Goal: Task Accomplishment & Management: Contribute content

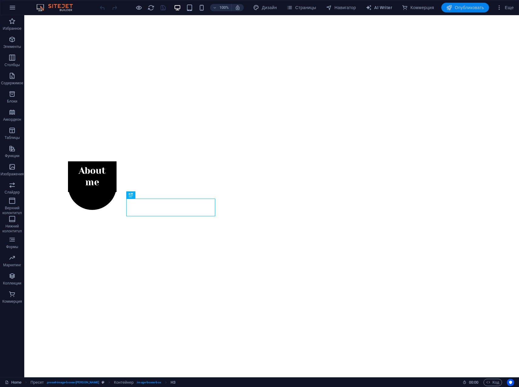
click at [467, 9] on span "Опубликовать" at bounding box center [465, 8] width 38 height 6
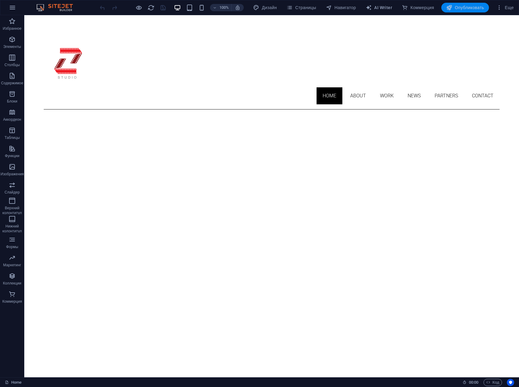
click at [471, 8] on span "Опубликовать" at bounding box center [465, 8] width 38 height 6
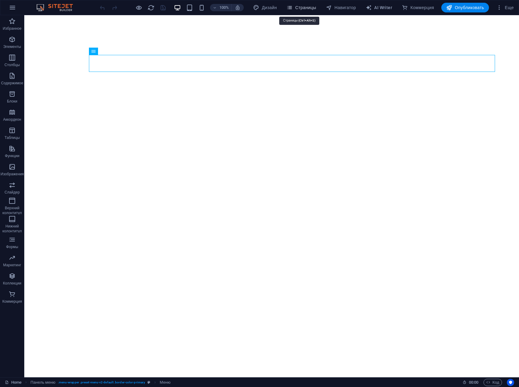
click at [307, 10] on span "Страницы" at bounding box center [300, 8] width 29 height 6
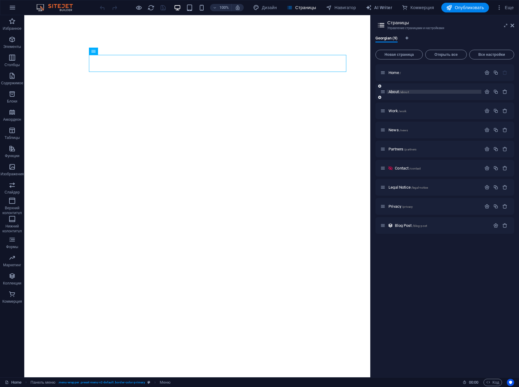
click at [398, 92] on span "About /about" at bounding box center [398, 92] width 20 height 5
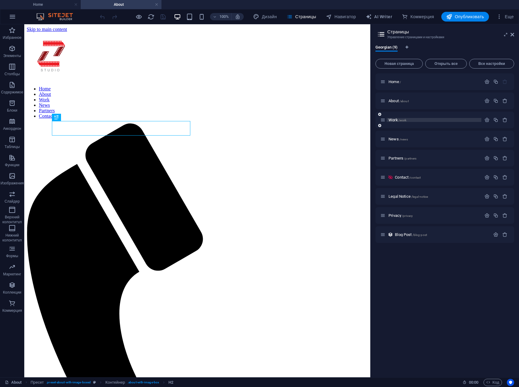
click at [398, 120] on span "/work" at bounding box center [402, 120] width 8 height 3
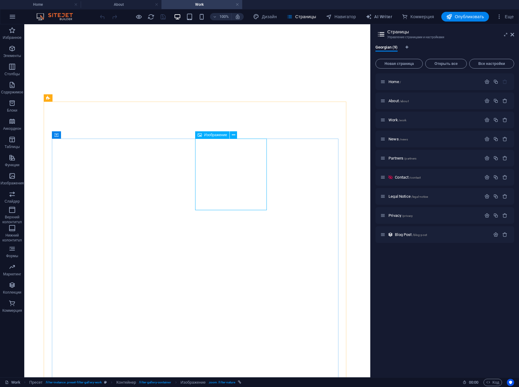
click at [218, 137] on span "Изображение" at bounding box center [215, 135] width 23 height 4
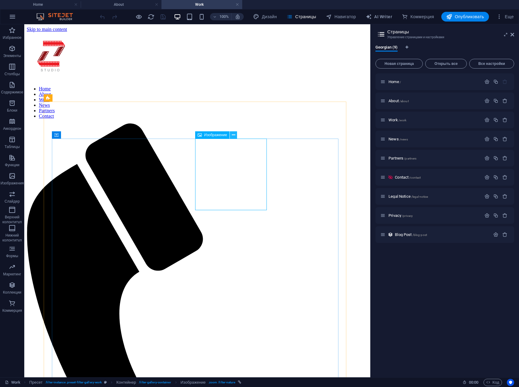
click at [235, 135] on icon at bounding box center [233, 135] width 3 height 6
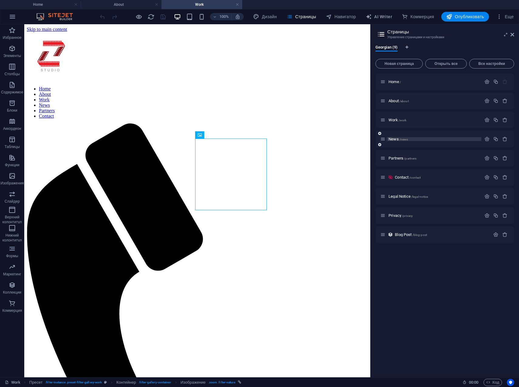
click at [394, 139] on span "News /news" at bounding box center [397, 139] width 19 height 5
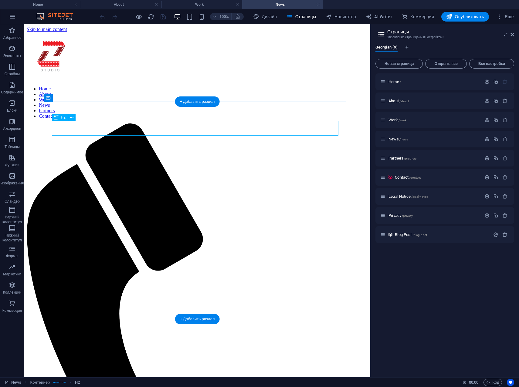
drag, startPoint x: 218, startPoint y: 130, endPoint x: 134, endPoint y: 156, distance: 88.6
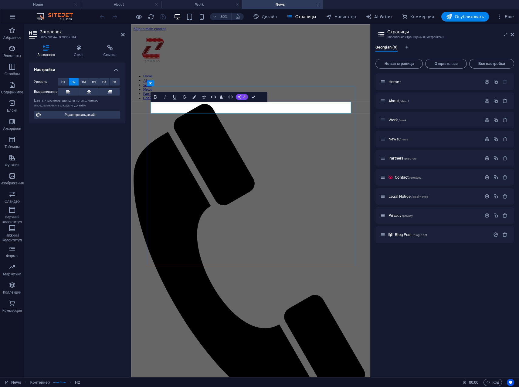
drag, startPoint x: 316, startPoint y: 128, endPoint x: 288, endPoint y: 132, distance: 28.5
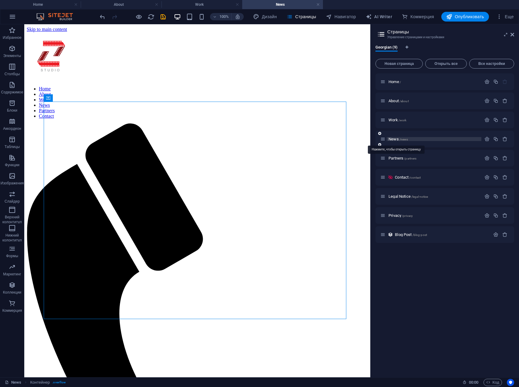
click at [396, 140] on span "News /news" at bounding box center [397, 139] width 19 height 5
click at [398, 158] on span "Partners /partners" at bounding box center [402, 158] width 28 height 5
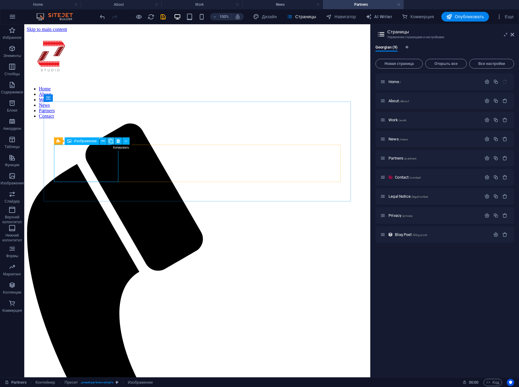
click at [111, 141] on icon at bounding box center [111, 141] width 4 height 6
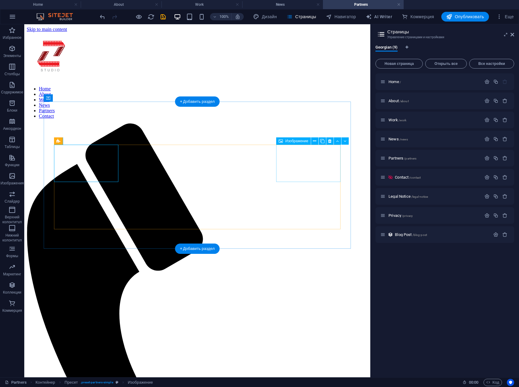
click at [295, 142] on span "Изображение" at bounding box center [296, 141] width 23 height 4
click at [314, 143] on icon at bounding box center [314, 141] width 3 height 6
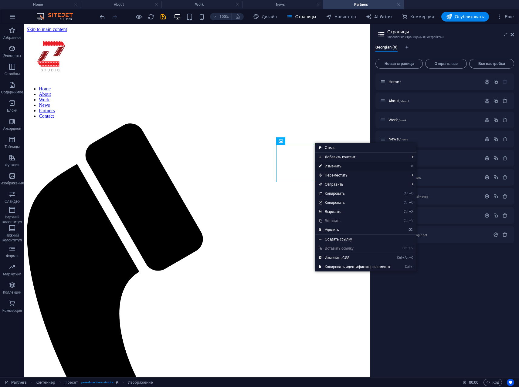
click at [330, 165] on link "⏎ Изменить" at bounding box center [354, 166] width 79 height 9
select select "px"
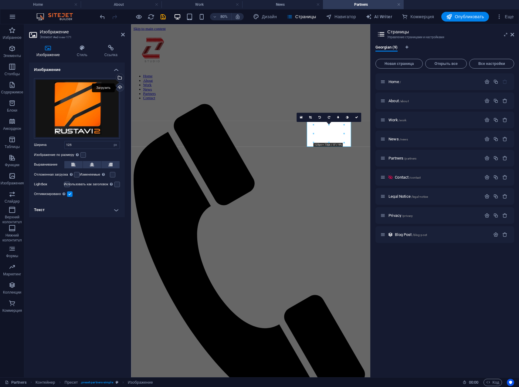
click at [121, 89] on div "Загрузить" at bounding box center [119, 87] width 9 height 9
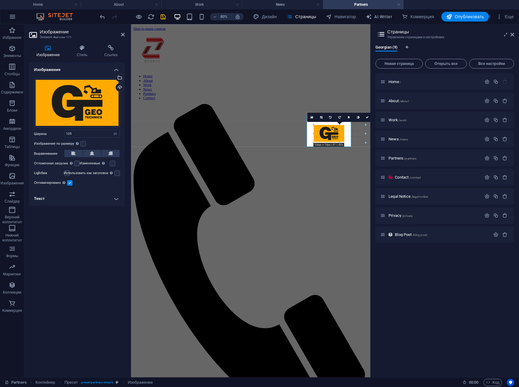
drag, startPoint x: 343, startPoint y: 142, endPoint x: 284, endPoint y: 168, distance: 64.2
type input "126"
click at [314, 122] on div "16:10 16:9 4:3 1:1 1:2 0" at bounding box center [328, 117] width 65 height 9
click at [408, 84] on div "Home About Work News Partners Contact Menu" at bounding box center [281, 273] width 294 height 483
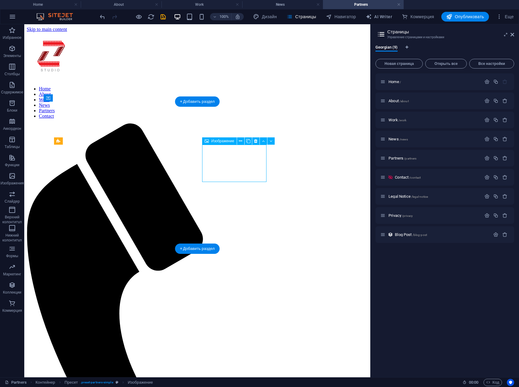
select select "px"
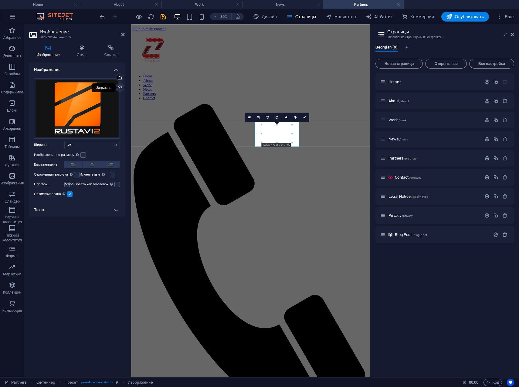
click at [119, 88] on div "Загрузить" at bounding box center [119, 87] width 9 height 9
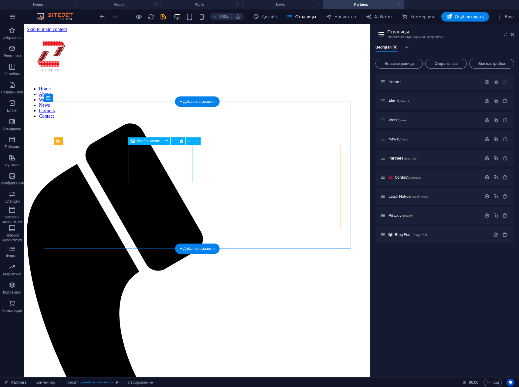
select select "px"
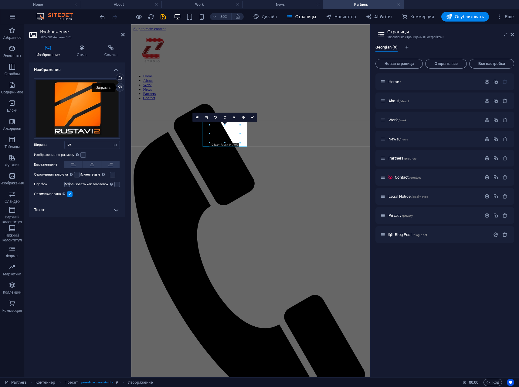
click at [120, 85] on div "Загрузить" at bounding box center [119, 87] width 9 height 9
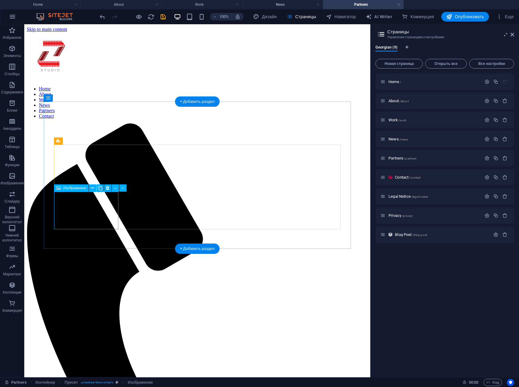
select select "px"
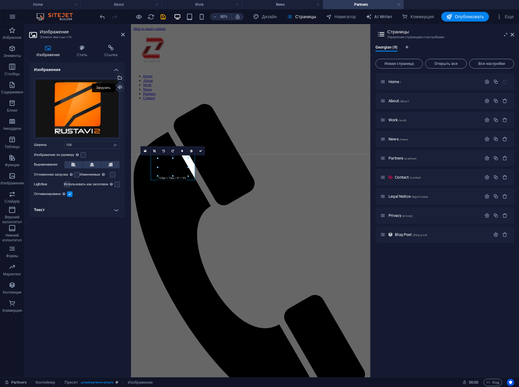
click at [119, 88] on div "Загрузить" at bounding box center [119, 87] width 9 height 9
click at [121, 87] on div "Загрузить" at bounding box center [119, 87] width 9 height 9
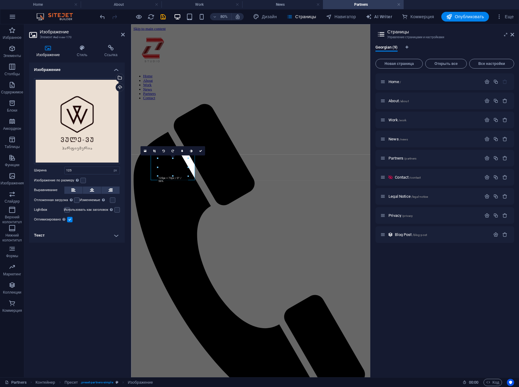
click at [188, 155] on div "16:10 16:9 4:3 1:1 1:2 0" at bounding box center [172, 150] width 65 height 9
drag, startPoint x: 188, startPoint y: 160, endPoint x: 193, endPoint y: 155, distance: 7.1
type input "126"
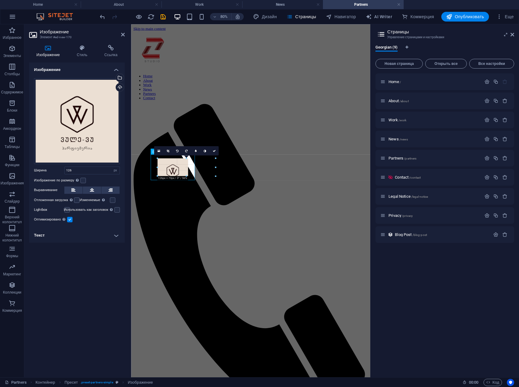
drag, startPoint x: 172, startPoint y: 177, endPoint x: 52, endPoint y: 215, distance: 126.7
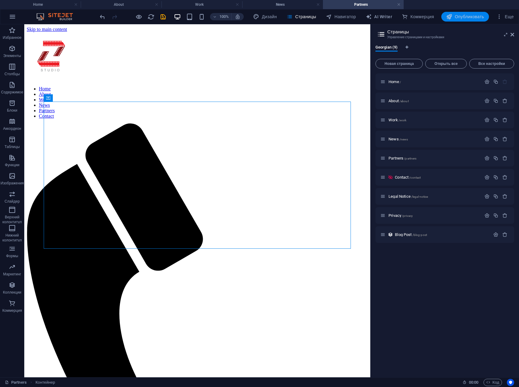
click at [477, 19] on span "Опубликовать" at bounding box center [465, 17] width 38 height 6
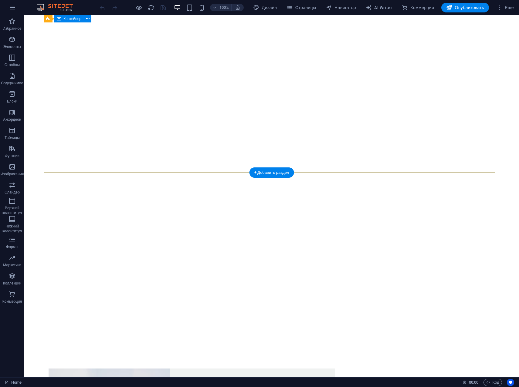
scroll to position [358, 0]
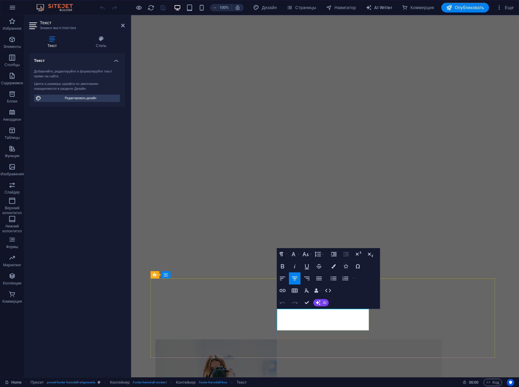
drag, startPoint x: 339, startPoint y: 327, endPoint x: 312, endPoint y: 328, distance: 26.4
click at [285, 291] on icon "button" at bounding box center [282, 290] width 6 height 3
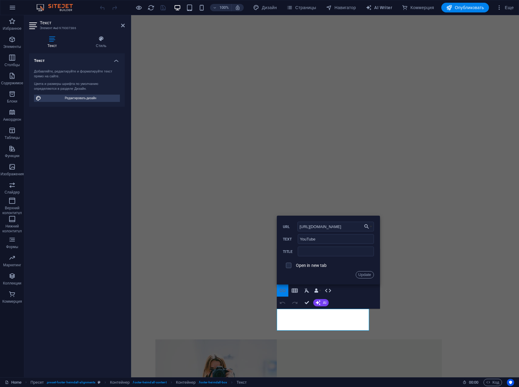
scroll to position [0, 8]
click at [289, 267] on input "checkbox" at bounding box center [287, 264] width 5 height 5
checkbox input "true"
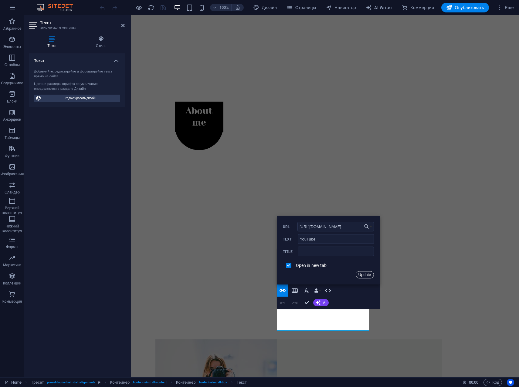
click at [365, 276] on button "Update" at bounding box center [365, 274] width 18 height 7
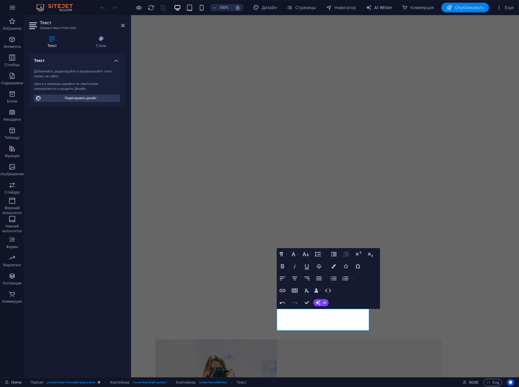
click at [473, 8] on span "Опубликовать" at bounding box center [465, 8] width 38 height 6
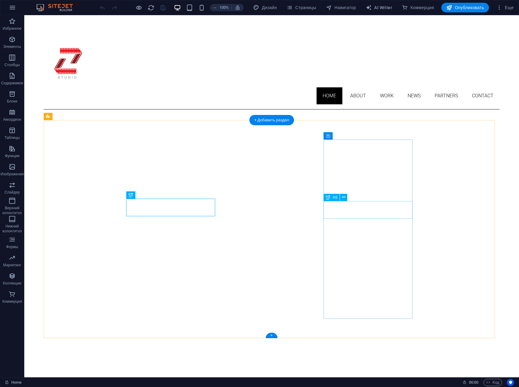
scroll to position [299, 0]
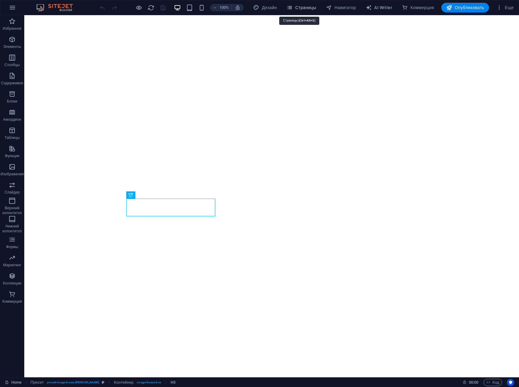
click at [294, 9] on span "Страницы" at bounding box center [300, 8] width 29 height 6
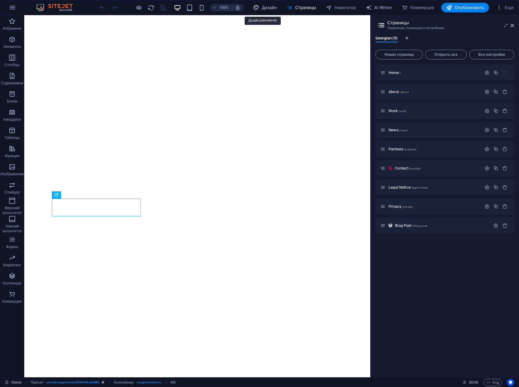
click at [265, 8] on span "Дизайн" at bounding box center [265, 8] width 24 height 6
select select "px"
select select "300"
select select "px"
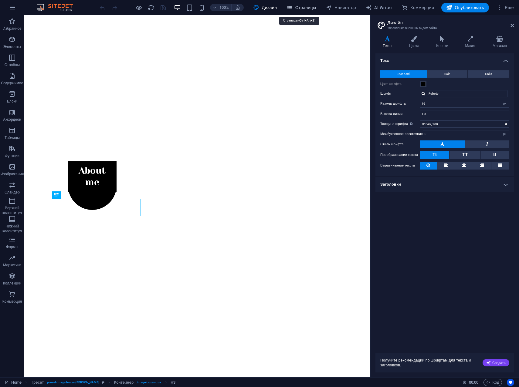
click at [298, 5] on span "Страницы" at bounding box center [300, 8] width 29 height 6
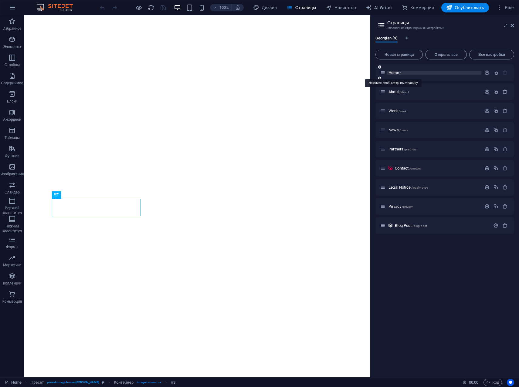
click at [394, 73] on span "Home /" at bounding box center [394, 72] width 12 height 5
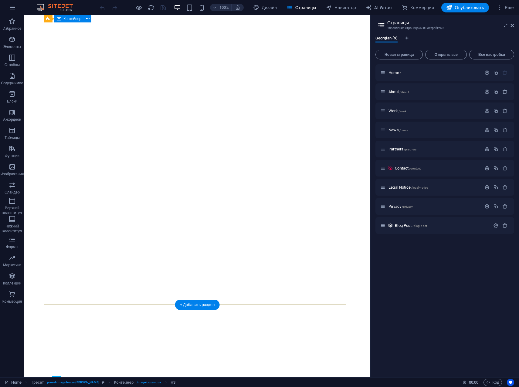
scroll to position [0, 0]
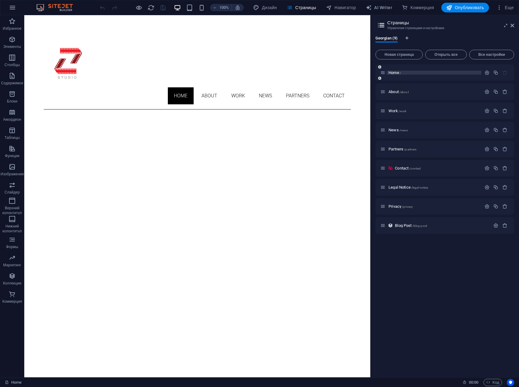
click at [397, 72] on span "Home /" at bounding box center [394, 72] width 12 height 5
click at [396, 92] on span "About /about" at bounding box center [398, 92] width 20 height 5
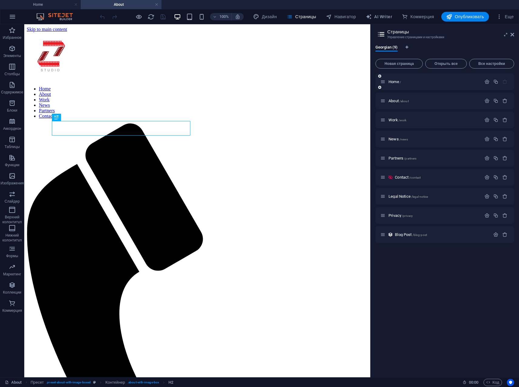
click at [395, 84] on div "Home /" at bounding box center [430, 81] width 101 height 7
click at [395, 82] on span "Home /" at bounding box center [394, 82] width 12 height 5
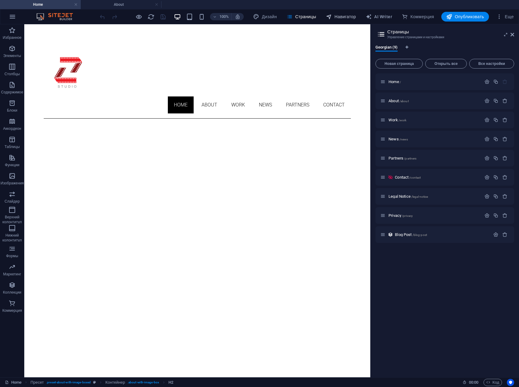
click at [346, 15] on span "Навигатор" at bounding box center [341, 17] width 30 height 6
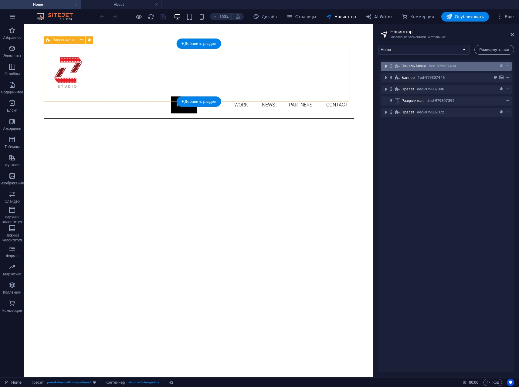
click at [385, 65] on icon "toggle-expand" at bounding box center [386, 66] width 6 height 6
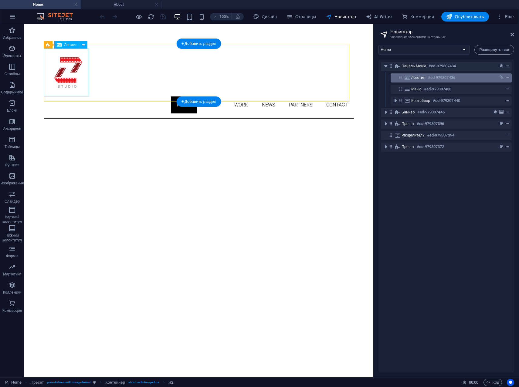
click at [417, 77] on span "Логотип" at bounding box center [418, 77] width 14 height 5
click at [406, 77] on icon at bounding box center [407, 77] width 7 height 5
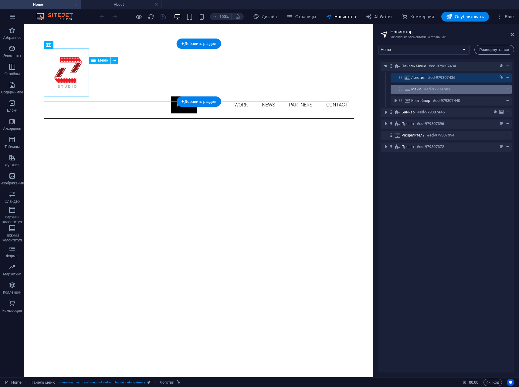
click at [440, 90] on h6 "#ed-979307438" at bounding box center [437, 89] width 27 height 7
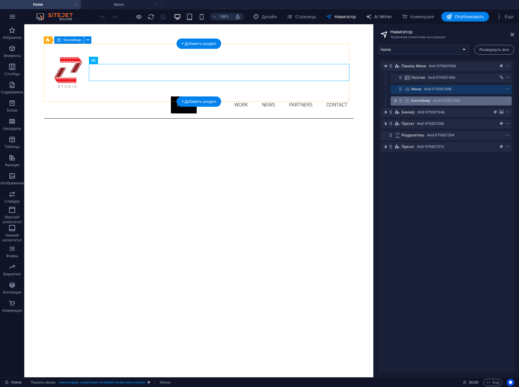
click at [441, 100] on h6 "#ed-979307440" at bounding box center [446, 100] width 27 height 7
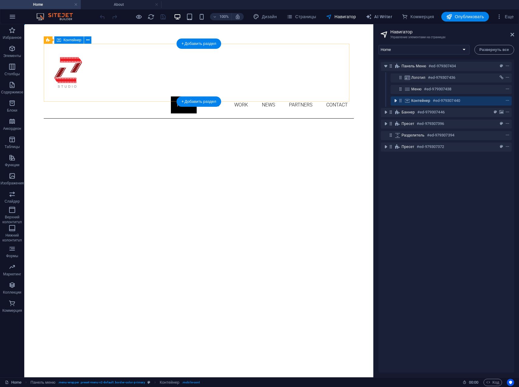
click at [396, 101] on icon "toggle-expand" at bounding box center [395, 101] width 6 height 6
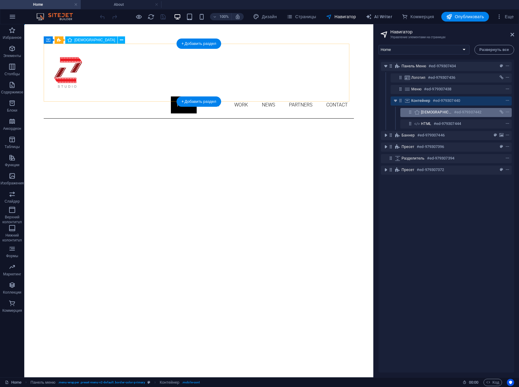
click at [428, 110] on span "[DEMOGRAPHIC_DATA]" at bounding box center [436, 112] width 31 height 5
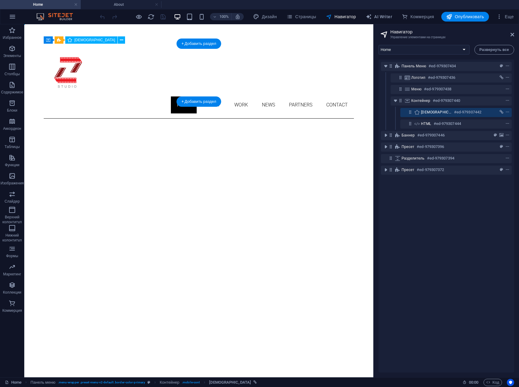
click at [428, 113] on span "[DEMOGRAPHIC_DATA]" at bounding box center [436, 112] width 31 height 5
click at [502, 112] on icon "link" at bounding box center [501, 112] width 4 height 4
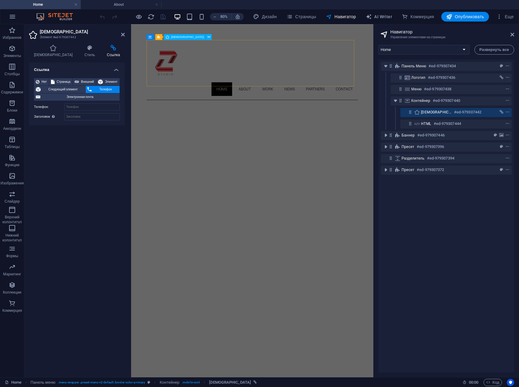
click at [416, 113] on icon at bounding box center [417, 112] width 7 height 5
click at [509, 112] on span "context-menu" at bounding box center [507, 112] width 6 height 4
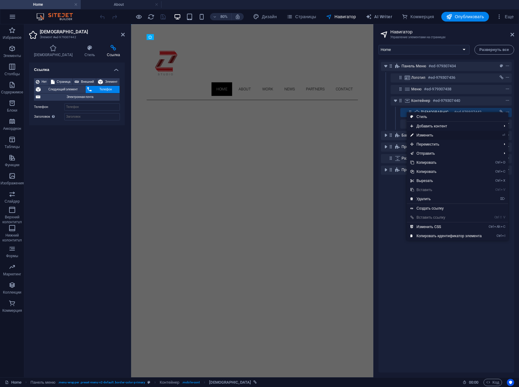
click at [427, 133] on link "⏎ Изменить" at bounding box center [446, 135] width 79 height 9
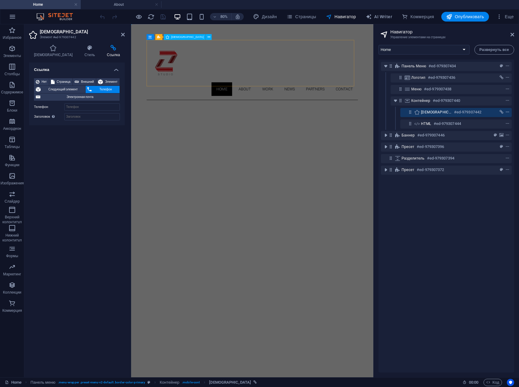
click at [504, 113] on span "context-menu" at bounding box center [507, 112] width 6 height 4
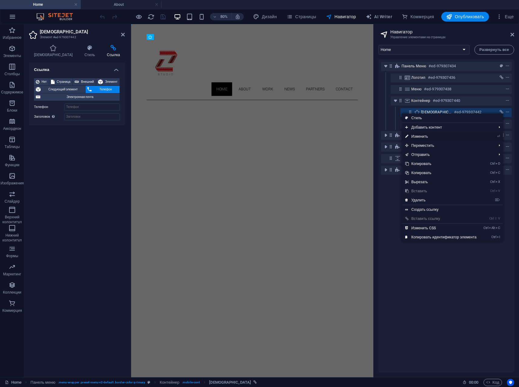
click at [419, 135] on link "⏎ Изменить" at bounding box center [440, 136] width 79 height 9
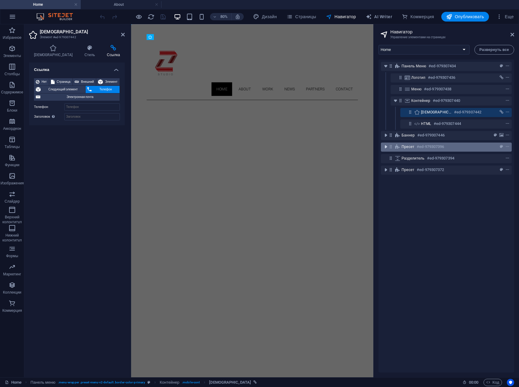
click at [388, 147] on icon "toggle-expand" at bounding box center [386, 147] width 6 height 6
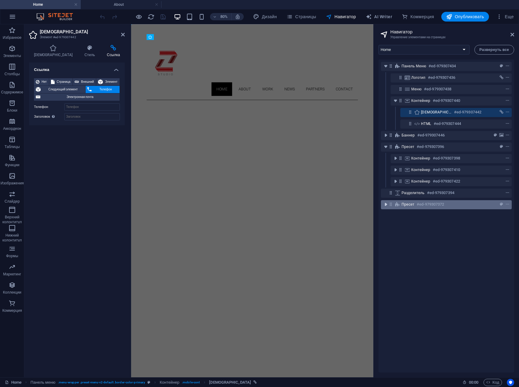
click at [388, 205] on icon "toggle-expand" at bounding box center [386, 204] width 6 height 6
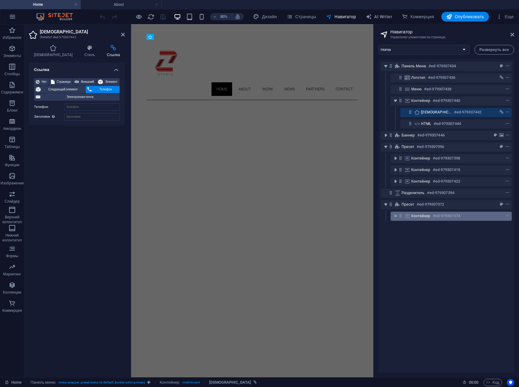
click at [429, 215] on span "Контейнер" at bounding box center [420, 216] width 19 height 5
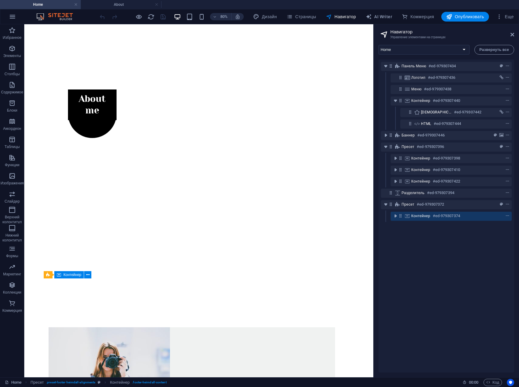
scroll to position [359, 0]
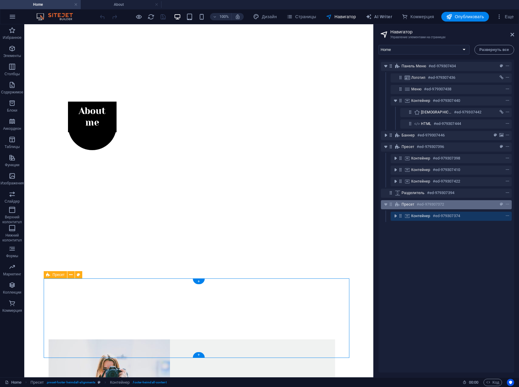
click at [428, 204] on h6 "#ed-979307372" at bounding box center [430, 204] width 27 height 7
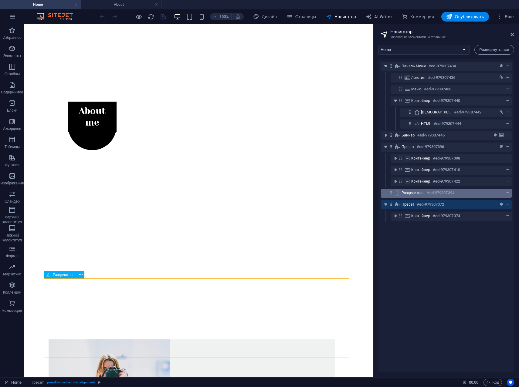
click at [428, 193] on h6 "#ed-979307394" at bounding box center [440, 192] width 27 height 7
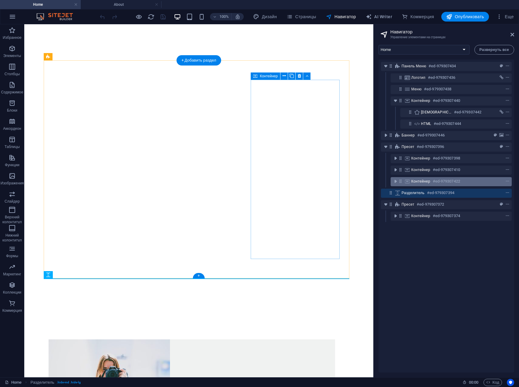
click at [429, 182] on span "Контейнер" at bounding box center [420, 181] width 19 height 5
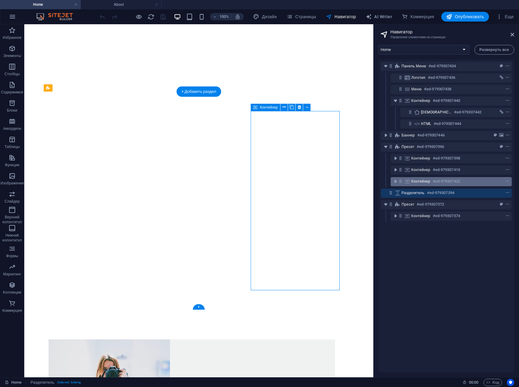
scroll to position [328, 0]
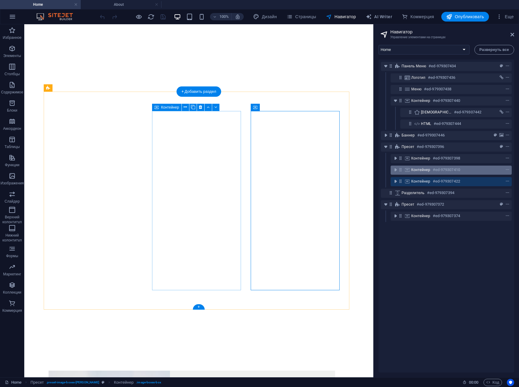
click at [429, 167] on div "Контейнер #ed-979307410" at bounding box center [446, 169] width 70 height 7
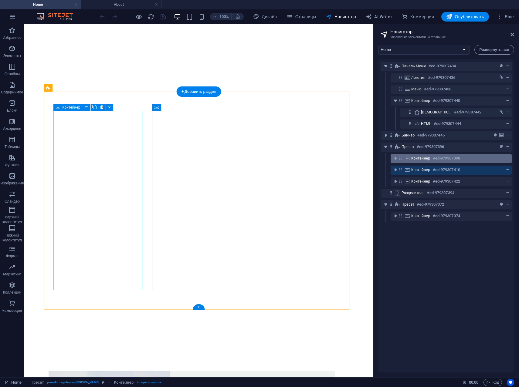
click at [431, 160] on div "Контейнер #ed-979307398" at bounding box center [446, 158] width 70 height 7
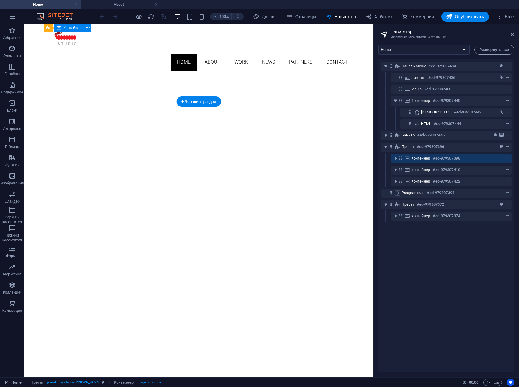
scroll to position [0, 0]
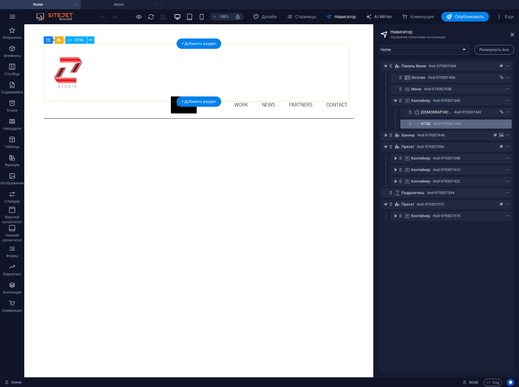
click at [443, 123] on h6 "#ed-979307444" at bounding box center [447, 123] width 27 height 7
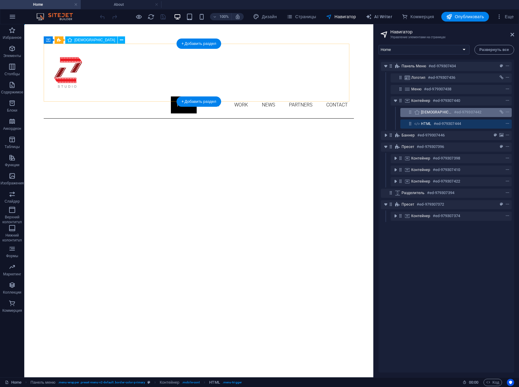
click at [454, 112] on h6 "#ed-979307442" at bounding box center [467, 112] width 27 height 7
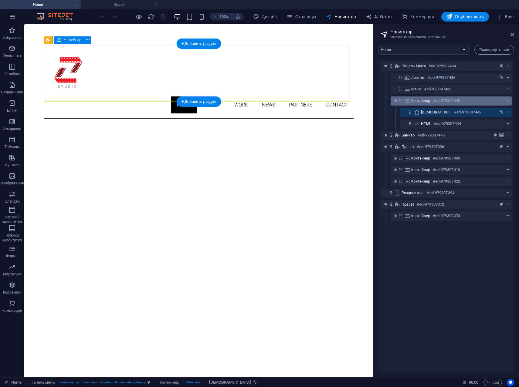
click at [449, 100] on h6 "#ed-979307440" at bounding box center [446, 100] width 27 height 7
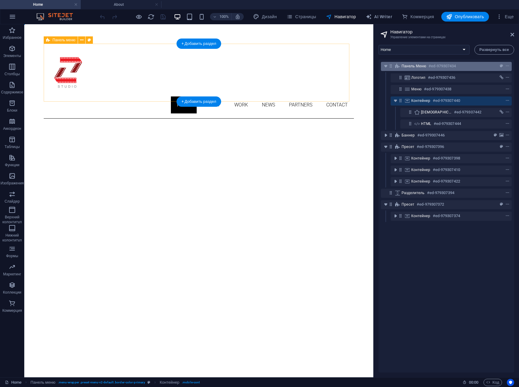
click at [446, 64] on h6 "#ed-979307434" at bounding box center [441, 66] width 27 height 7
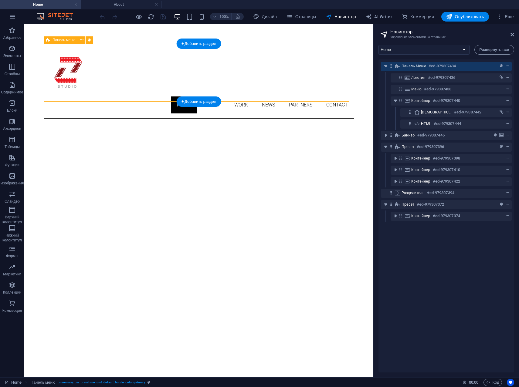
click at [439, 65] on h6 "#ed-979307434" at bounding box center [441, 66] width 27 height 7
click at [508, 66] on icon "context-menu" at bounding box center [507, 66] width 4 height 4
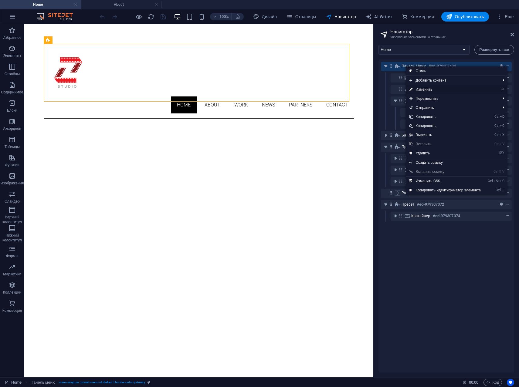
click at [423, 89] on link "⏎ Изменить" at bounding box center [445, 89] width 79 height 9
select select "header"
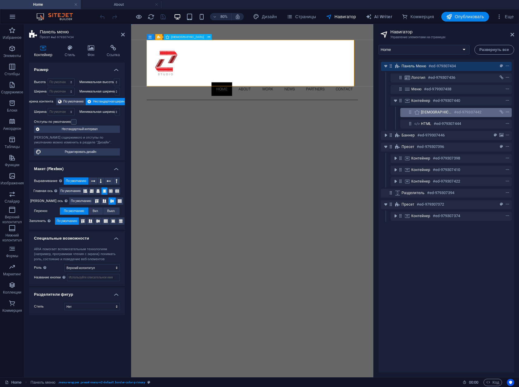
click at [506, 112] on icon "context-menu" at bounding box center [507, 112] width 4 height 4
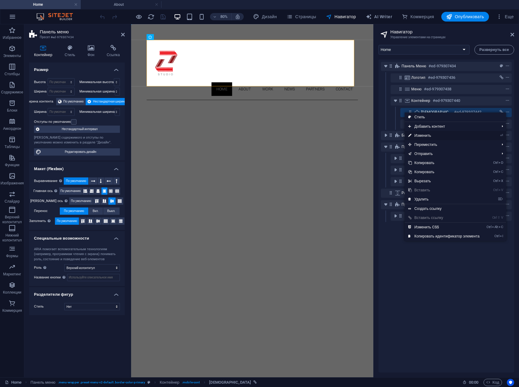
click at [425, 136] on link "⏎ Изменить" at bounding box center [443, 135] width 79 height 9
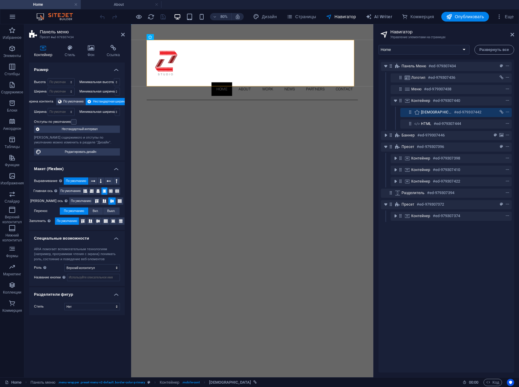
click at [425, 136] on h6 "#ed-979307446" at bounding box center [430, 135] width 27 height 7
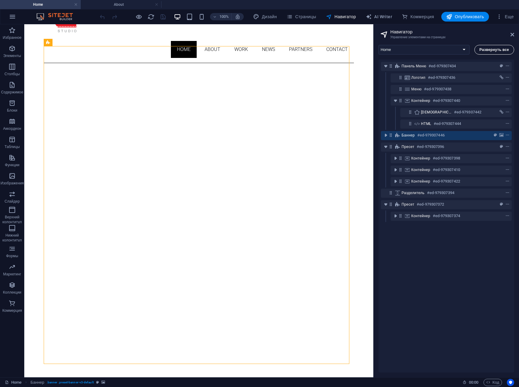
click at [503, 53] on button "Развернуть все" at bounding box center [494, 50] width 40 height 10
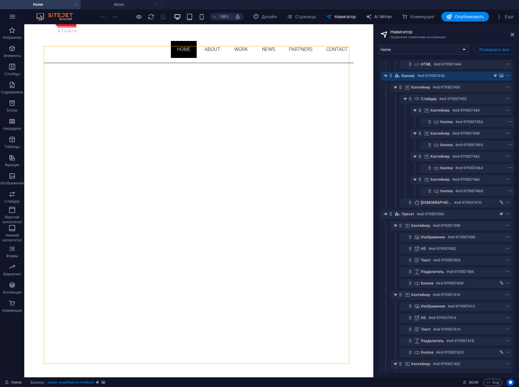
scroll to position [61, 0]
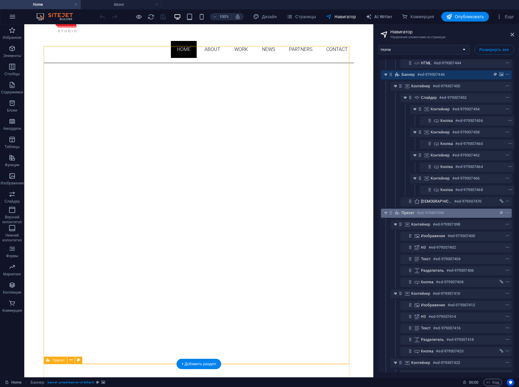
click at [408, 214] on span "Пресет" at bounding box center [407, 213] width 13 height 5
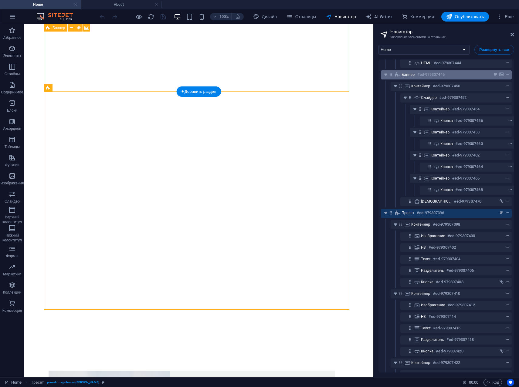
click at [411, 74] on span "Баннер" at bounding box center [407, 74] width 13 height 5
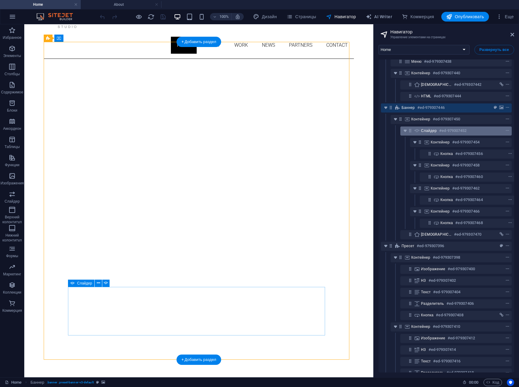
scroll to position [0, 0]
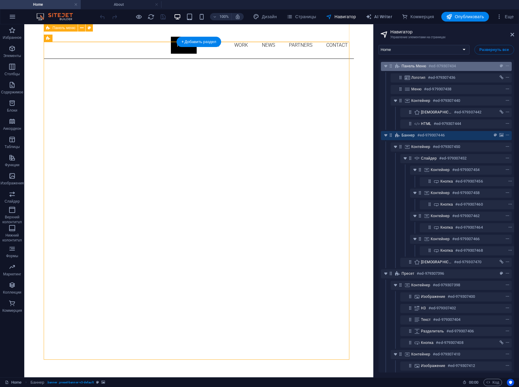
click at [418, 69] on div "Панель меню #ed-979307434" at bounding box center [441, 66] width 80 height 7
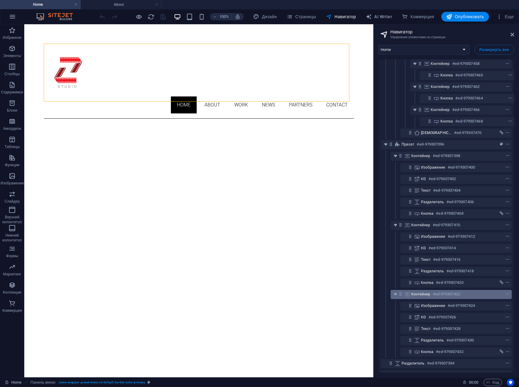
scroll to position [152, 0]
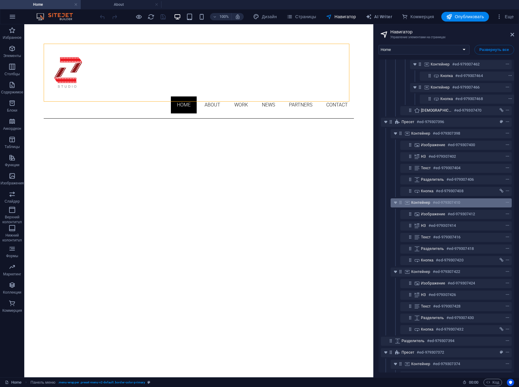
click at [418, 204] on span "Контейнер" at bounding box center [420, 202] width 19 height 5
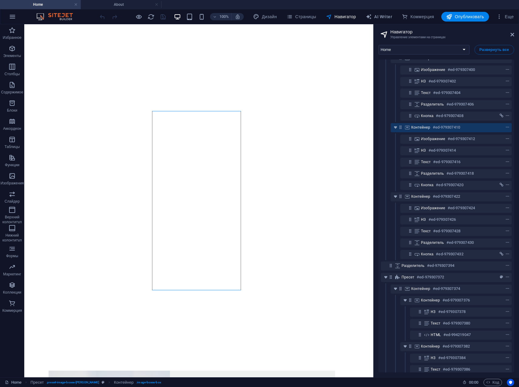
scroll to position [243, 0]
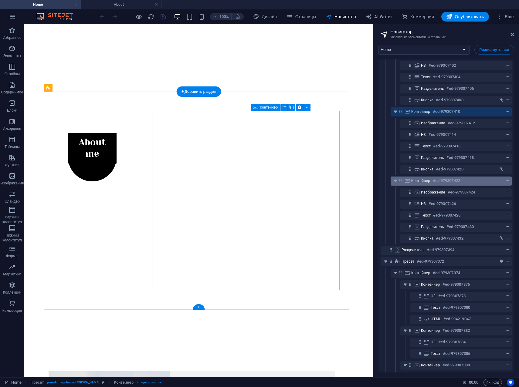
click at [419, 184] on div "Контейнер #ed-979307422" at bounding box center [446, 180] width 70 height 7
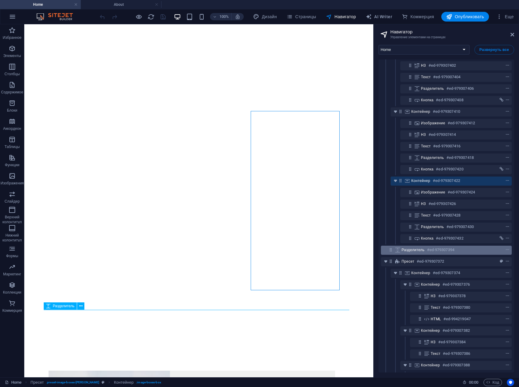
click at [414, 248] on span "Разделитель" at bounding box center [412, 250] width 23 height 5
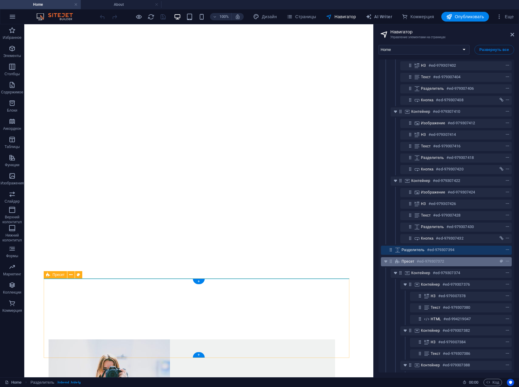
click at [411, 259] on span "Пресет" at bounding box center [407, 261] width 13 height 5
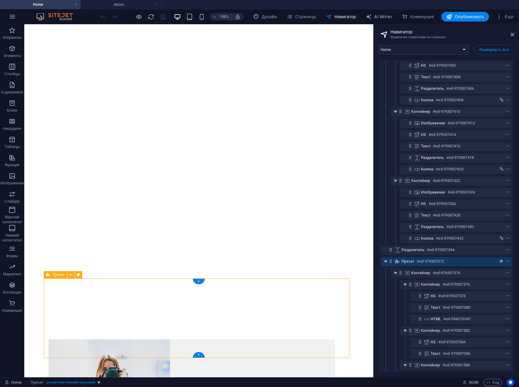
click at [406, 261] on span "Пресет" at bounding box center [407, 261] width 13 height 5
click at [421, 275] on span "Контейнер" at bounding box center [420, 273] width 19 height 5
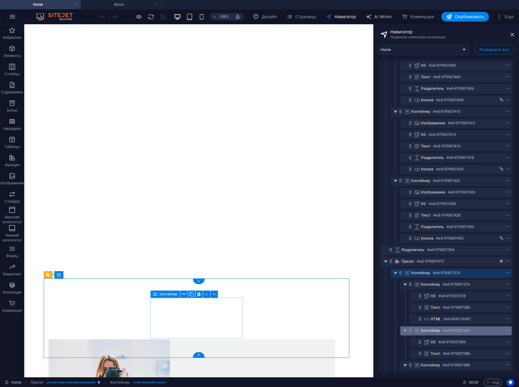
click at [428, 330] on span "Контейнер" at bounding box center [430, 330] width 19 height 5
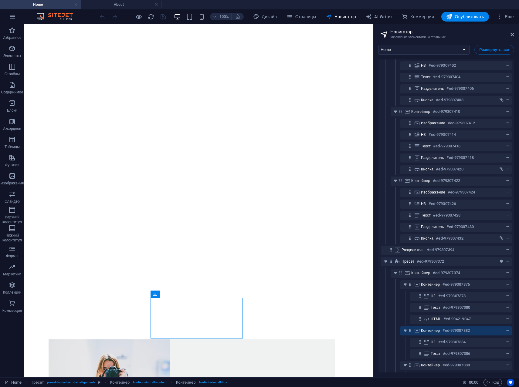
scroll to position [270, 0]
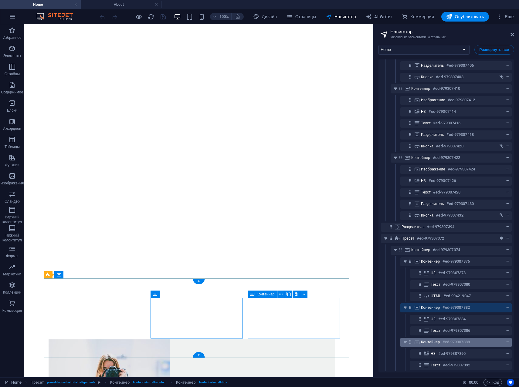
click at [434, 340] on div "Контейнер #ed-979307388" at bounding box center [451, 342] width 60 height 7
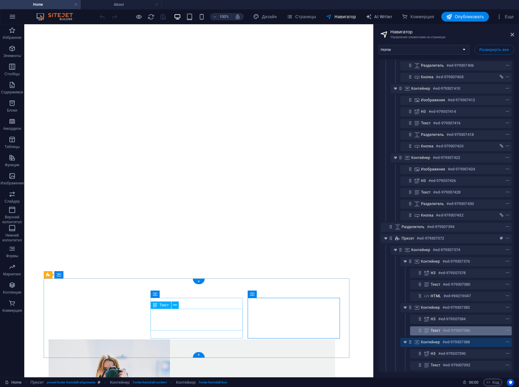
click at [438, 328] on span "Текст" at bounding box center [436, 330] width 10 height 5
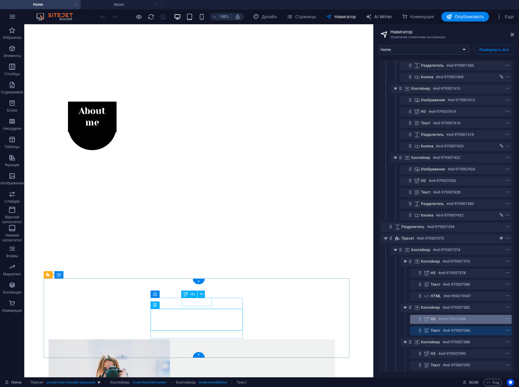
click at [436, 316] on div "H3 #ed-979307384" at bounding box center [456, 319] width 51 height 7
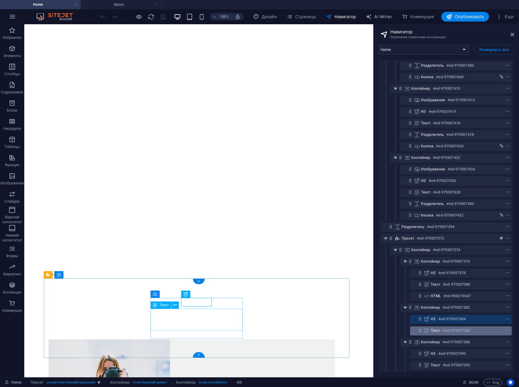
click at [438, 328] on span "Текст" at bounding box center [436, 330] width 10 height 5
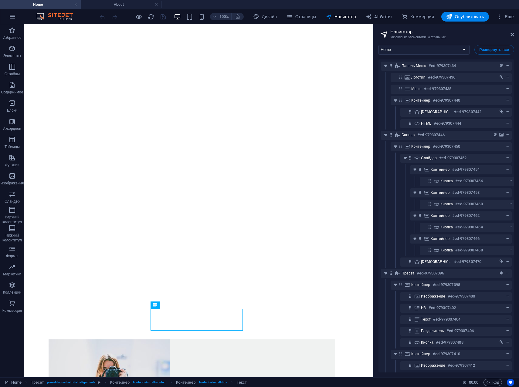
scroll to position [0, 0]
click at [117, 3] on h4 "About" at bounding box center [121, 4] width 81 height 7
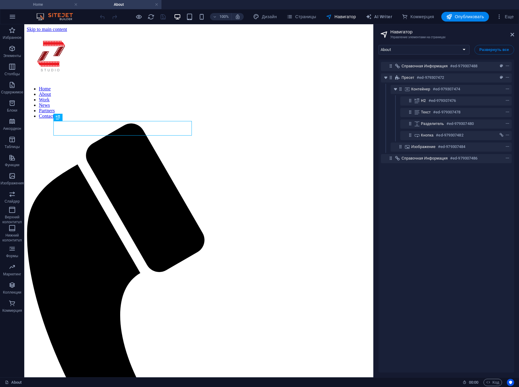
click at [49, 6] on h4 "Home" at bounding box center [40, 4] width 81 height 7
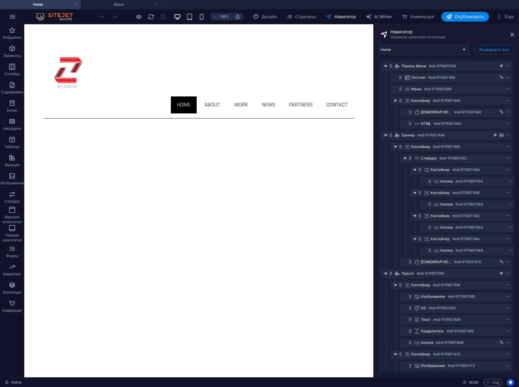
scroll to position [359, 0]
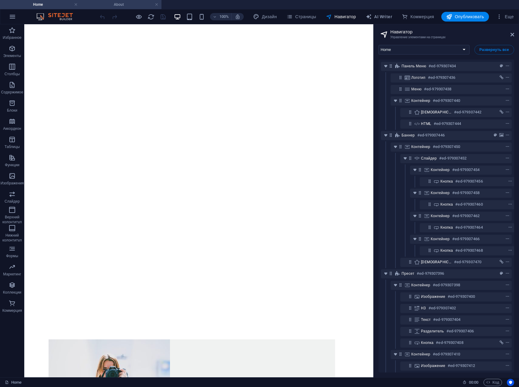
click at [124, 6] on h4 "About" at bounding box center [121, 4] width 81 height 7
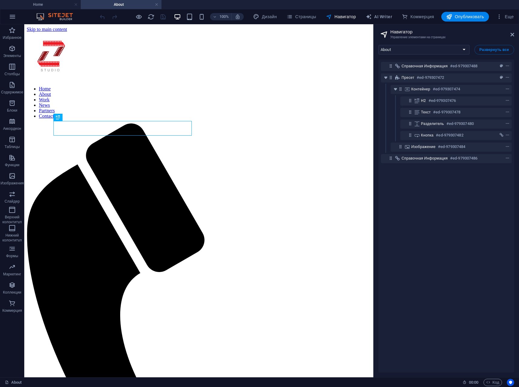
scroll to position [0, 0]
click at [465, 48] on select "Home About Work News Partners Contact Legal Notice Privacy Blog Post" at bounding box center [423, 50] width 91 height 10
click at [378, 45] on select "Home About Work News Partners Contact Legal Notice Privacy Blog Post" at bounding box center [423, 50] width 91 height 10
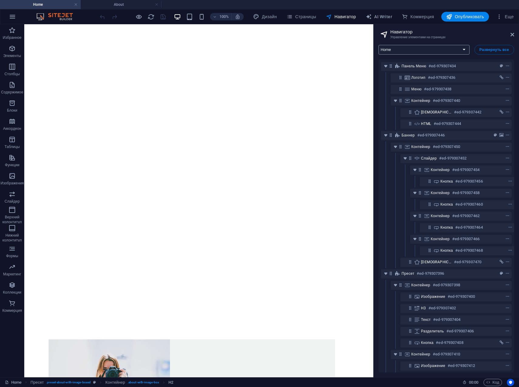
click at [463, 50] on select "Home About Work News Partners Contact Legal Notice Privacy Blog Post" at bounding box center [423, 50] width 91 height 10
select select "17845752-ka"
click at [378, 45] on select "Home About Work News Partners Contact Legal Notice Privacy Blog Post" at bounding box center [423, 50] width 91 height 10
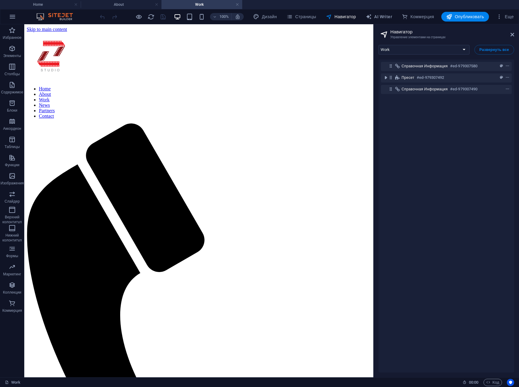
scroll to position [0, 0]
click at [389, 17] on span "AI Writer" at bounding box center [379, 17] width 26 height 6
select select "English"
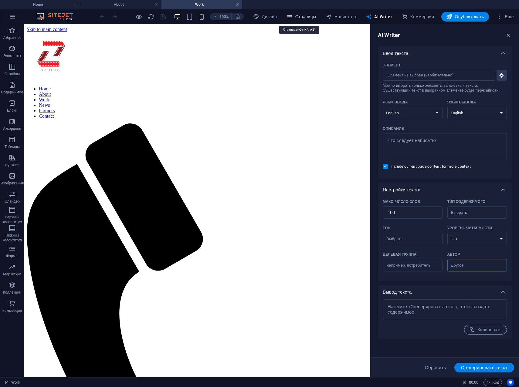
click at [307, 16] on span "Страницы" at bounding box center [300, 17] width 29 height 6
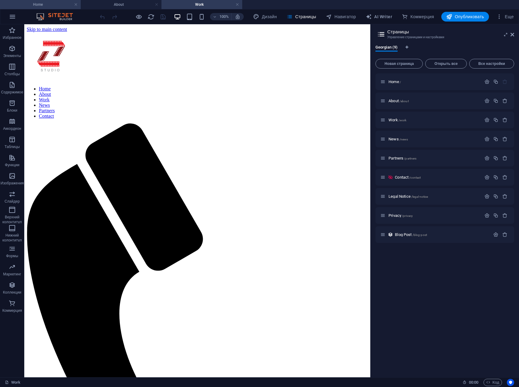
click at [45, 4] on h4 "Home" at bounding box center [40, 4] width 81 height 7
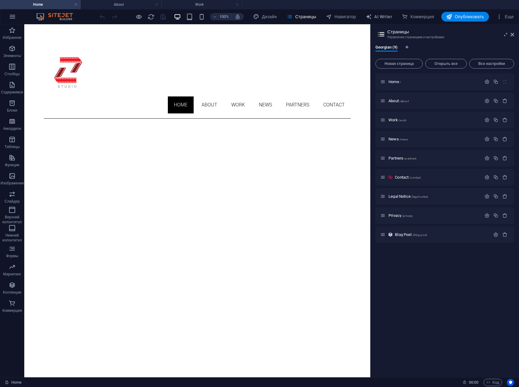
scroll to position [357, 0]
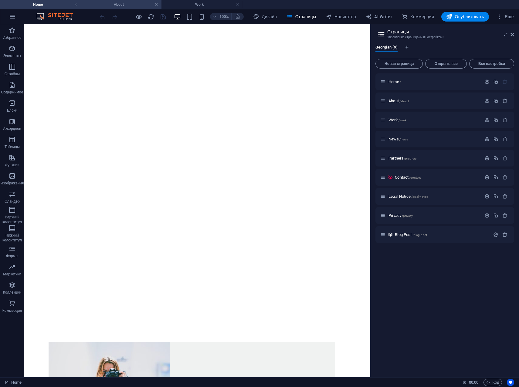
click at [128, 5] on h4 "About" at bounding box center [121, 4] width 81 height 7
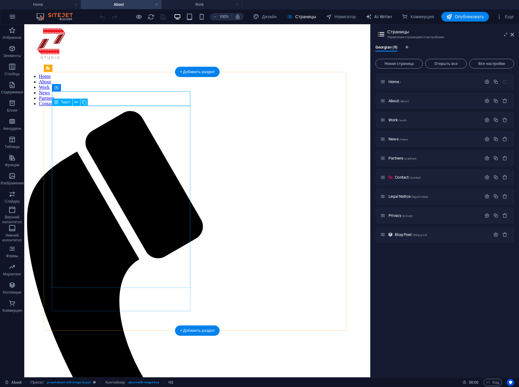
scroll to position [30, 0]
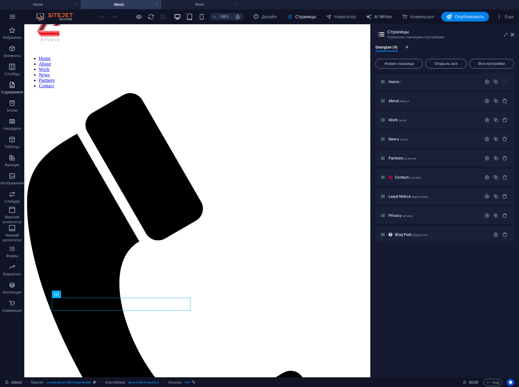
click at [12, 87] on icon "button" at bounding box center [11, 84] width 7 height 7
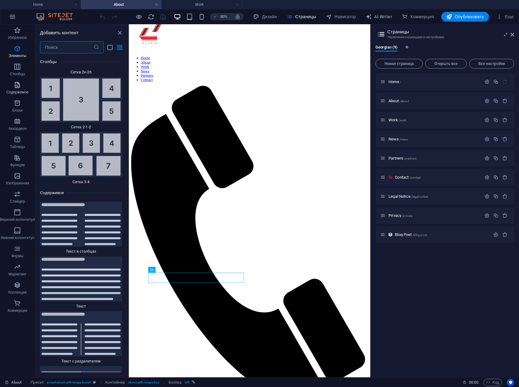
scroll to position [1961, 0]
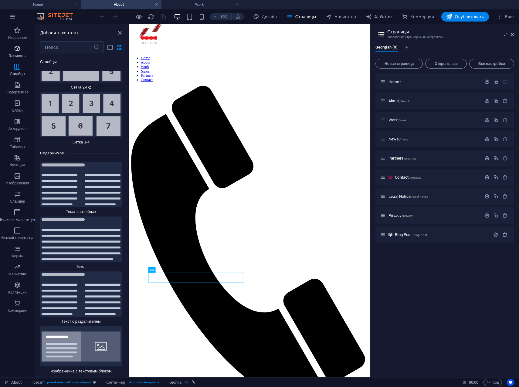
click at [17, 46] on icon "button" at bounding box center [17, 48] width 7 height 7
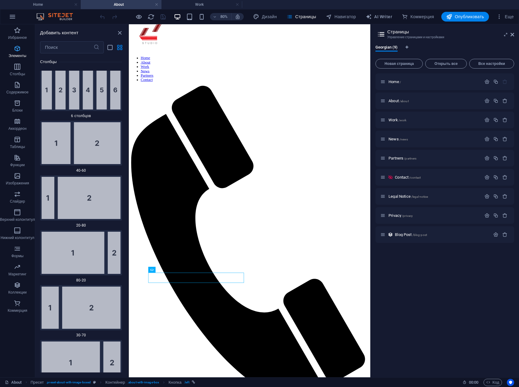
scroll to position [114, 0]
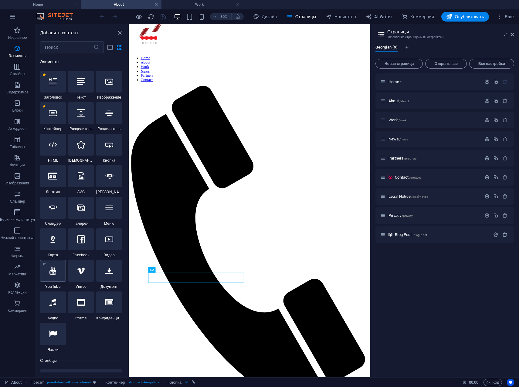
click at [55, 272] on icon at bounding box center [52, 271] width 7 height 8
select select "ar16_9"
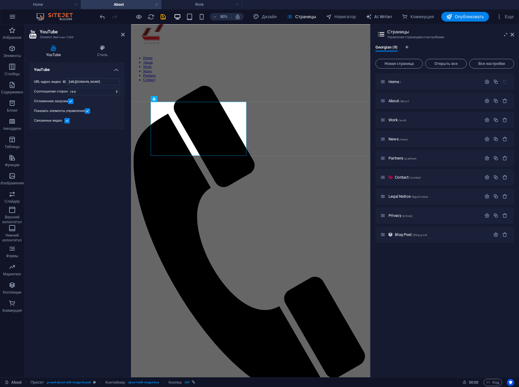
scroll to position [0, 0]
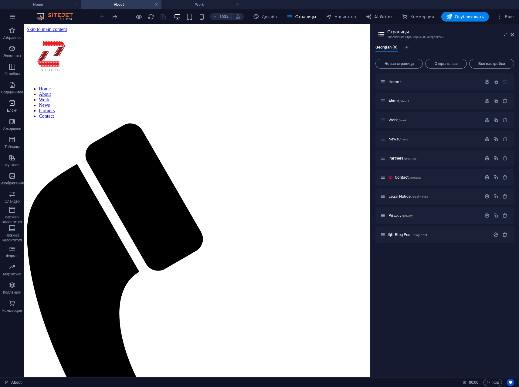
click at [13, 103] on icon "button" at bounding box center [11, 103] width 7 height 7
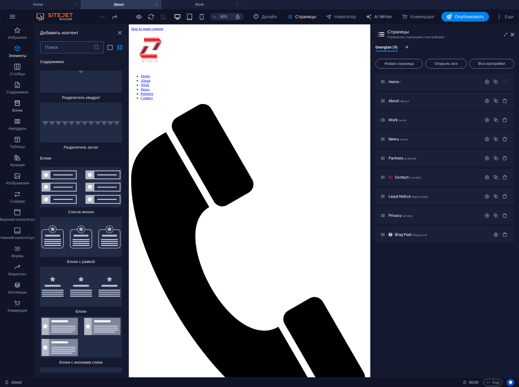
scroll to position [3246, 0]
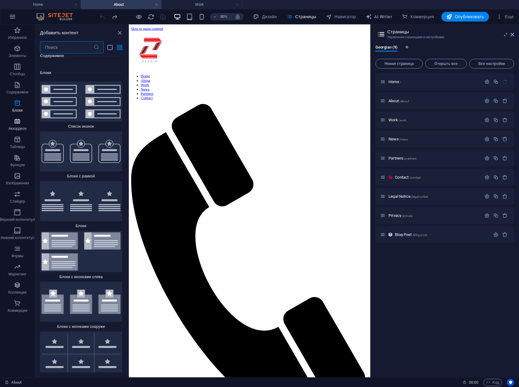
click at [15, 125] on span "Аккордеон" at bounding box center [17, 125] width 35 height 15
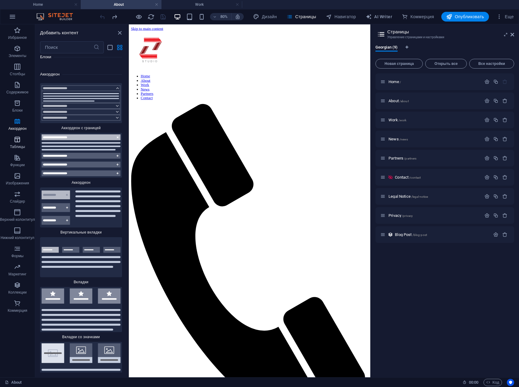
scroll to position [3725, 0]
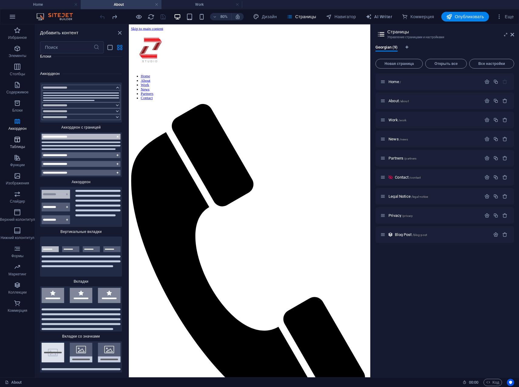
click at [16, 140] on icon "button" at bounding box center [17, 139] width 7 height 7
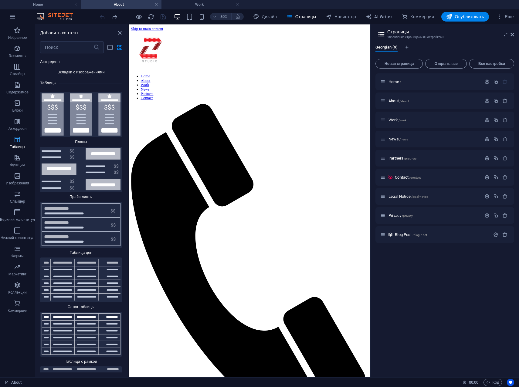
scroll to position [4052, 0]
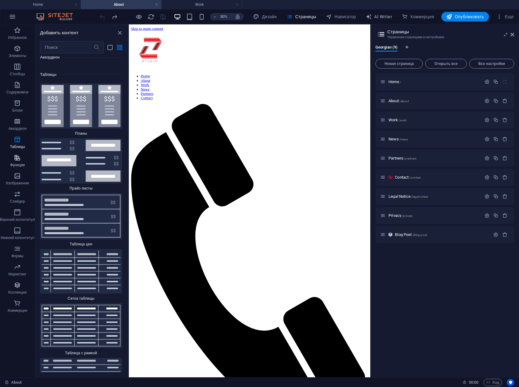
click at [20, 163] on p "Функции" at bounding box center [17, 165] width 15 height 5
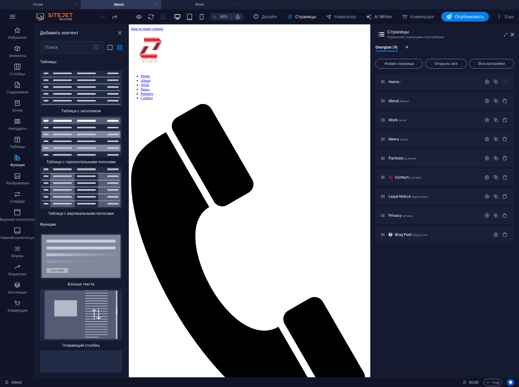
scroll to position [4546, 0]
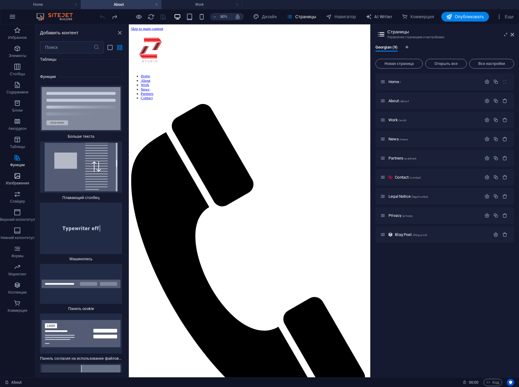
click at [18, 171] on button "Изображения" at bounding box center [17, 179] width 35 height 18
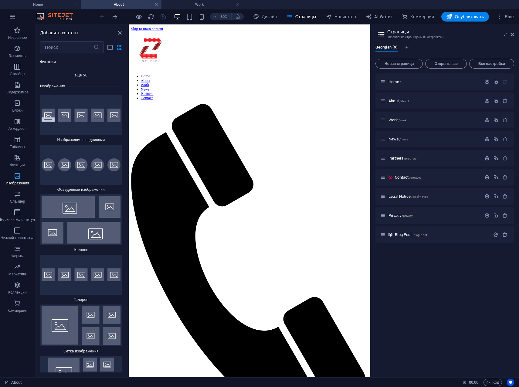
scroll to position [6004, 0]
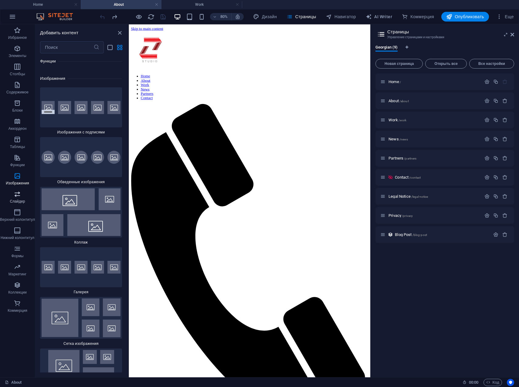
click at [19, 196] on icon "button" at bounding box center [17, 194] width 7 height 7
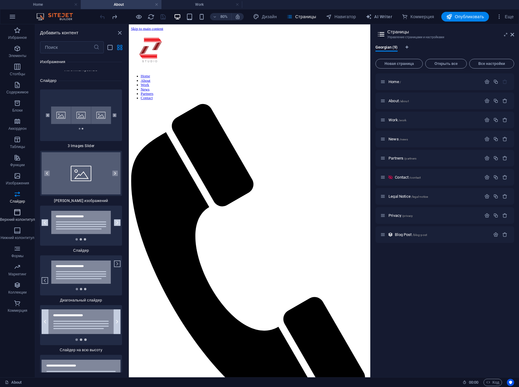
click at [19, 206] on button "Верхний колонтитул" at bounding box center [17, 215] width 35 height 18
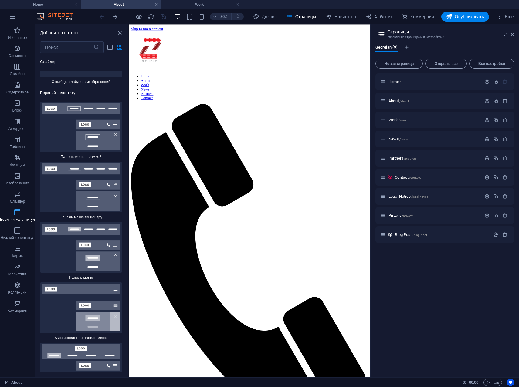
scroll to position [7229, 0]
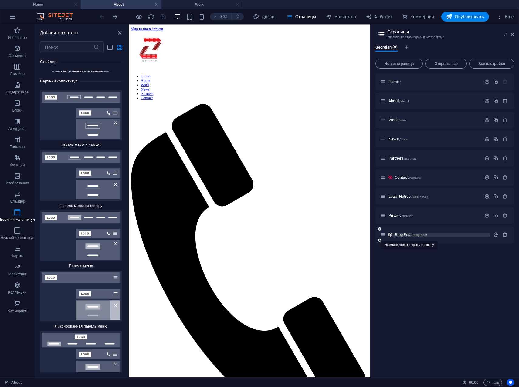
click at [401, 235] on span "Blog Post /blog-post" at bounding box center [411, 234] width 32 height 5
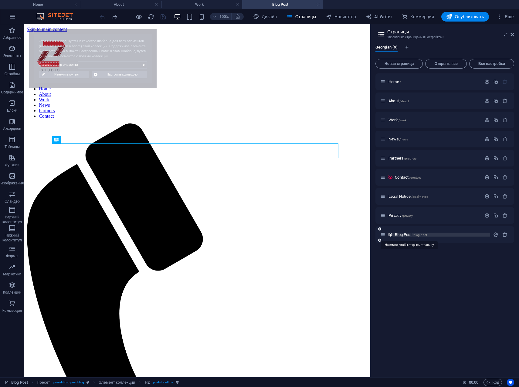
scroll to position [0, 0]
select select "68d6748964221376f80db01a"
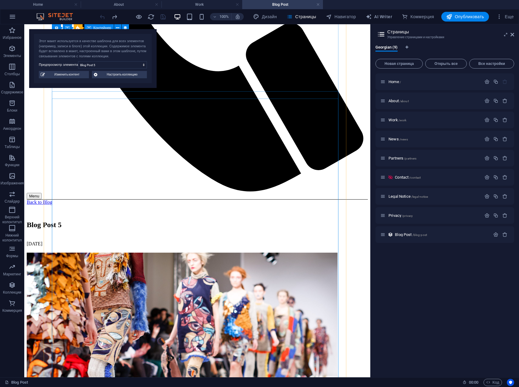
scroll to position [277, 0]
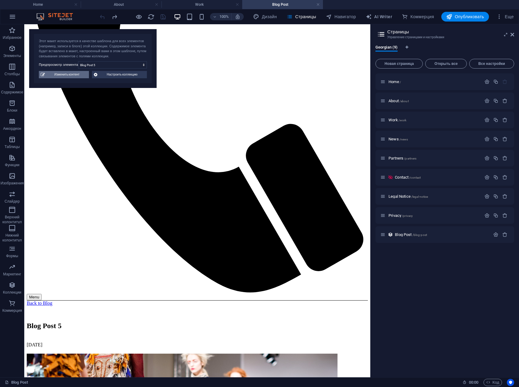
click at [75, 75] on span "Изменить контент" at bounding box center [67, 74] width 40 height 7
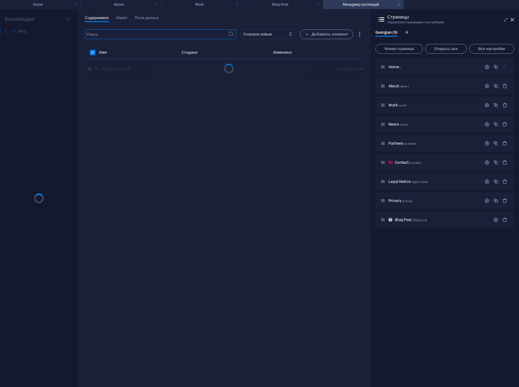
scroll to position [0, 0]
select select "Category 1"
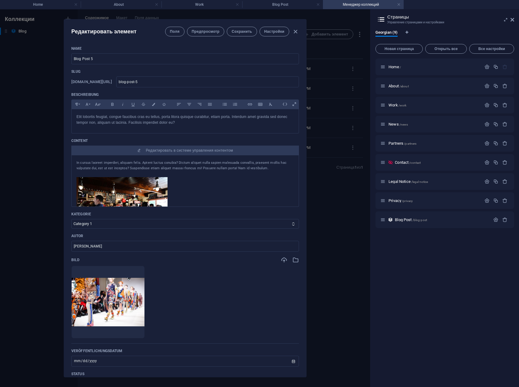
click at [332, 249] on div "Редактировать элемент Поля Предпросмотр Сохранить Настройки Name Blog Post 5 ​ …" at bounding box center [185, 198] width 370 height 378
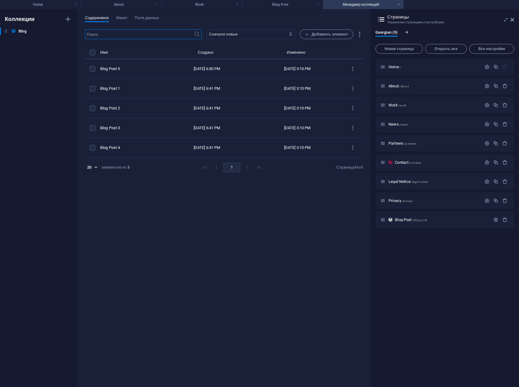
type input "[DATE]"
type input "blog-post-5"
click at [398, 2] on link at bounding box center [399, 5] width 4 height 6
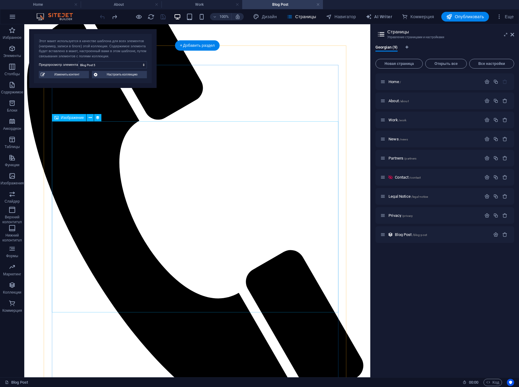
scroll to position [152, 0]
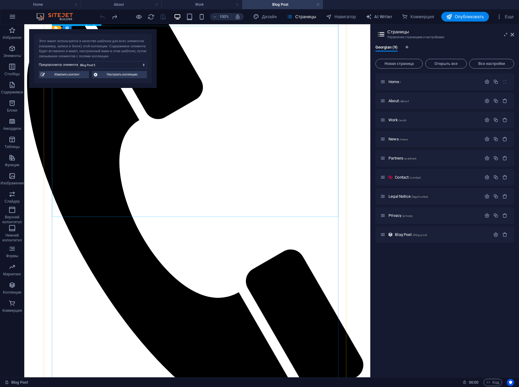
click at [498, 16] on icon "button" at bounding box center [499, 17] width 6 height 6
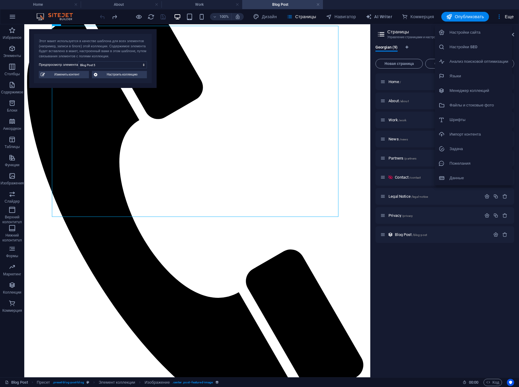
click at [466, 46] on h6 "Настройки SEO" at bounding box center [478, 46] width 59 height 7
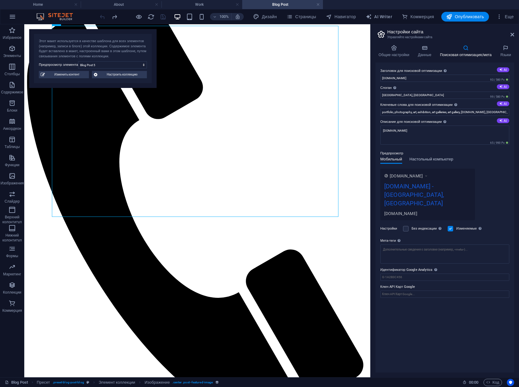
click at [435, 159] on span "Настольный компьютер" at bounding box center [431, 160] width 44 height 8
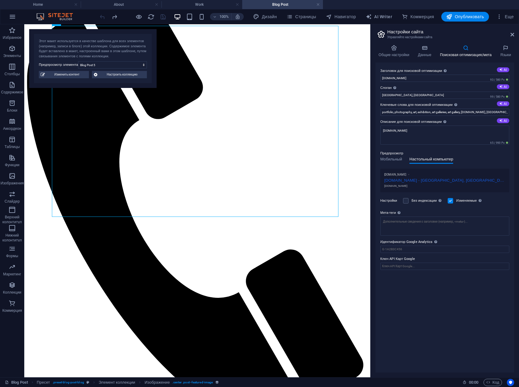
click at [460, 294] on div "Заголовок для поисковой оптимизации Название вашего сайта — сделайте его таким,…" at bounding box center [444, 218] width 139 height 310
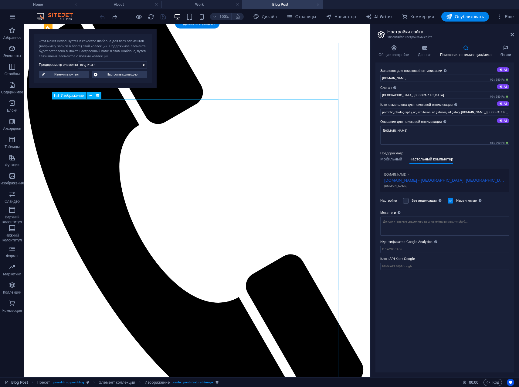
scroll to position [61, 0]
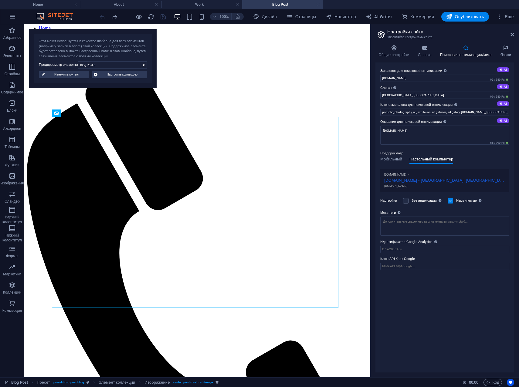
click at [317, 3] on link at bounding box center [318, 5] width 4 height 6
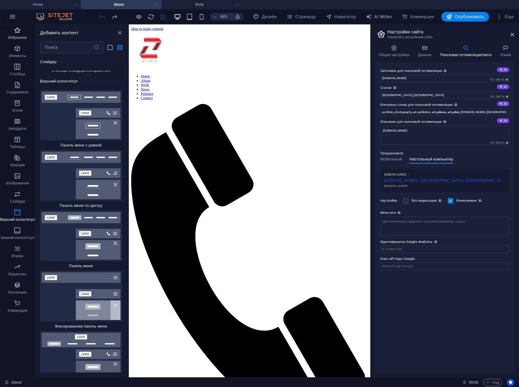
click at [16, 32] on icon "button" at bounding box center [17, 30] width 7 height 7
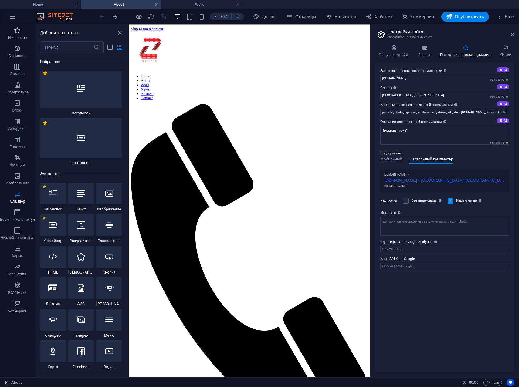
scroll to position [0, 0]
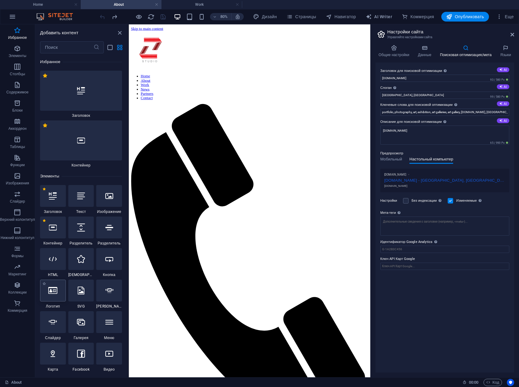
click at [56, 298] on div at bounding box center [53, 291] width 26 height 22
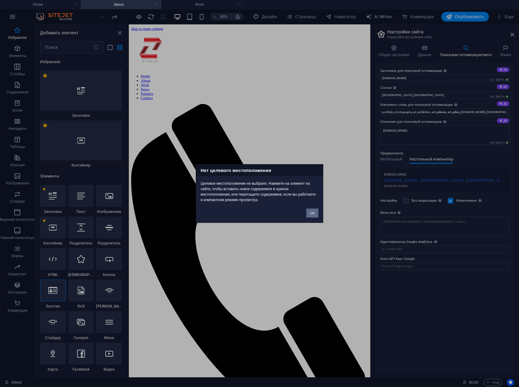
click at [312, 215] on button "OK" at bounding box center [312, 213] width 12 height 9
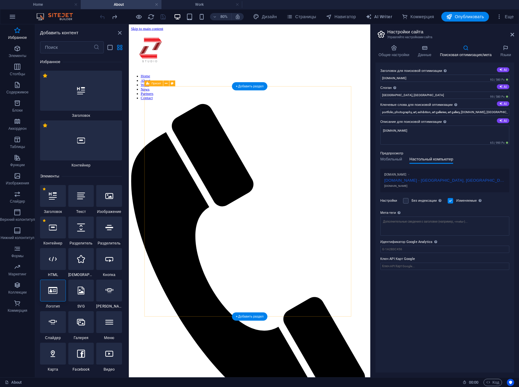
click at [55, 289] on icon at bounding box center [52, 291] width 9 height 8
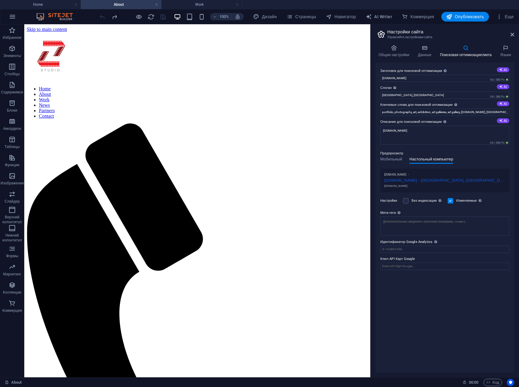
click at [404, 95] on input "Oviedo, FL" at bounding box center [444, 95] width 129 height 7
drag, startPoint x: 404, startPoint y: 95, endPoint x: 376, endPoint y: 98, distance: 28.6
click at [376, 98] on div "Заголовок для поисковой оптимизации Название вашего сайта — сделайте его таким,…" at bounding box center [444, 218] width 139 height 310
type input "videography. photography"
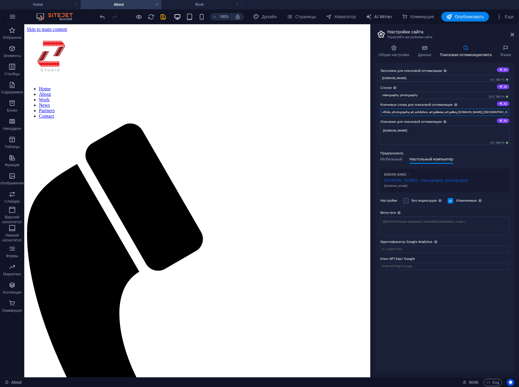
scroll to position [0, 4]
drag, startPoint x: 498, startPoint y: 113, endPoint x: 484, endPoint y: 123, distance: 16.9
click at [498, 113] on input "portfolio, photography, art, exhibition, art galleries, art gallery, zstudio.ge…" at bounding box center [444, 112] width 129 height 7
type input "portfolio, photography, art, exhibition, art galleries, art gallery, zstudio.ge…"
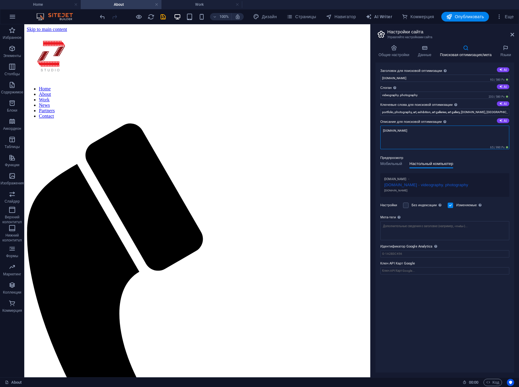
click at [420, 132] on textarea "[DOMAIN_NAME]" at bounding box center [444, 138] width 129 height 24
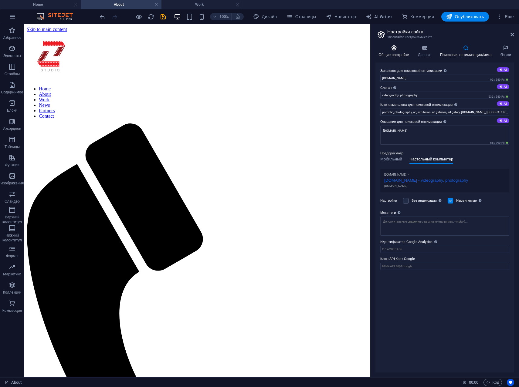
click at [398, 50] on icon at bounding box center [393, 48] width 37 height 6
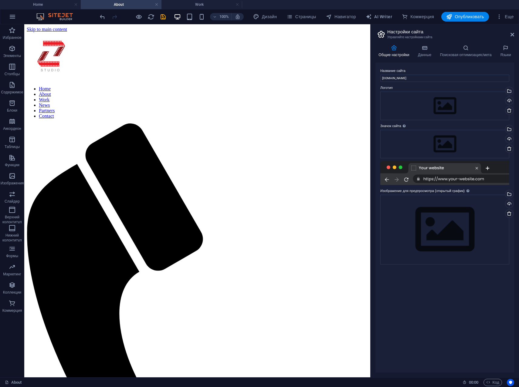
click at [468, 177] on div at bounding box center [444, 173] width 129 height 24
click at [415, 168] on div at bounding box center [444, 173] width 129 height 24
click at [389, 169] on div at bounding box center [444, 173] width 129 height 24
click at [419, 179] on div at bounding box center [444, 173] width 129 height 24
click at [434, 190] on label "Изображение для предпросмотра (открытый график) Это изображение будет отображат…" at bounding box center [444, 191] width 129 height 7
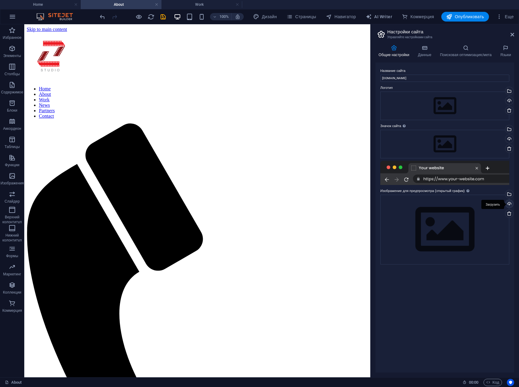
click at [509, 205] on div "Загрузить" at bounding box center [508, 204] width 9 height 9
click at [509, 138] on div "Загрузить" at bounding box center [508, 139] width 9 height 9
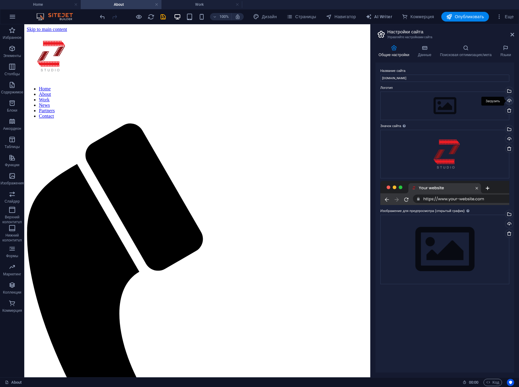
click at [510, 101] on div "Загрузить" at bounding box center [508, 101] width 9 height 9
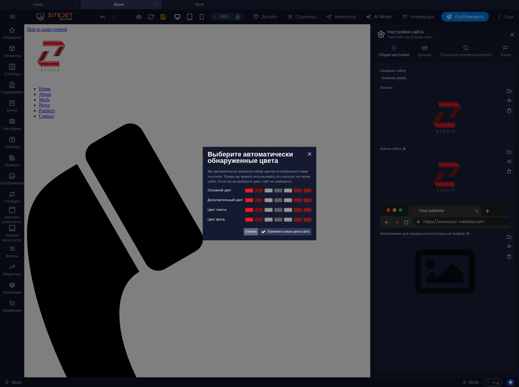
click at [249, 234] on span "Отмена" at bounding box center [250, 231] width 11 height 7
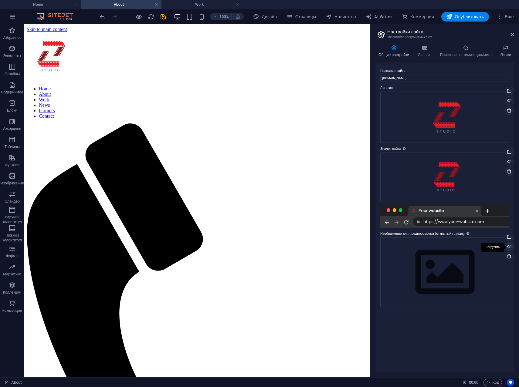
click at [508, 246] on div "Загрузить" at bounding box center [508, 247] width 9 height 9
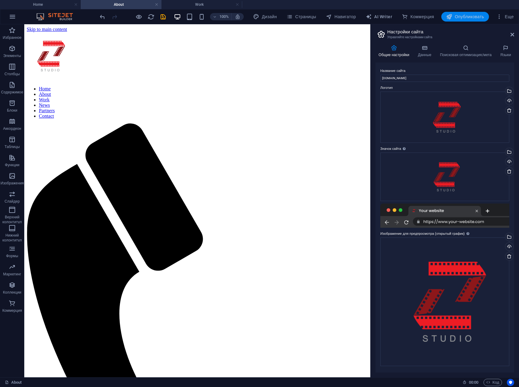
click at [461, 17] on span "Опубликовать" at bounding box center [465, 17] width 38 height 6
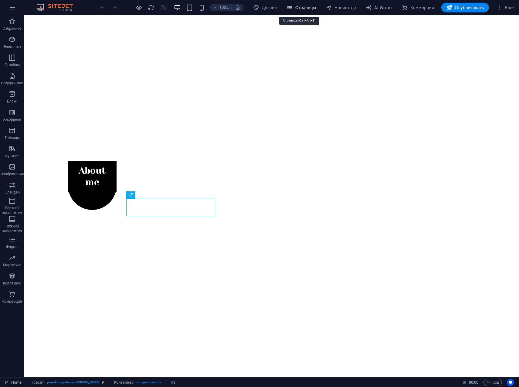
click at [299, 7] on span "Страницы" at bounding box center [300, 8] width 29 height 6
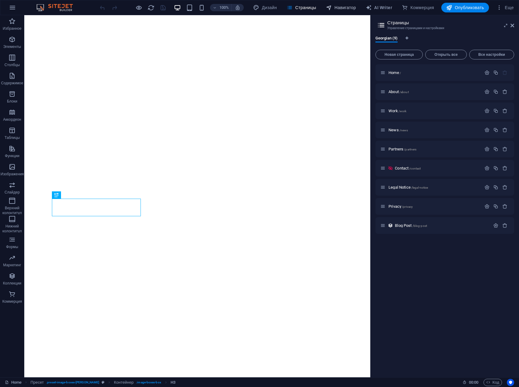
click at [335, 6] on span "Навигатор" at bounding box center [341, 8] width 30 height 6
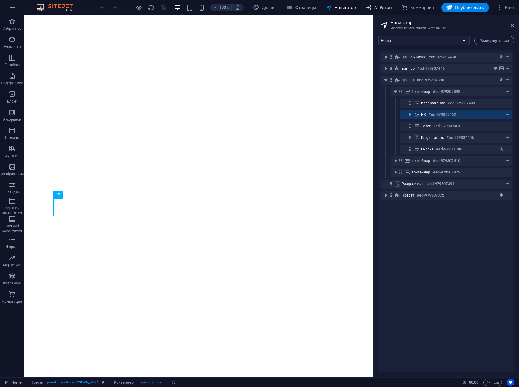
click at [386, 6] on span "AI Writer" at bounding box center [379, 8] width 26 height 6
select select "English"
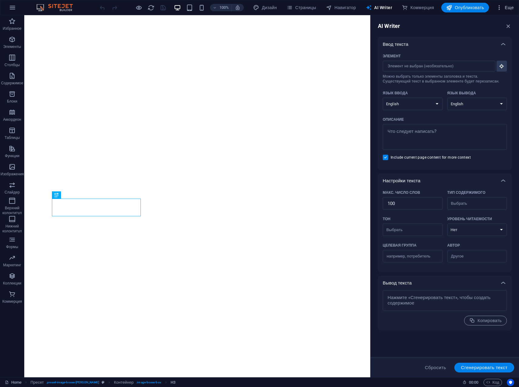
click at [498, 8] on icon "button" at bounding box center [499, 8] width 6 height 6
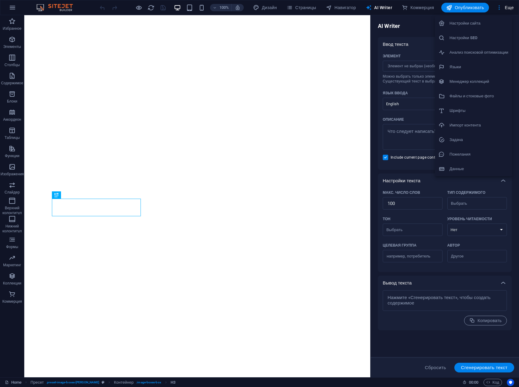
click at [468, 24] on h6 "Настройки сайта" at bounding box center [478, 23] width 59 height 7
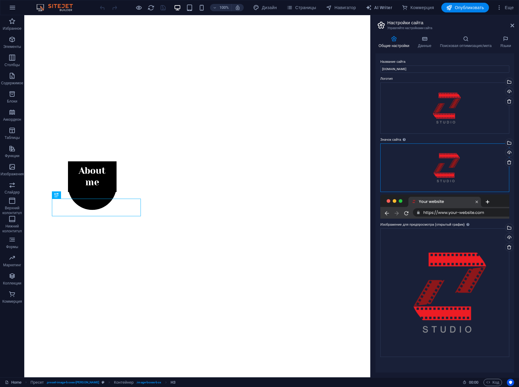
click at [468, 164] on div "Перетащите файлы сюда, нажмите, чтобы выбрать файлы, или выберите файлы из разд…" at bounding box center [444, 168] width 129 height 49
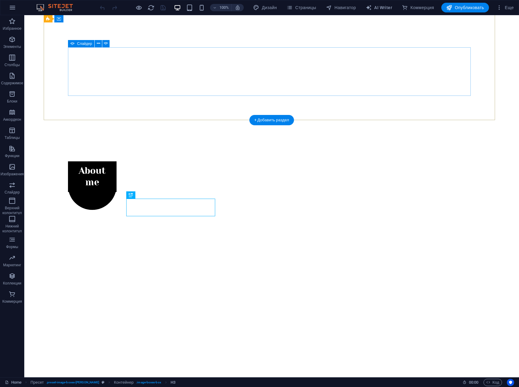
scroll to position [177, 0]
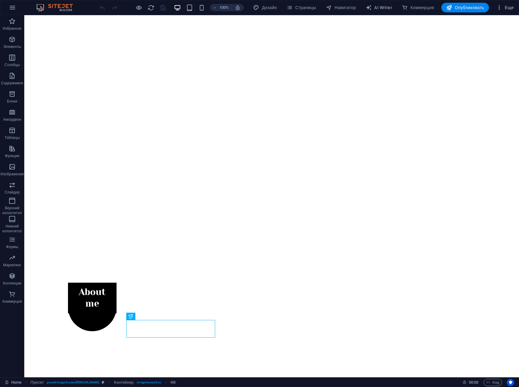
click at [498, 8] on icon "button" at bounding box center [499, 8] width 6 height 6
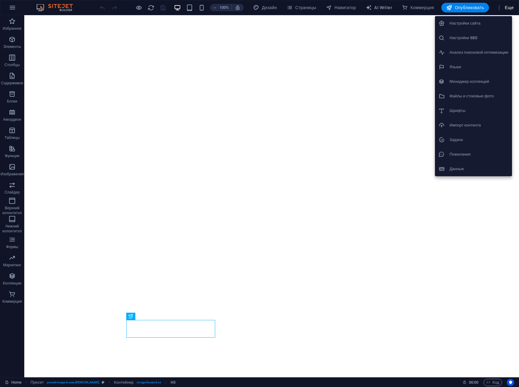
click at [478, 26] on h6 "Настройки сайта" at bounding box center [478, 23] width 59 height 7
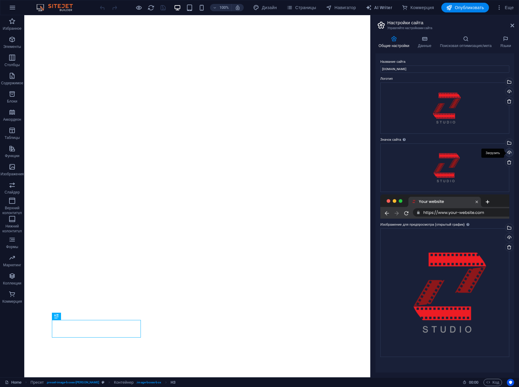
click at [509, 151] on div "Загрузить" at bounding box center [508, 153] width 9 height 9
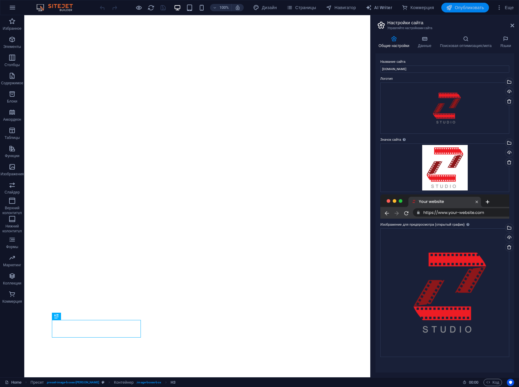
click at [472, 8] on span "Опубликовать" at bounding box center [465, 8] width 38 height 6
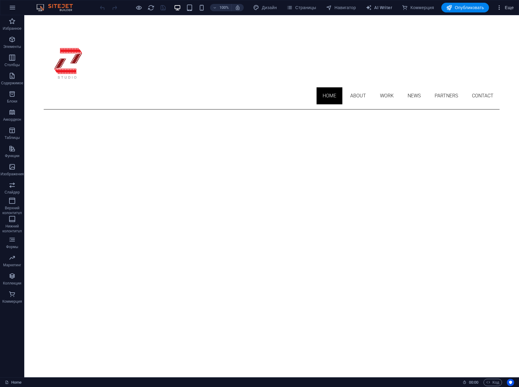
click at [500, 9] on icon "button" at bounding box center [499, 8] width 6 height 6
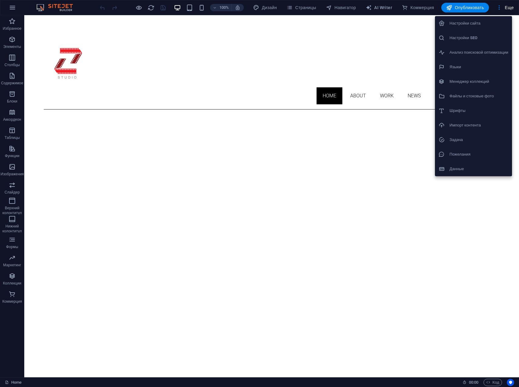
click at [474, 22] on h6 "Настройки сайта" at bounding box center [478, 23] width 59 height 7
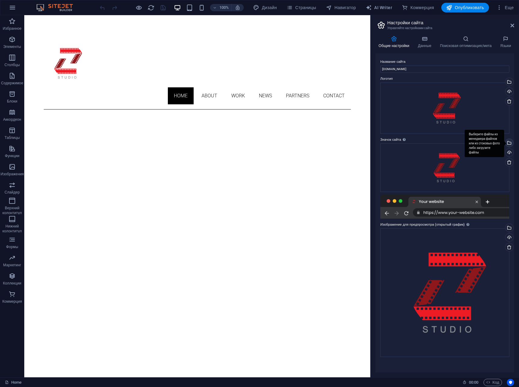
click at [509, 142] on div "Выберите файлы из менеджера файлов или из стоковых фото либо загрузите файлы" at bounding box center [508, 143] width 9 height 9
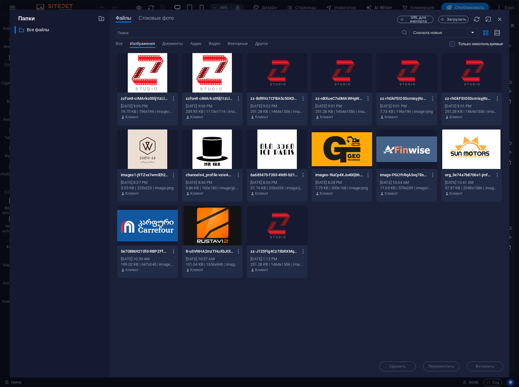
click at [214, 78] on div at bounding box center [212, 72] width 60 height 39
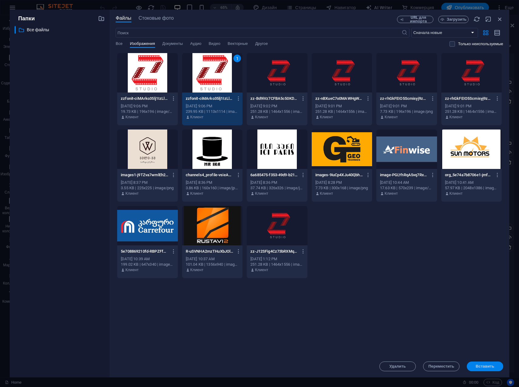
click at [485, 369] on button "Вставить" at bounding box center [485, 367] width 36 height 10
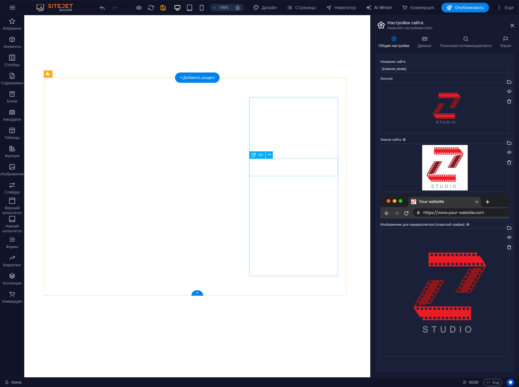
scroll to position [358, 0]
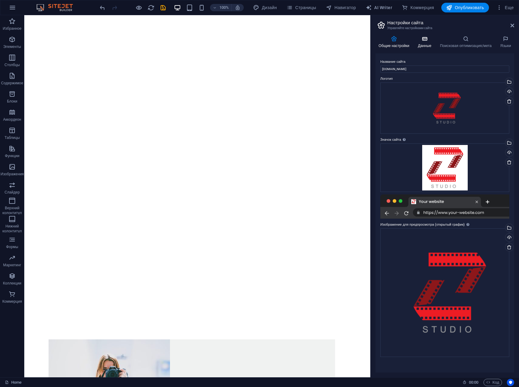
click at [423, 40] on icon at bounding box center [425, 39] width 20 height 6
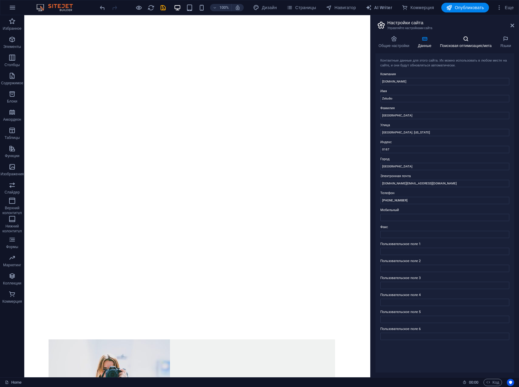
click at [462, 40] on icon at bounding box center [466, 39] width 58 height 6
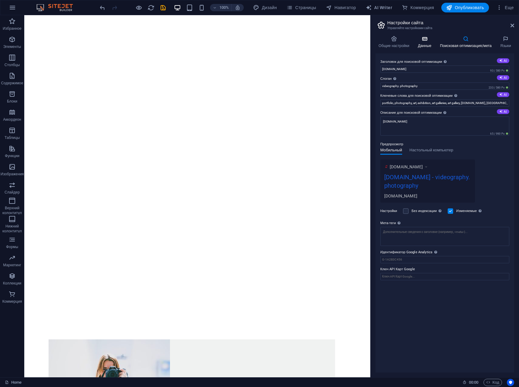
click at [420, 40] on icon at bounding box center [425, 39] width 20 height 6
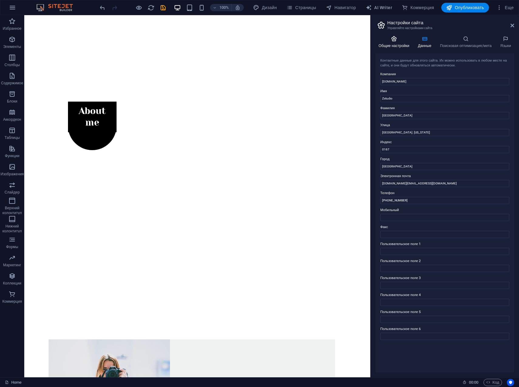
click at [398, 39] on icon at bounding box center [393, 39] width 37 height 6
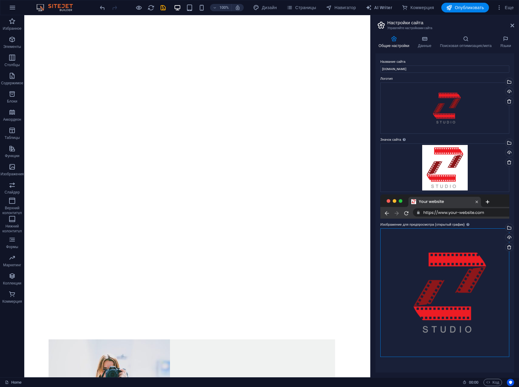
click at [461, 293] on div "Перетащите файлы сюда, нажмите, чтобы выбрать файлы, или выберите файлы из разд…" at bounding box center [444, 292] width 129 height 129
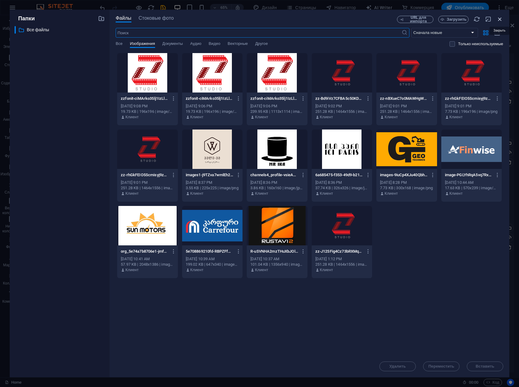
click at [499, 19] on icon "button" at bounding box center [499, 19] width 7 height 7
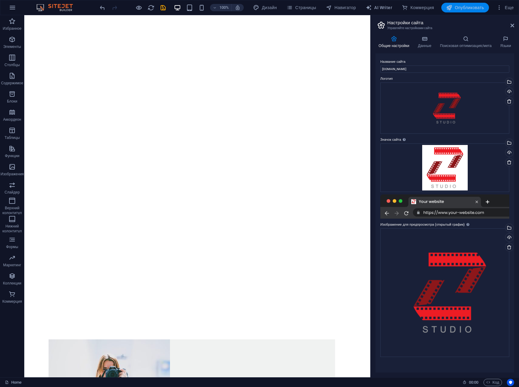
click at [468, 9] on span "Опубликовать" at bounding box center [465, 8] width 38 height 6
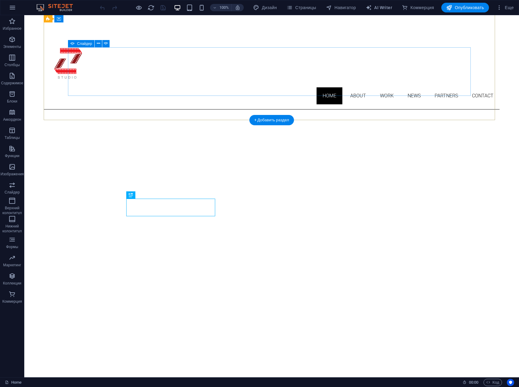
scroll to position [299, 0]
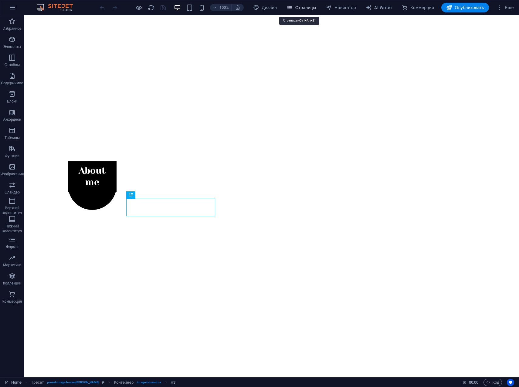
click at [298, 7] on span "Страницы" at bounding box center [300, 8] width 29 height 6
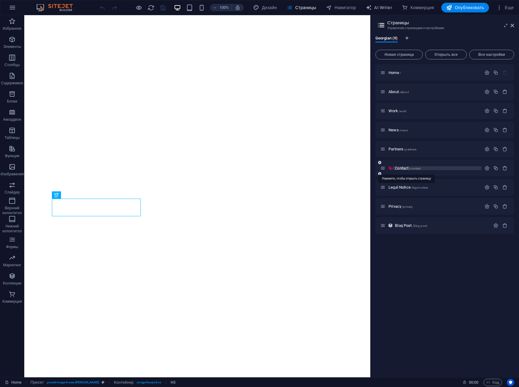
click at [406, 168] on span "Contact /contact" at bounding box center [408, 168] width 26 height 5
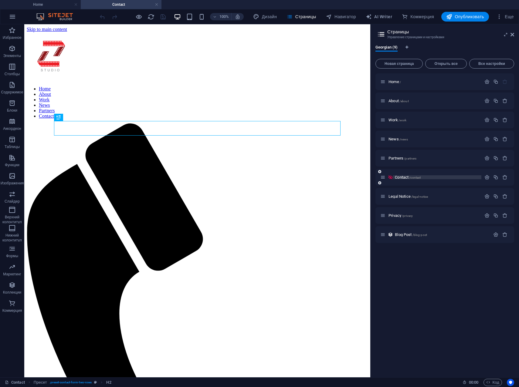
scroll to position [0, 0]
click at [383, 178] on icon at bounding box center [382, 177] width 5 height 5
click at [380, 183] on icon at bounding box center [379, 183] width 3 height 4
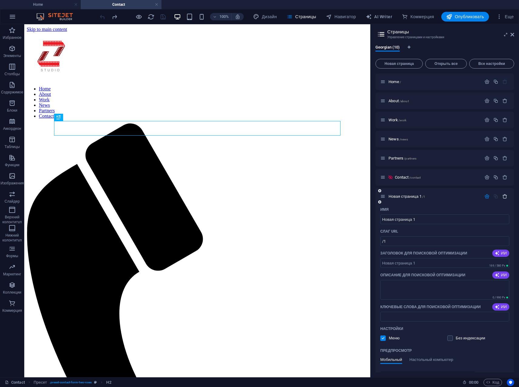
click at [503, 197] on icon "button" at bounding box center [504, 196] width 5 height 5
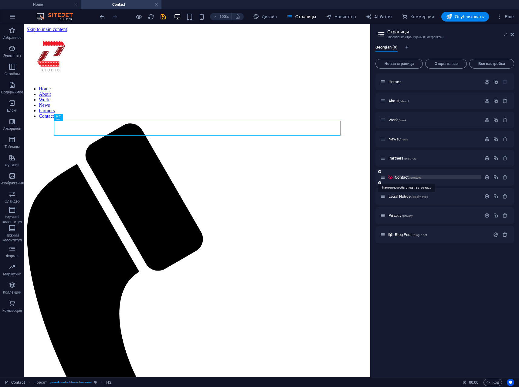
click at [412, 177] on span "/contact" at bounding box center [415, 177] width 12 height 3
click at [486, 179] on icon "button" at bounding box center [486, 177] width 5 height 5
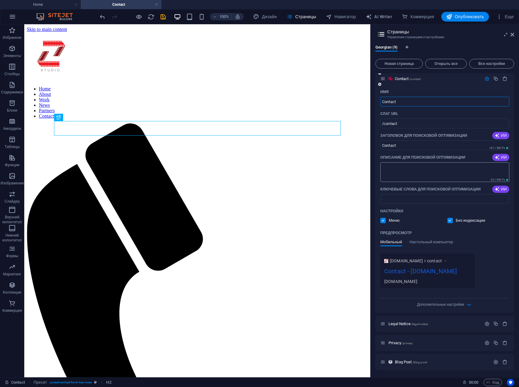
scroll to position [99, 0]
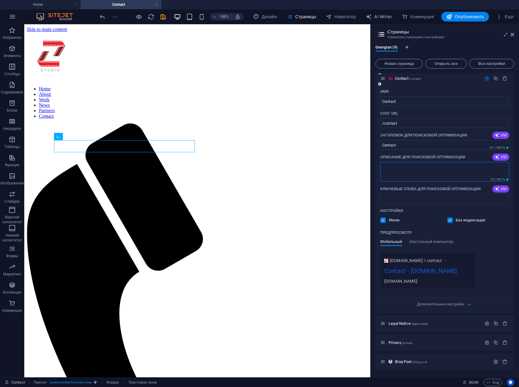
click at [427, 169] on textarea "Описание для поисковой оптимизации" at bounding box center [444, 172] width 129 height 20
click at [421, 269] on div "Contact - [DOMAIN_NAME]" at bounding box center [427, 272] width 87 height 12
click at [427, 241] on span "Настольный компьютер" at bounding box center [431, 242] width 44 height 8
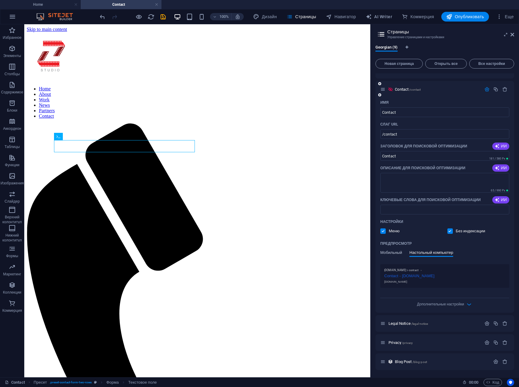
click at [389, 254] on span "Мобильный" at bounding box center [391, 253] width 22 height 8
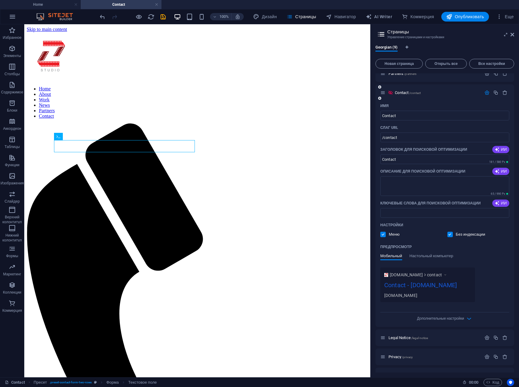
scroll to position [99, 0]
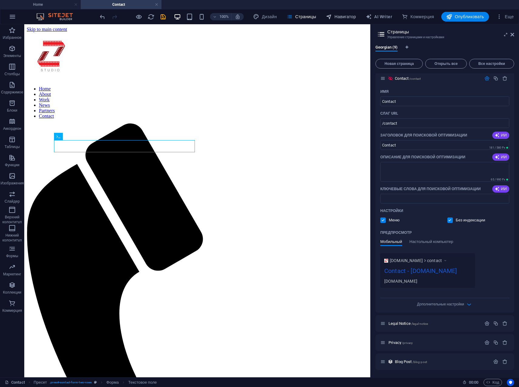
click at [337, 14] on span "Навигатор" at bounding box center [341, 17] width 30 height 6
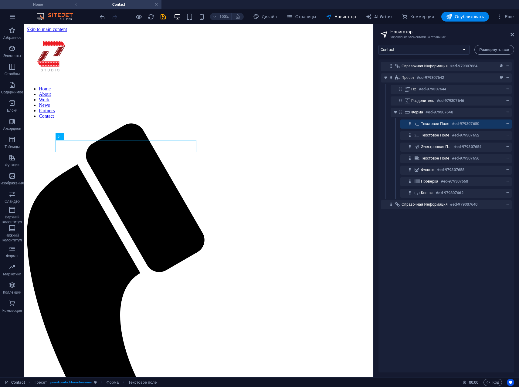
click at [48, 3] on h4 "Home" at bounding box center [40, 4] width 81 height 7
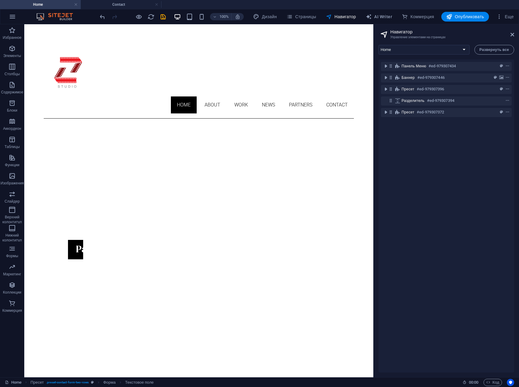
scroll to position [299, 0]
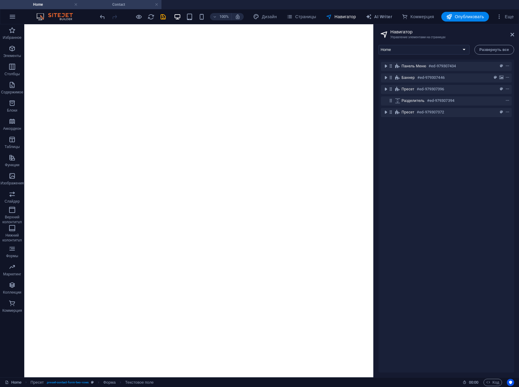
click at [120, 3] on h4 "Contact" at bounding box center [121, 4] width 81 height 7
select select "17845758-ka"
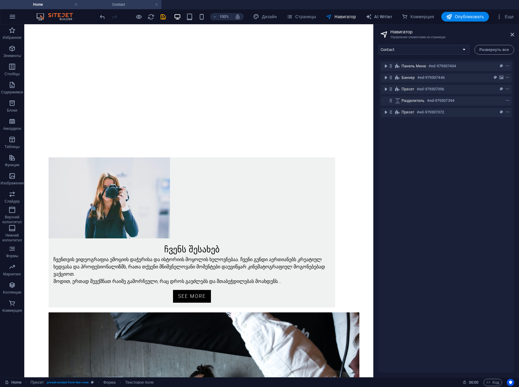
scroll to position [0, 0]
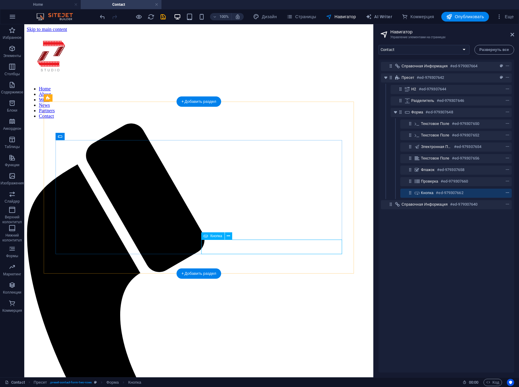
click at [506, 192] on icon "context-menu" at bounding box center [507, 193] width 4 height 4
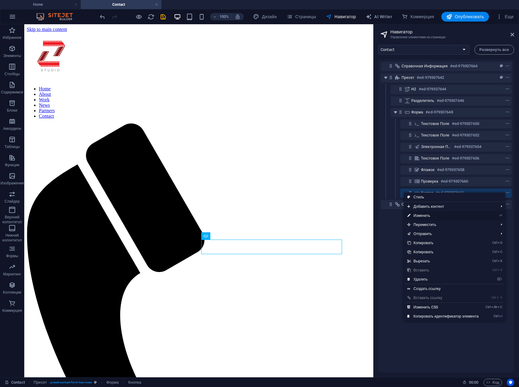
click at [422, 215] on link "⏎ Изменить" at bounding box center [443, 215] width 79 height 9
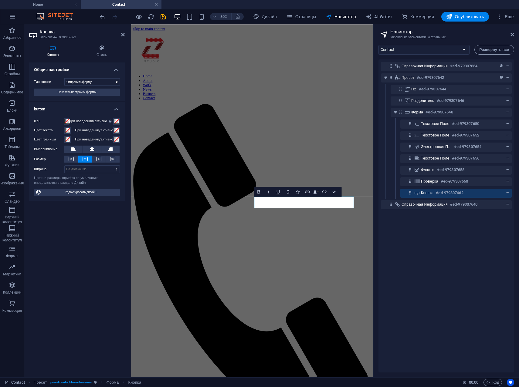
click at [422, 231] on div "Справочная информация #ed-979307664 Пресет #ed-979307642 H2 #ed-979307644 Разде…" at bounding box center [446, 215] width 136 height 313
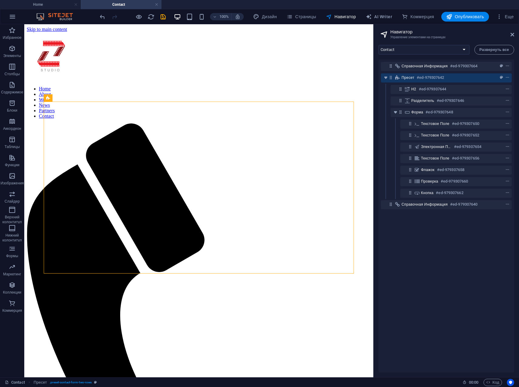
click at [463, 271] on div "Справочная информация #ed-979307664 Пресет #ed-979307642 H2 #ed-979307644 Разде…" at bounding box center [446, 215] width 136 height 313
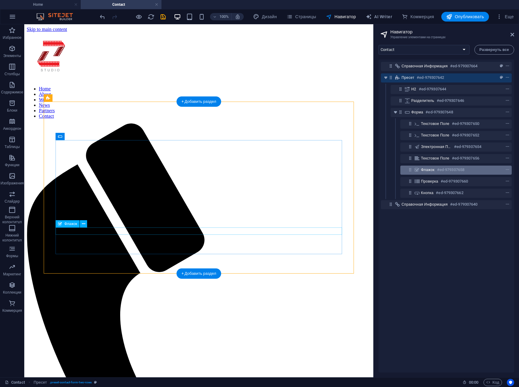
click at [437, 172] on div "Флажок #ed-979307658" at bounding box center [451, 169] width 60 height 7
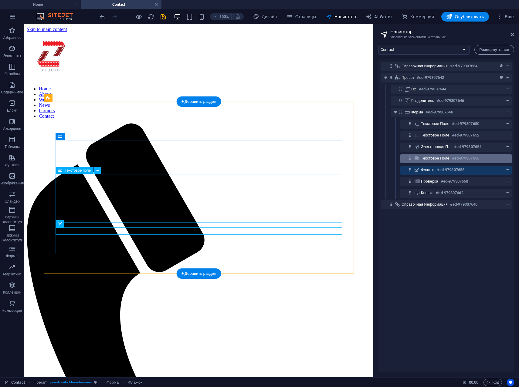
click at [435, 160] on span "Текстовое поле" at bounding box center [435, 158] width 29 height 5
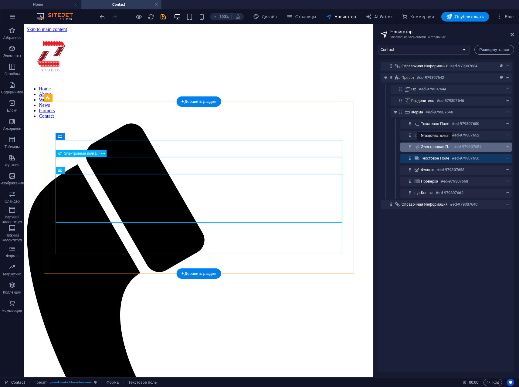
click at [435, 149] on span "Электронная почта" at bounding box center [436, 146] width 31 height 5
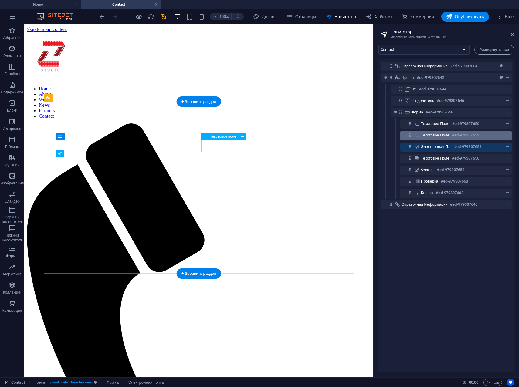
click at [434, 136] on span "Текстовое поле" at bounding box center [435, 135] width 29 height 5
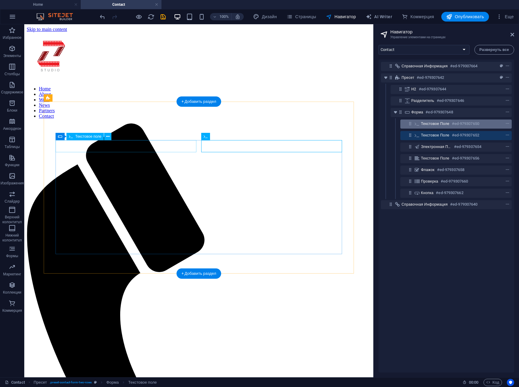
click at [437, 121] on div "Текстовое поле #ed-979307650" at bounding box center [451, 123] width 60 height 7
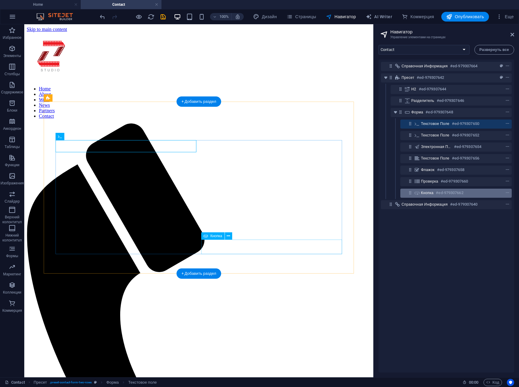
click at [438, 193] on h6 "#ed-979307662" at bounding box center [449, 192] width 27 height 7
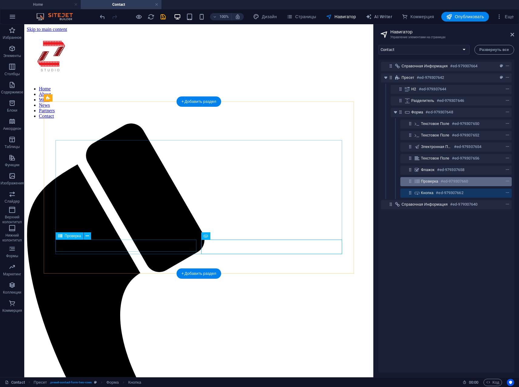
click at [438, 183] on span "Проверка" at bounding box center [429, 181] width 17 height 5
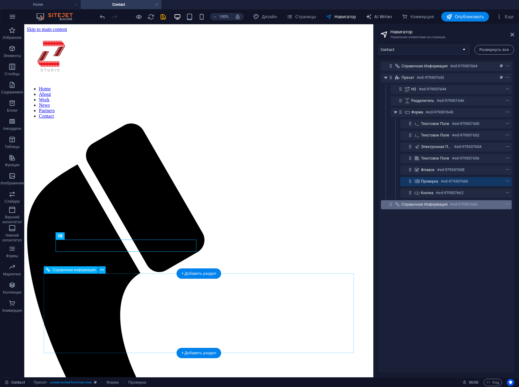
click at [425, 205] on span "Справочная информация" at bounding box center [424, 204] width 46 height 5
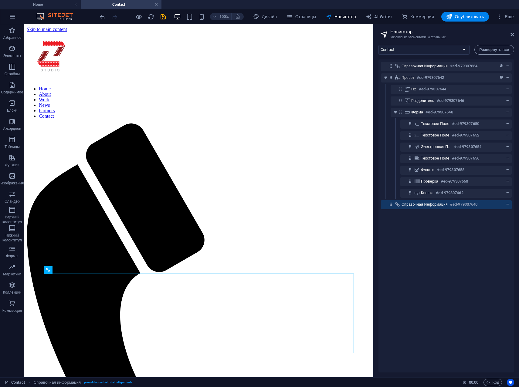
click at [432, 234] on div "Справочная информация #ed-979307664 Пресет #ed-979307642 H2 #ed-979307644 Разде…" at bounding box center [446, 215] width 136 height 313
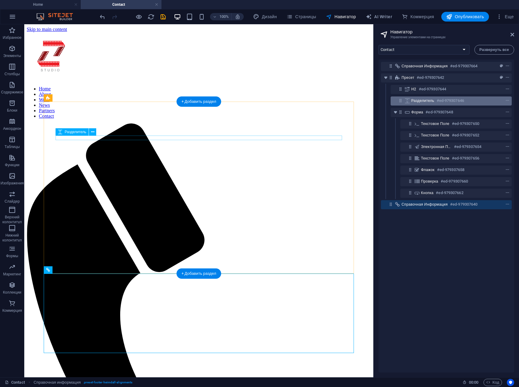
click at [427, 104] on div "Разделитель #ed-979307646" at bounding box center [446, 100] width 70 height 7
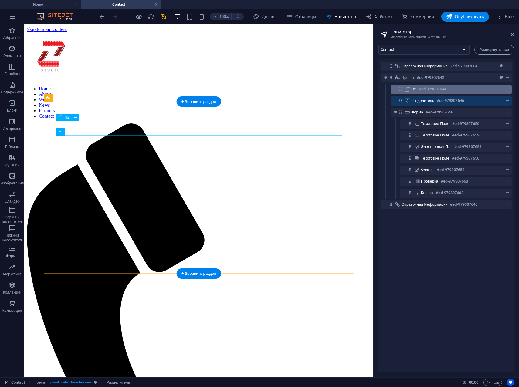
click at [423, 89] on h6 "#ed-979307644" at bounding box center [432, 89] width 27 height 7
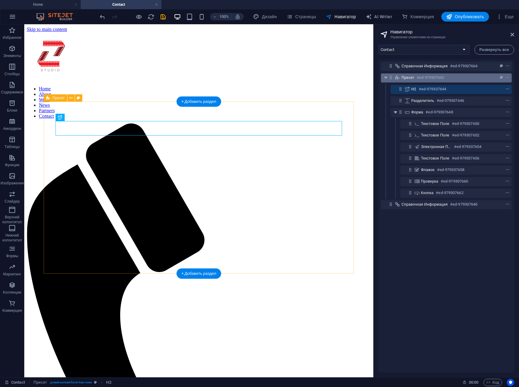
click at [416, 76] on div "Пресет #ed-979307642" at bounding box center [441, 77] width 80 height 7
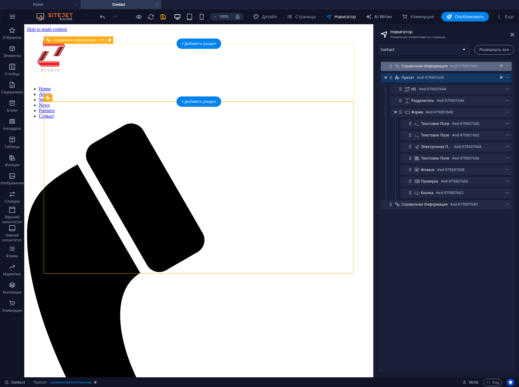
click at [418, 66] on span "Справочная информация" at bounding box center [424, 66] width 46 height 5
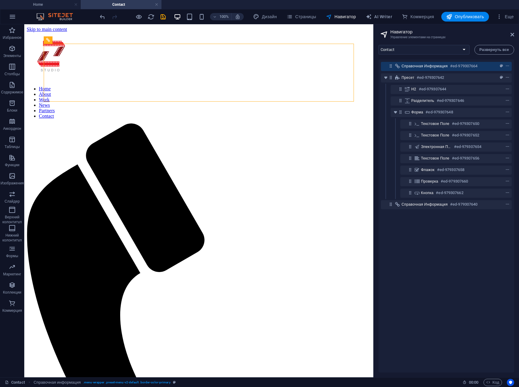
click at [435, 259] on div "Справочная информация #ed-979307664 Пресет #ed-979307642 H2 #ed-979307644 Разде…" at bounding box center [446, 215] width 136 height 313
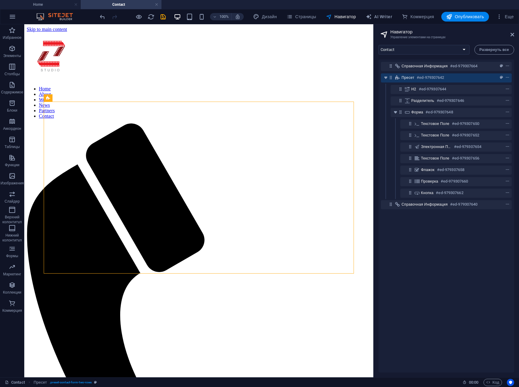
click at [441, 270] on div "Справочная информация #ed-979307664 Пресет #ed-979307642 H2 #ed-979307644 Разде…" at bounding box center [446, 215] width 136 height 313
click at [429, 52] on select "Home About Work News Partners Contact Legal Notice Privacy Blog Post" at bounding box center [423, 50] width 91 height 10
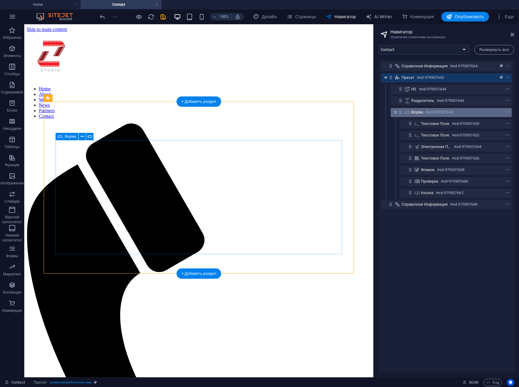
click at [418, 114] on span "Форма" at bounding box center [417, 112] width 12 height 5
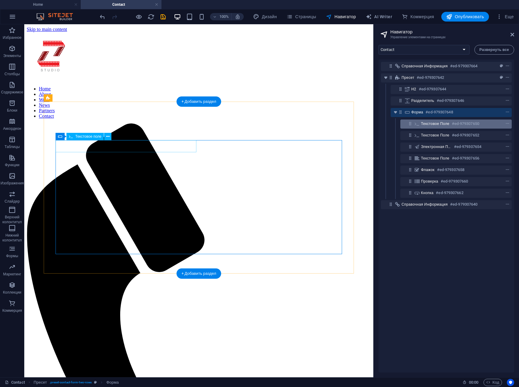
click at [425, 125] on span "Текстовое поле" at bounding box center [435, 123] width 29 height 5
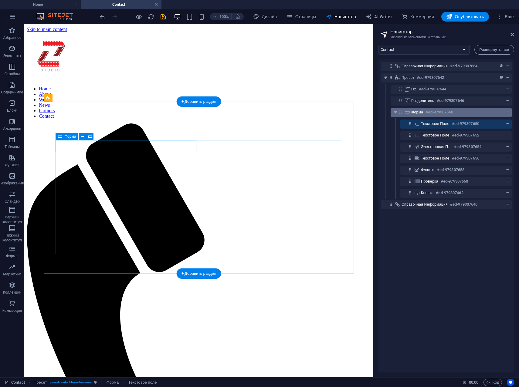
click at [418, 113] on span "Форма" at bounding box center [417, 112] width 12 height 5
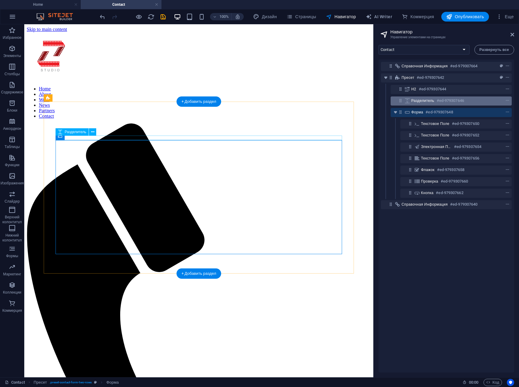
click at [423, 101] on span "Разделитель" at bounding box center [422, 100] width 23 height 5
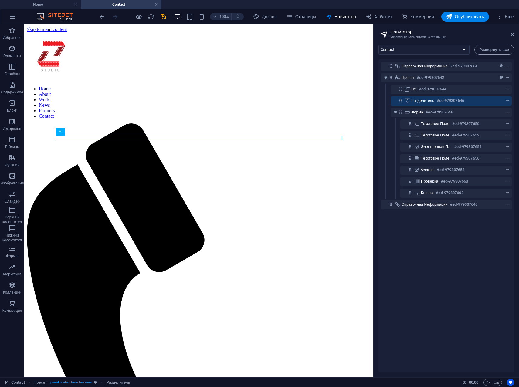
click at [429, 259] on div "Справочная информация #ed-979307664 Пресет #ed-979307642 H2 #ed-979307644 Разде…" at bounding box center [446, 215] width 136 height 313
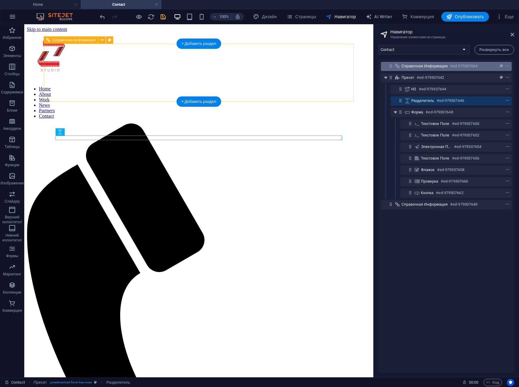
click at [449, 68] on div "Справочная информация #ed-979307664" at bounding box center [441, 66] width 80 height 7
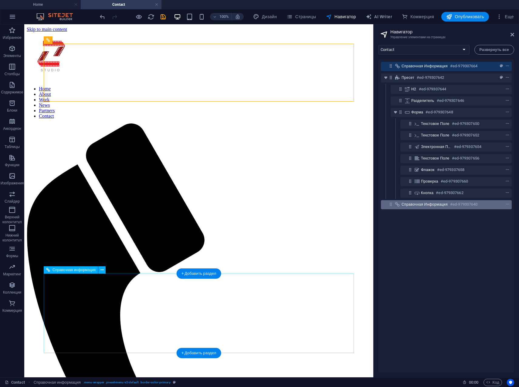
click at [440, 207] on span "Справочная информация" at bounding box center [424, 204] width 46 height 5
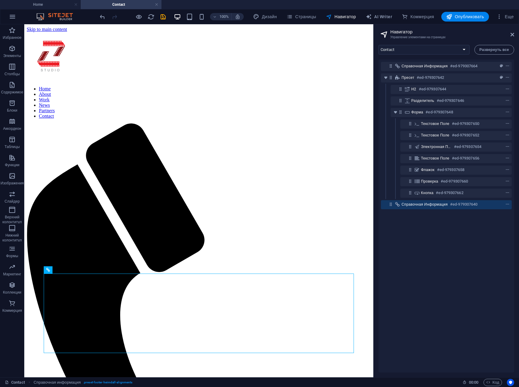
click at [441, 308] on div "Справочная информация #ed-979307664 Пресет #ed-979307642 H2 #ed-979307644 Разде…" at bounding box center [446, 215] width 136 height 313
click at [303, 17] on span "Страницы" at bounding box center [300, 17] width 29 height 6
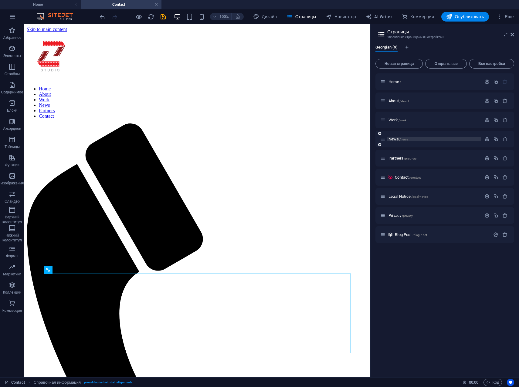
click at [392, 140] on span "News /news" at bounding box center [397, 139] width 19 height 5
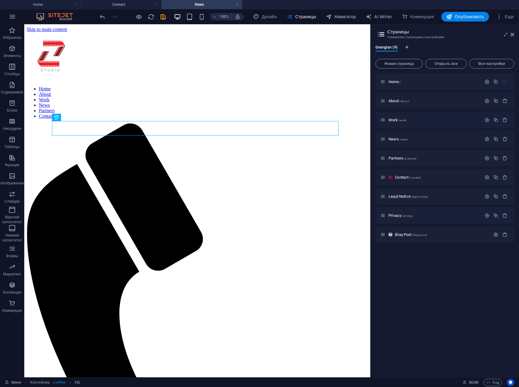
click at [346, 19] on span "Навигатор" at bounding box center [341, 17] width 30 height 6
select select "17845754-ka"
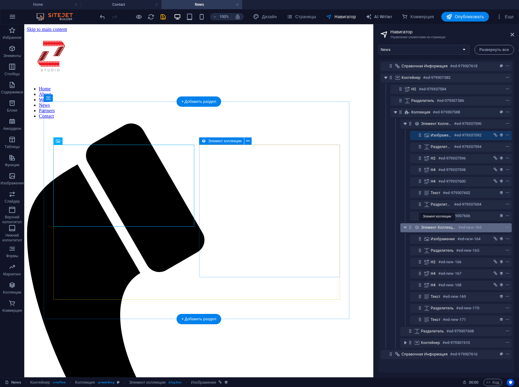
click at [440, 228] on span "Элемент коллекции" at bounding box center [438, 227] width 35 height 5
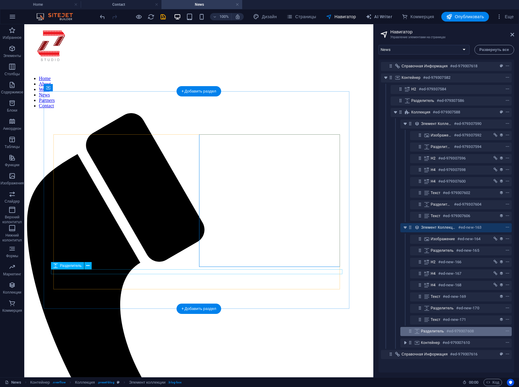
click at [435, 330] on span "Разделитель" at bounding box center [432, 331] width 23 height 5
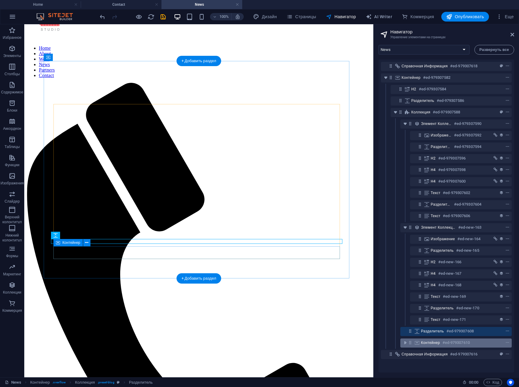
click at [435, 341] on span "Контейнер" at bounding box center [430, 342] width 19 height 5
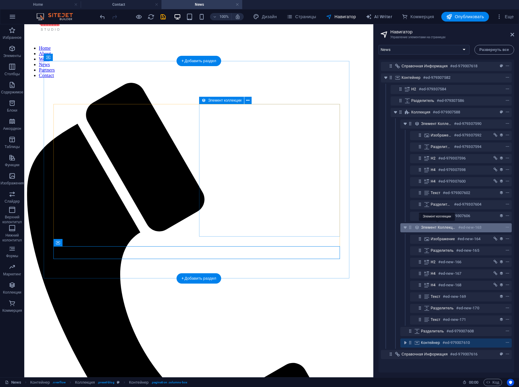
click at [440, 226] on span "Элемент коллекции" at bounding box center [438, 227] width 35 height 5
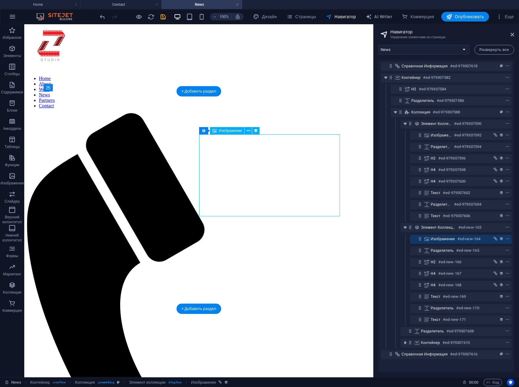
select select "px"
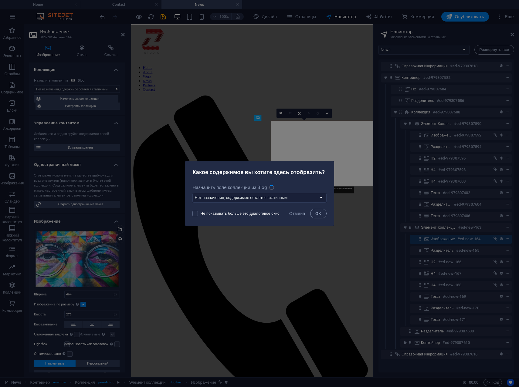
scroll to position [0, 0]
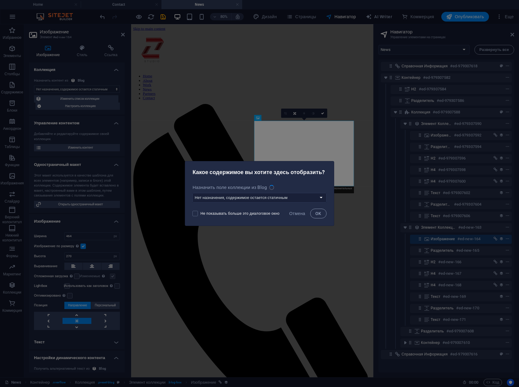
select select "image"
click at [314, 195] on select "Нет назначения, содержимое остается статичным Создать новое поле Создано (Дата)…" at bounding box center [259, 198] width 134 height 10
click at [321, 211] on button "OK" at bounding box center [318, 214] width 16 height 10
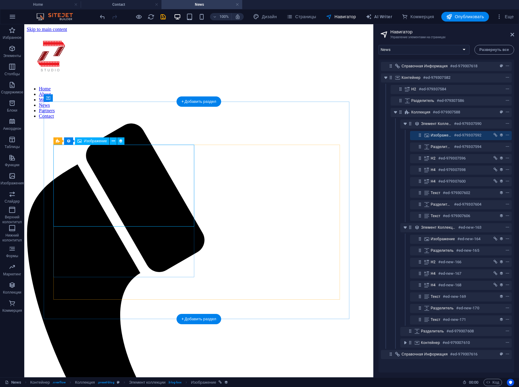
click at [113, 140] on icon at bounding box center [113, 141] width 3 height 6
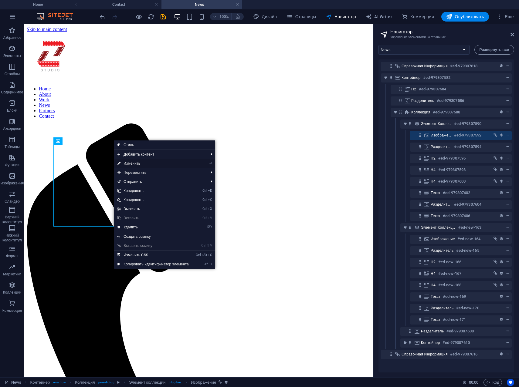
click at [128, 162] on link "⏎ Изменить" at bounding box center [153, 163] width 79 height 9
select select "image"
select select "px"
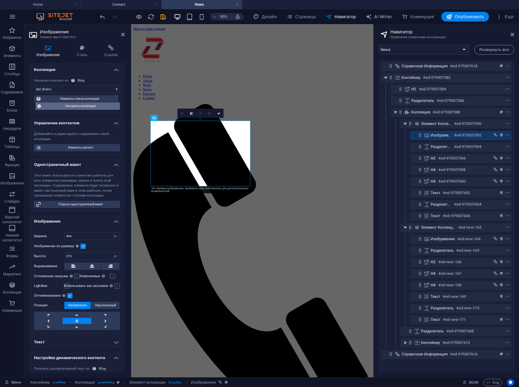
click at [79, 107] on span "Настроить коллекцию" at bounding box center [80, 106] width 75 height 7
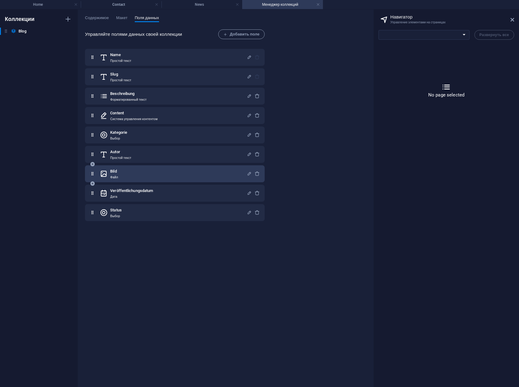
click at [124, 177] on div "Bild Файл" at bounding box center [173, 174] width 147 height 12
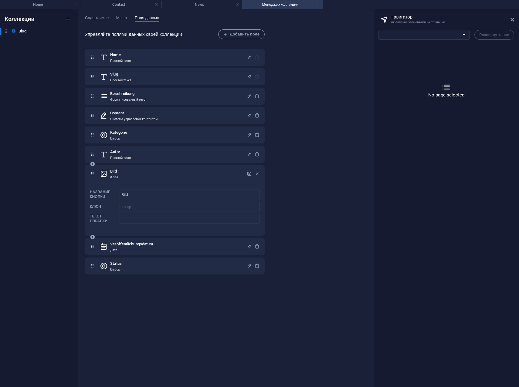
click at [104, 176] on icon at bounding box center [104, 174] width 8 height 12
click at [249, 174] on icon "button" at bounding box center [249, 173] width 5 height 5
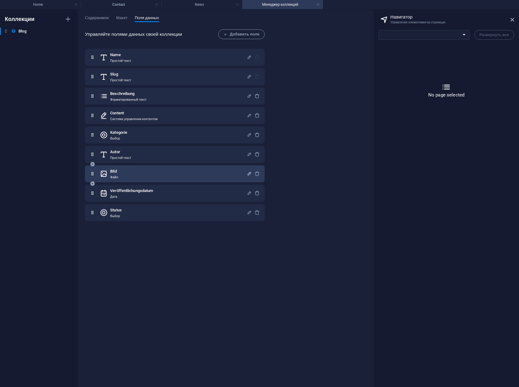
click at [249, 174] on icon "button" at bounding box center [249, 173] width 5 height 5
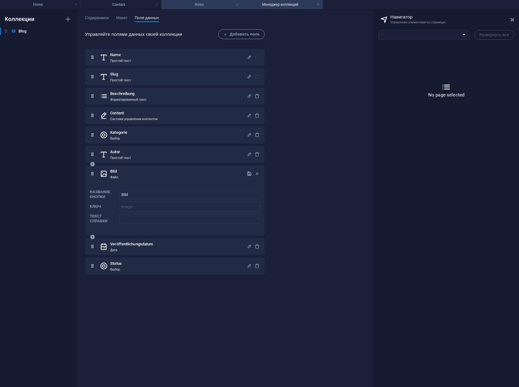
drag, startPoint x: 226, startPoint y: 3, endPoint x: 230, endPoint y: 3, distance: 3.9
click at [226, 3] on h4 "News" at bounding box center [201, 4] width 81 height 7
select select "17845754-ka"
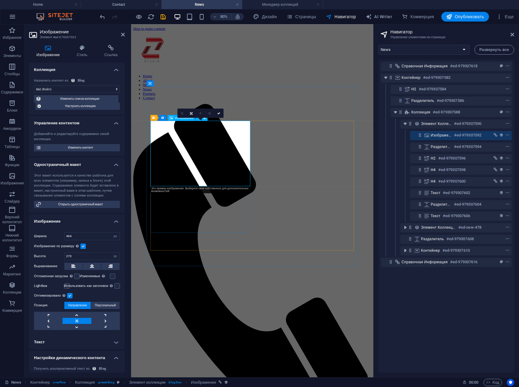
click at [219, 113] on icon at bounding box center [218, 113] width 3 height 3
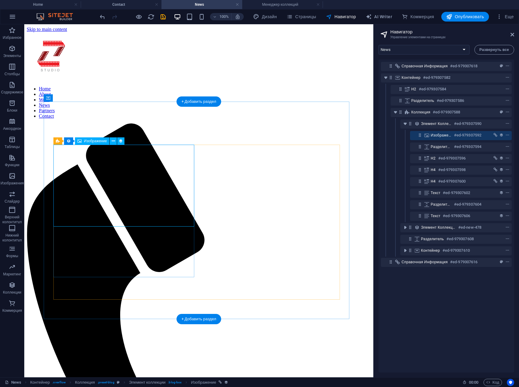
click at [114, 141] on icon at bounding box center [113, 141] width 3 height 6
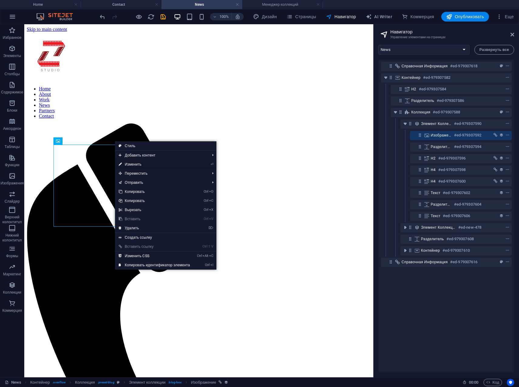
click at [133, 163] on link "⏎ Изменить" at bounding box center [154, 164] width 79 height 9
select select "image"
select select "px"
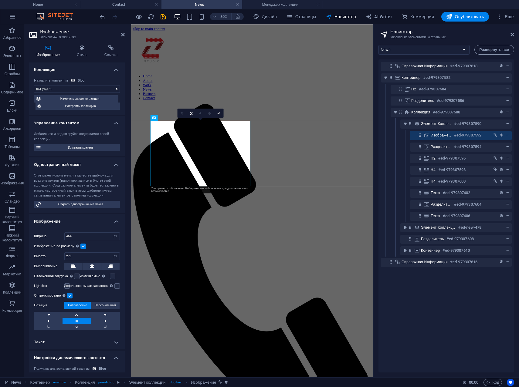
click at [49, 46] on icon at bounding box center [48, 48] width 38 height 6
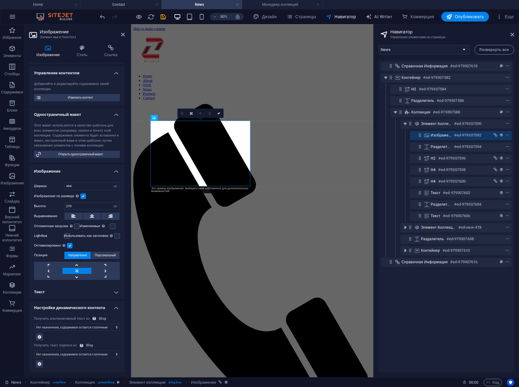
scroll to position [0, 0]
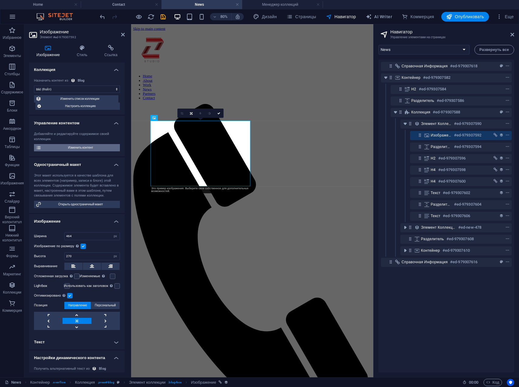
click at [80, 149] on span "Изменить контент" at bounding box center [80, 147] width 75 height 7
select select
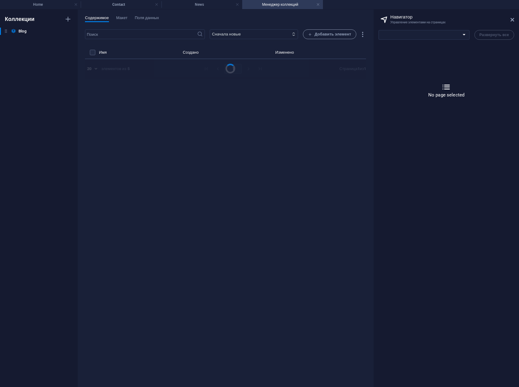
select select "Category 1"
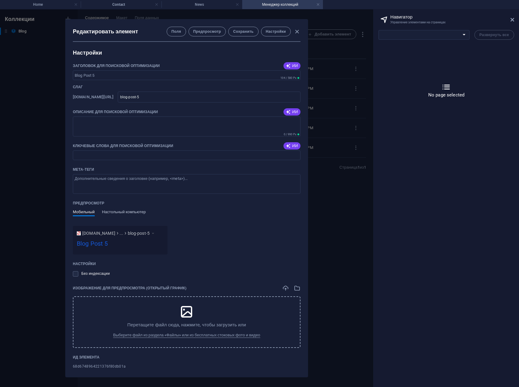
scroll to position [383, 0]
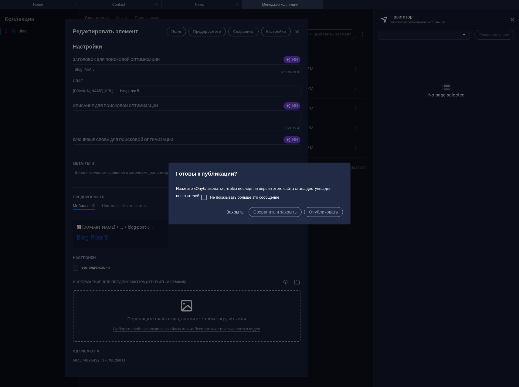
click at [228, 213] on span "Закрыть" at bounding box center [234, 212] width 17 height 5
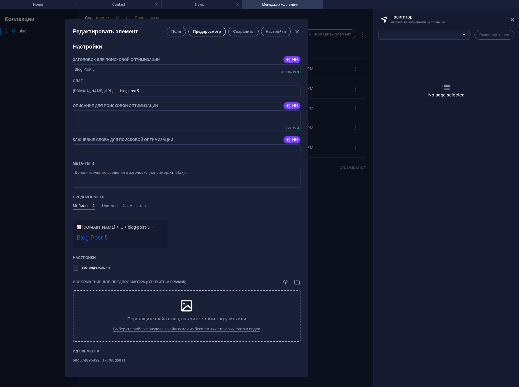
click at [218, 32] on span "Предпросмотр" at bounding box center [207, 31] width 28 height 5
select select "17845764-ka"
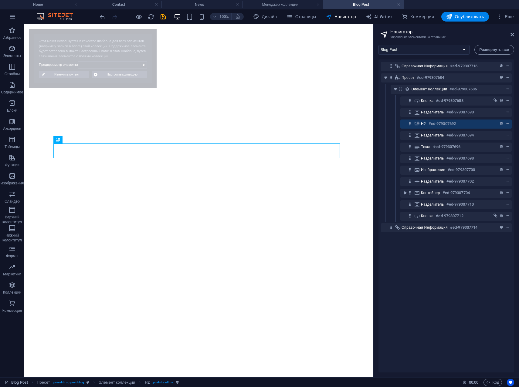
select select "68d6748964221376f80db01a"
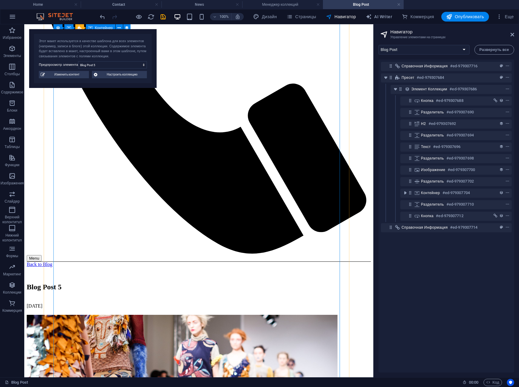
scroll to position [277, 0]
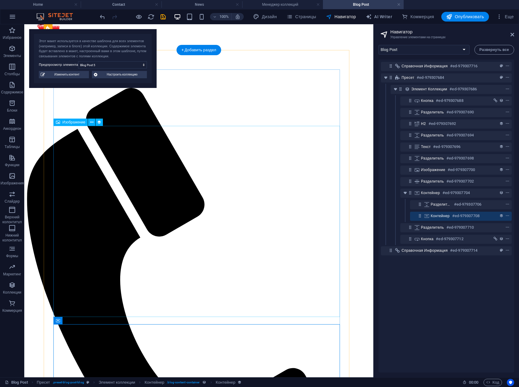
scroll to position [4, 0]
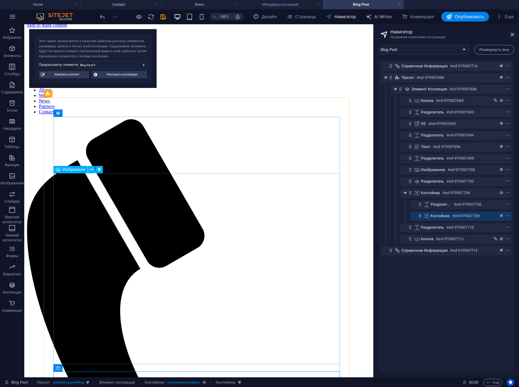
click at [73, 171] on span "Изображение" at bounding box center [74, 170] width 23 height 4
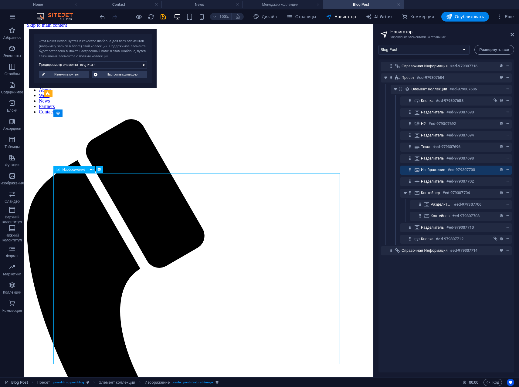
click at [73, 170] on span "Изображение" at bounding box center [74, 170] width 23 height 4
click at [91, 170] on icon at bounding box center [91, 170] width 3 height 6
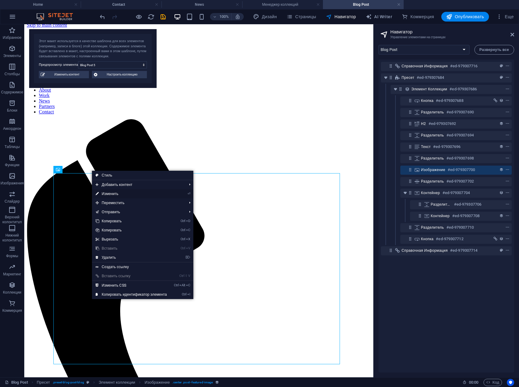
click at [118, 193] on link "⏎ Изменить" at bounding box center [131, 193] width 79 height 9
select select "image"
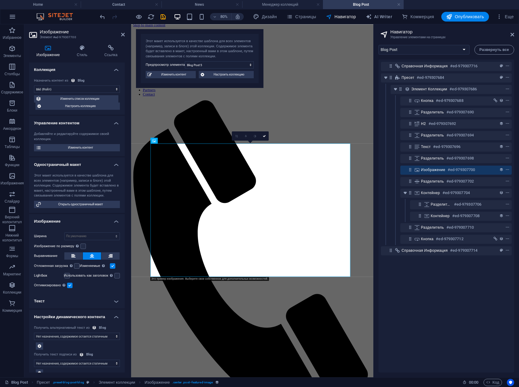
click at [48, 48] on icon at bounding box center [48, 48] width 38 height 6
click at [175, 77] on span "Изменить контент" at bounding box center [174, 74] width 40 height 7
type input "[DATE]"
type input "blog-post-5"
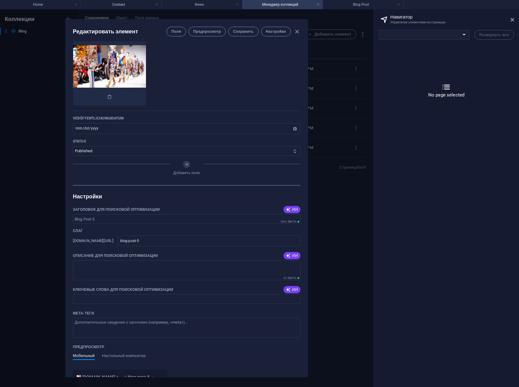
scroll to position [178, 0]
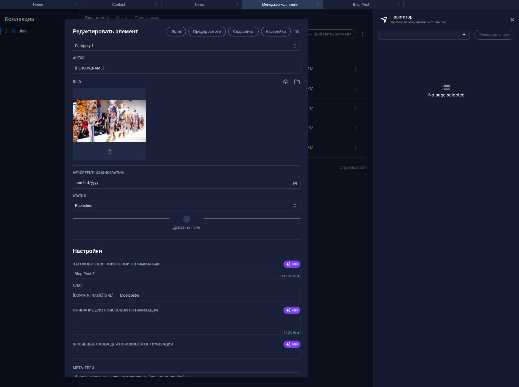
click at [142, 106] on img at bounding box center [109, 124] width 73 height 49
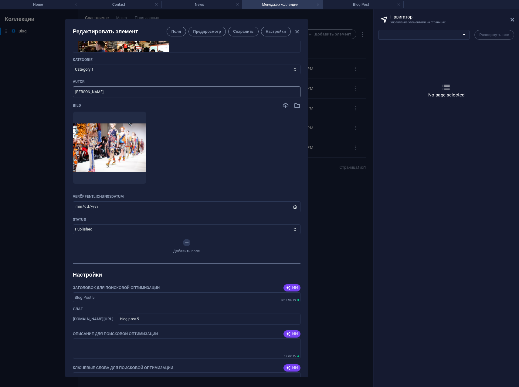
scroll to position [49, 0]
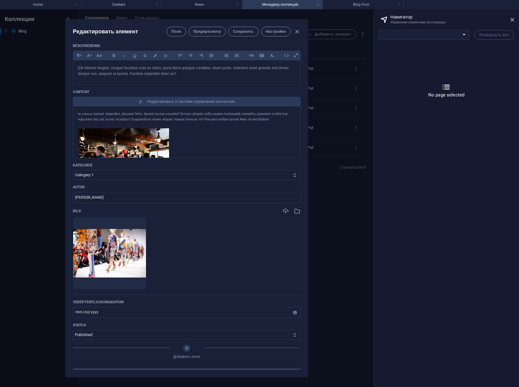
click at [136, 145] on img at bounding box center [123, 154] width 91 height 53
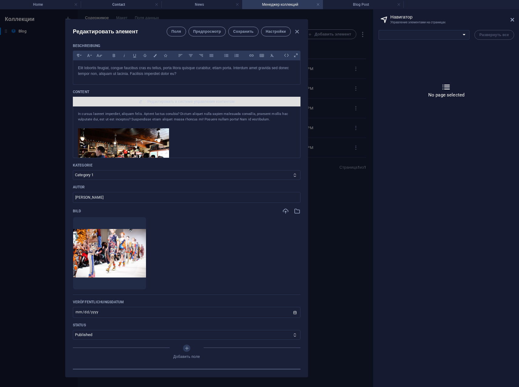
click at [181, 102] on span "Редактировать в системе управления контентом" at bounding box center [190, 101] width 87 height 5
select select "17845746-ka"
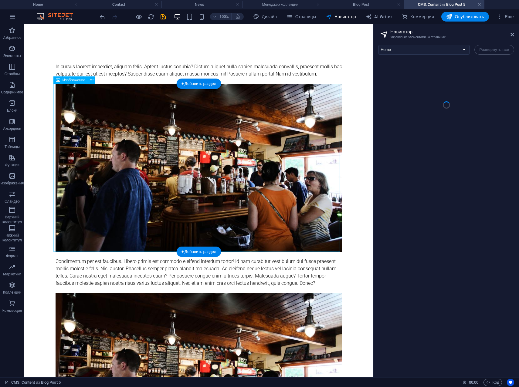
scroll to position [0, 0]
click at [91, 80] on icon at bounding box center [91, 80] width 3 height 6
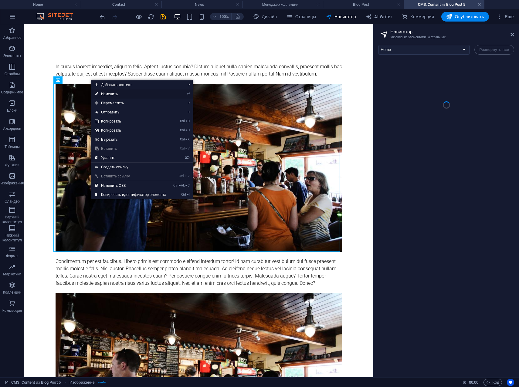
click at [113, 94] on link "⏎ Изменить" at bounding box center [130, 94] width 79 height 9
select select "%"
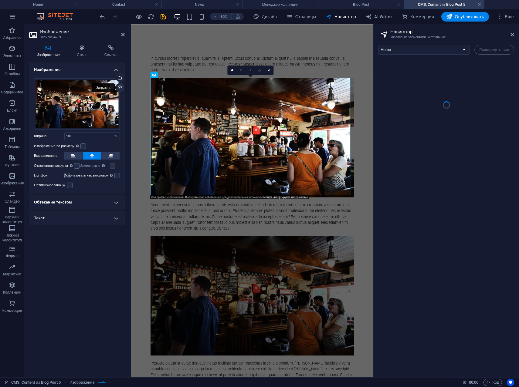
click at [121, 88] on div "Загрузить" at bounding box center [119, 87] width 9 height 9
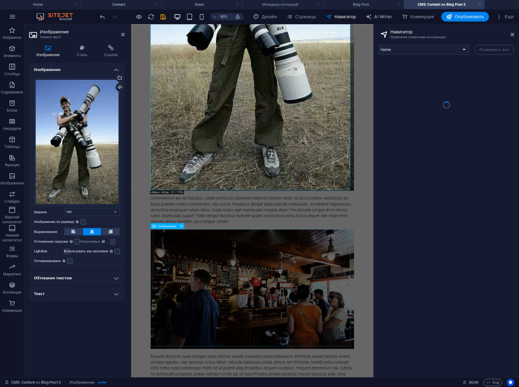
scroll to position [243, 0]
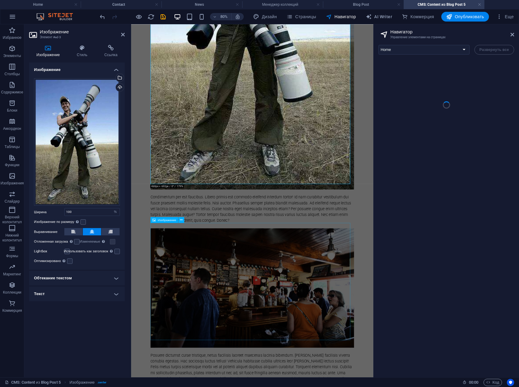
click at [261, 328] on figure at bounding box center [282, 353] width 254 height 149
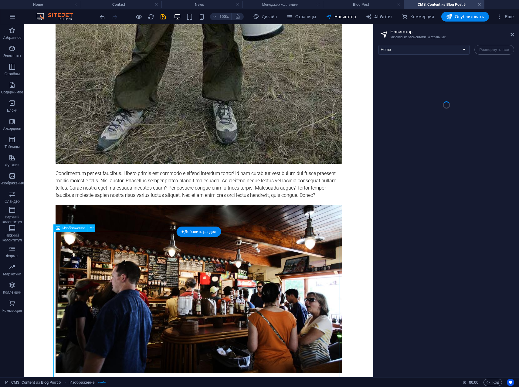
scroll to position [357, 0]
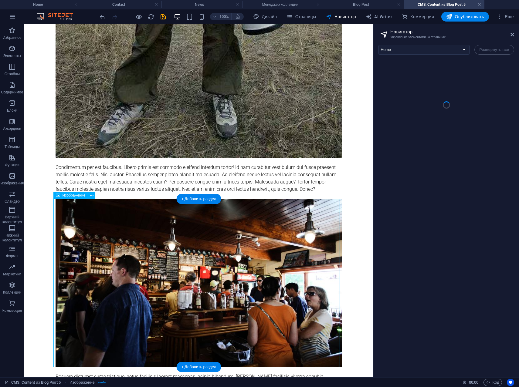
click at [203, 260] on figure at bounding box center [199, 283] width 286 height 168
click at [90, 190] on icon at bounding box center [90, 189] width 3 height 6
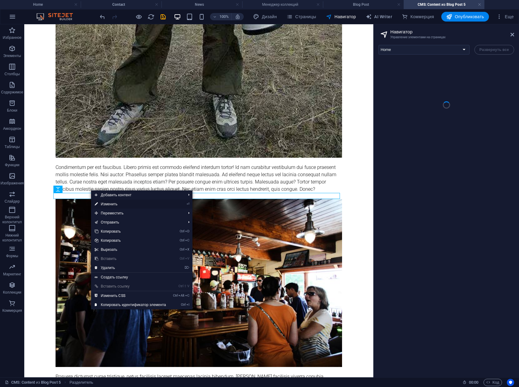
click at [107, 203] on link "⏎ Изменить" at bounding box center [130, 204] width 79 height 9
select select "px"
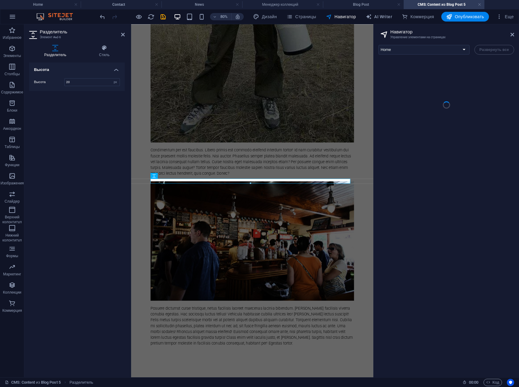
scroll to position [292, 0]
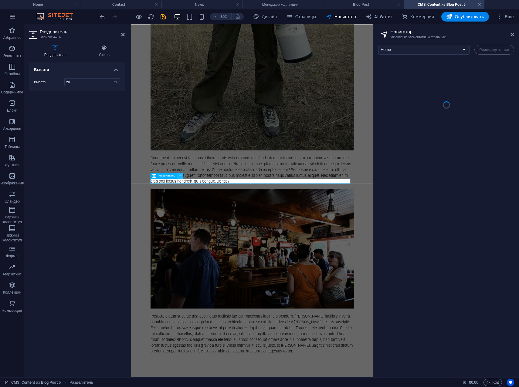
click at [181, 176] on icon at bounding box center [180, 175] width 3 height 5
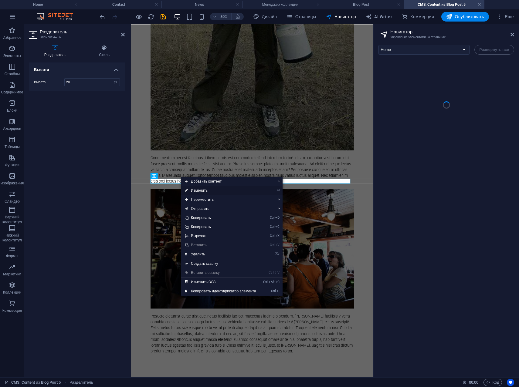
click at [190, 191] on link "⏎ Изменить" at bounding box center [220, 190] width 79 height 9
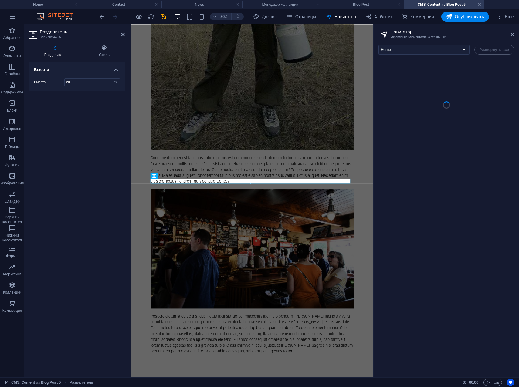
click at [116, 70] on h4 "Высота" at bounding box center [77, 68] width 96 height 11
click at [116, 70] on h4 "Высота" at bounding box center [77, 70] width 96 height 15
click at [103, 49] on icon at bounding box center [104, 48] width 41 height 6
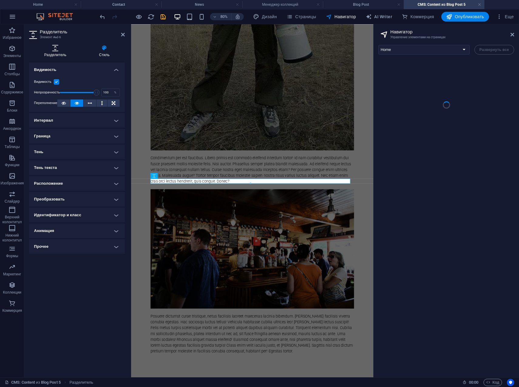
click at [59, 51] on icon at bounding box center [55, 48] width 52 height 6
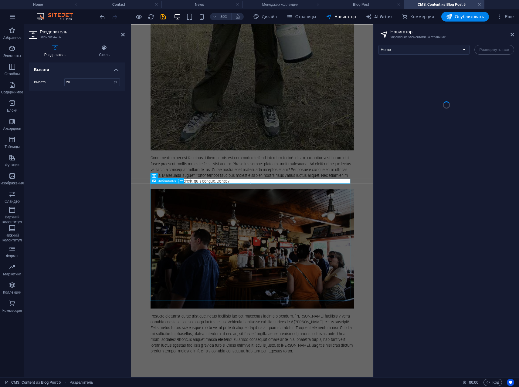
click at [321, 265] on figure at bounding box center [282, 304] width 254 height 149
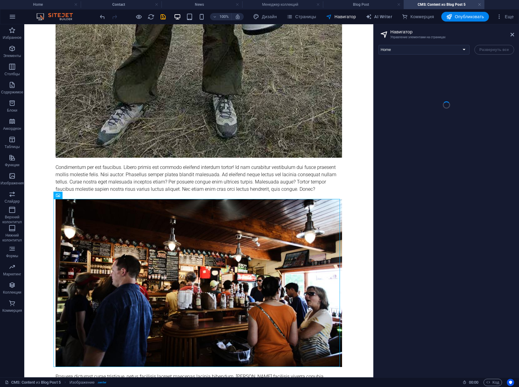
click at [443, 105] on div at bounding box center [447, 105] width 10 height 10
click at [433, 49] on select "Home About Work News Partners Contact Legal Notice Privacy Blog Post" at bounding box center [423, 50] width 91 height 10
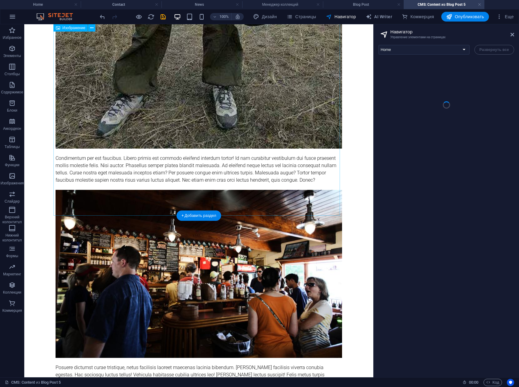
scroll to position [435, 0]
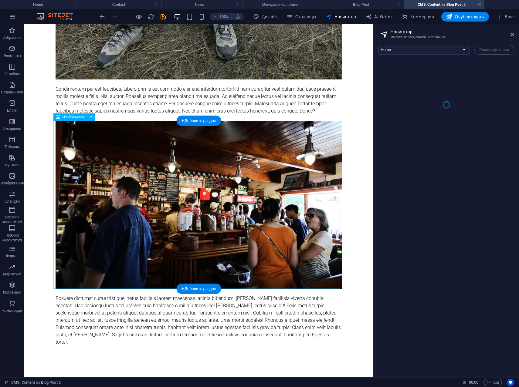
click at [205, 185] on figure at bounding box center [199, 205] width 286 height 168
click at [70, 118] on span "Изображение" at bounding box center [74, 117] width 23 height 4
click at [89, 117] on button at bounding box center [91, 116] width 7 height 7
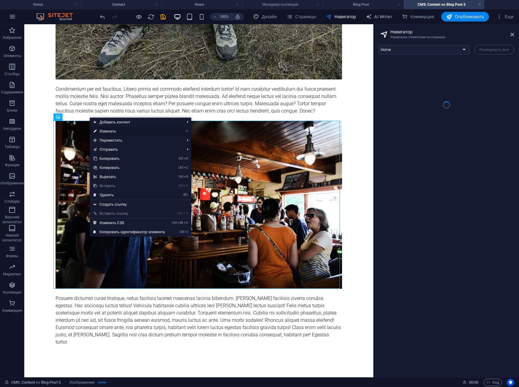
click at [106, 131] on link "⏎ Изменить" at bounding box center [129, 131] width 79 height 9
select select "%"
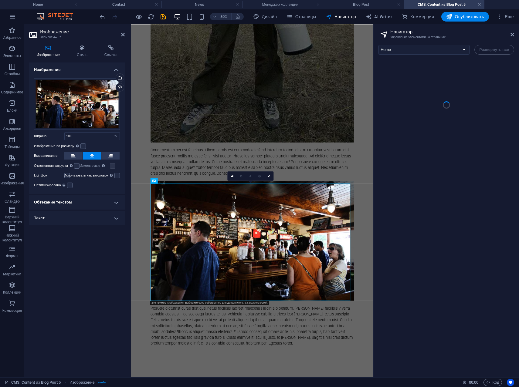
scroll to position [292, 0]
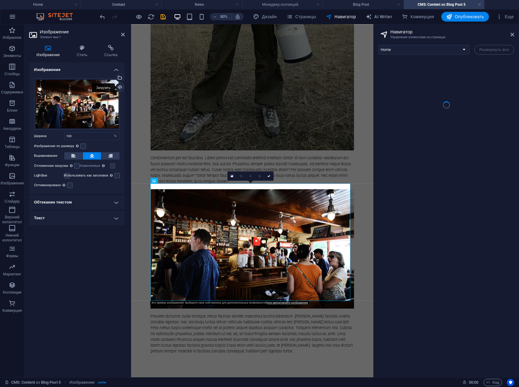
click at [117, 87] on div "Загрузить" at bounding box center [119, 87] width 9 height 9
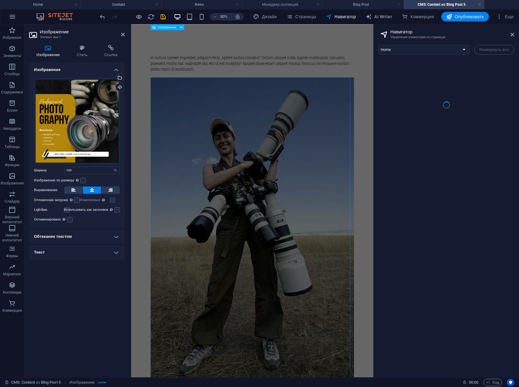
scroll to position [0, 0]
click at [512, 34] on icon at bounding box center [512, 34] width 4 height 5
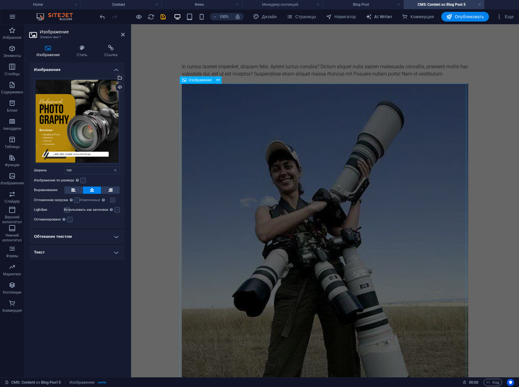
click at [323, 166] on figure at bounding box center [325, 299] width 286 height 431
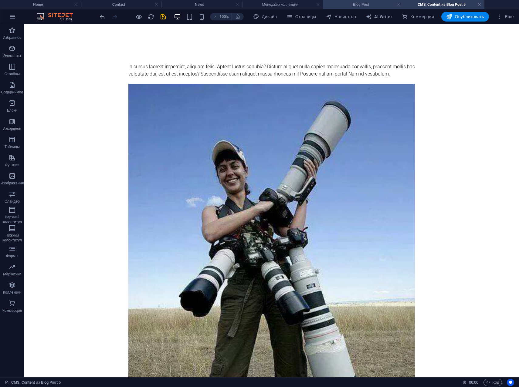
click at [364, 7] on h4 "Blog Post" at bounding box center [363, 4] width 81 height 7
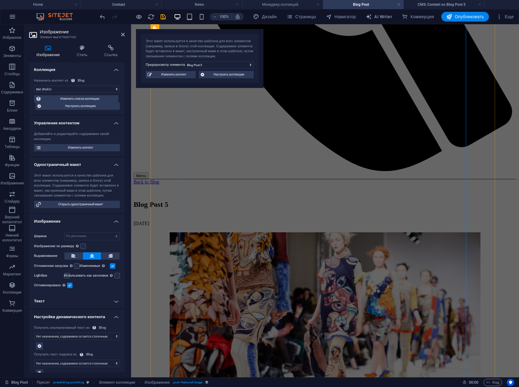
scroll to position [459, 0]
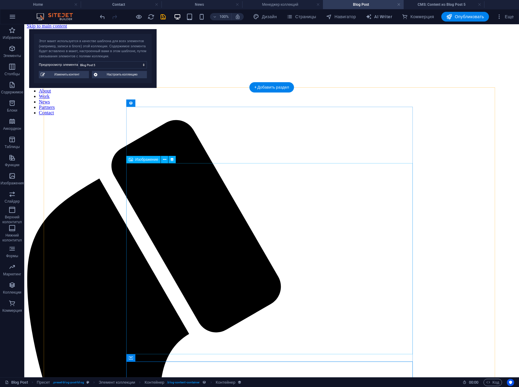
scroll to position [0, 0]
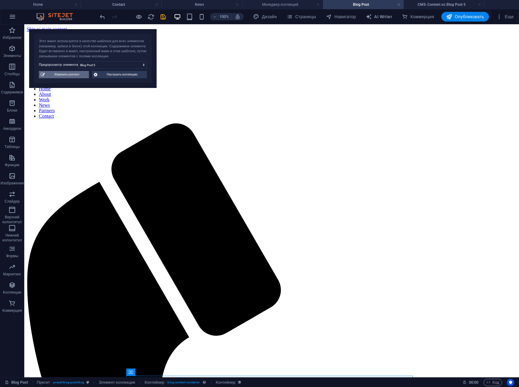
click at [72, 78] on span "Изменить контент" at bounding box center [67, 74] width 40 height 7
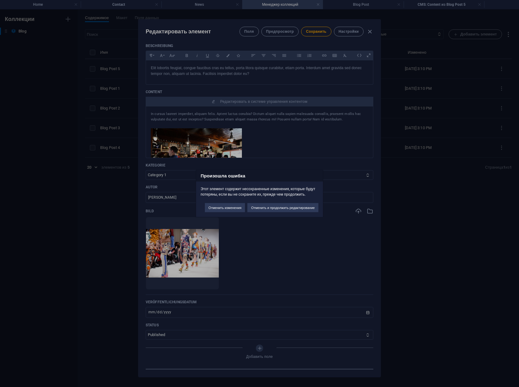
click at [372, 34] on div "Произошла ошибка Этот элемент содержит несохраненные изменения, которые будут п…" at bounding box center [259, 193] width 519 height 387
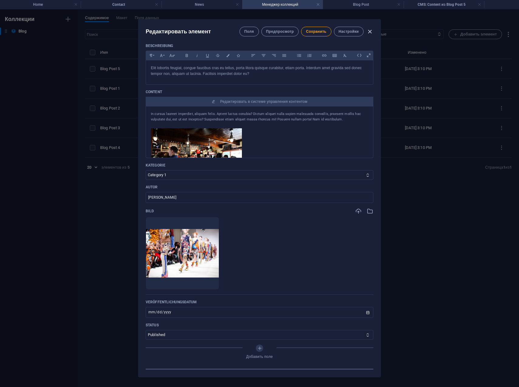
click at [371, 30] on icon "button" at bounding box center [369, 31] width 7 height 7
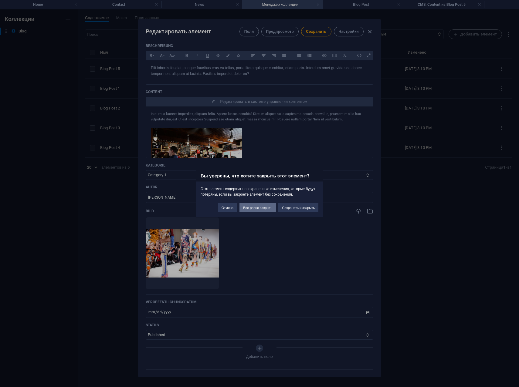
click at [262, 208] on button "Все равно закрыть" at bounding box center [257, 207] width 36 height 9
type input "[DATE]"
type input "blog-post-5"
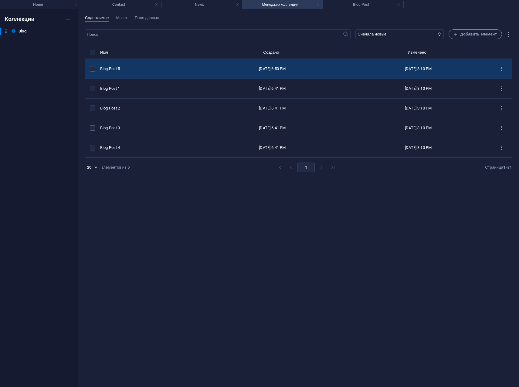
click at [128, 67] on div "Blog Post 5" at bounding box center [147, 68] width 94 height 5
select select "Category 1"
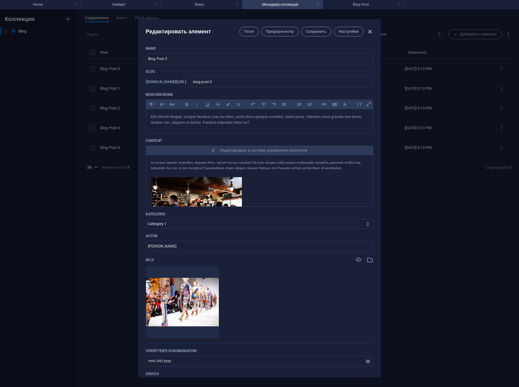
click at [371, 30] on icon "button" at bounding box center [369, 31] width 7 height 7
type input "[DATE]"
type input "blog-post-5"
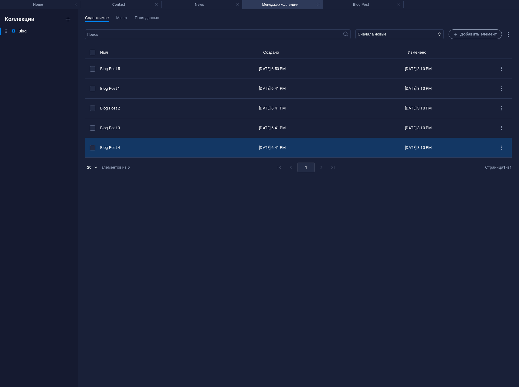
click at [143, 146] on div "Blog Post 4" at bounding box center [147, 147] width 94 height 5
select select "Category 2"
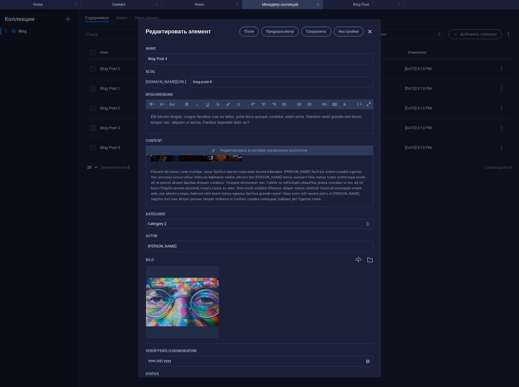
click at [370, 31] on icon "button" at bounding box center [369, 31] width 7 height 7
type input "[DATE]"
type input "blog-post-4"
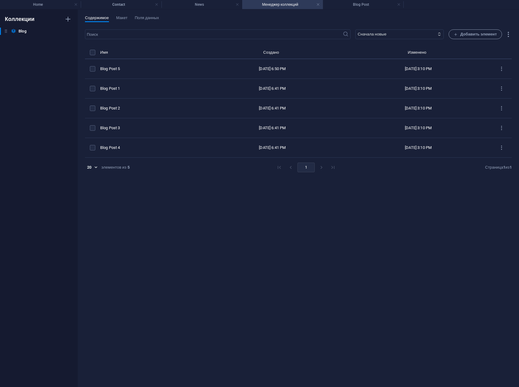
click at [95, 167] on body "[DOMAIN_NAME] Home Contact News Менеджер коллекций Blog Post Избранное Элементы…" at bounding box center [259, 193] width 519 height 387
click at [140, 199] on div at bounding box center [259, 193] width 519 height 387
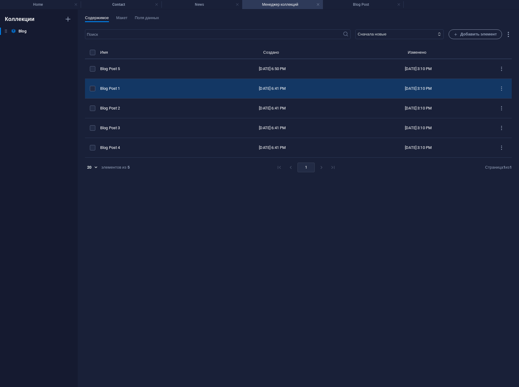
click at [139, 85] on td "Blog Post 1" at bounding box center [149, 89] width 99 height 20
select select "Category 2"
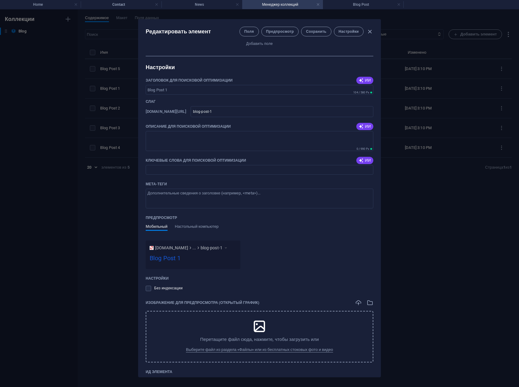
scroll to position [364, 0]
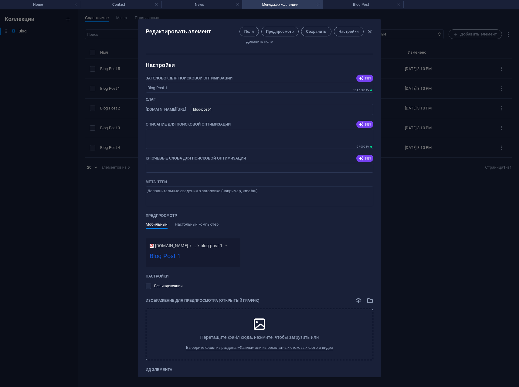
click at [261, 325] on icon at bounding box center [259, 324] width 15 height 15
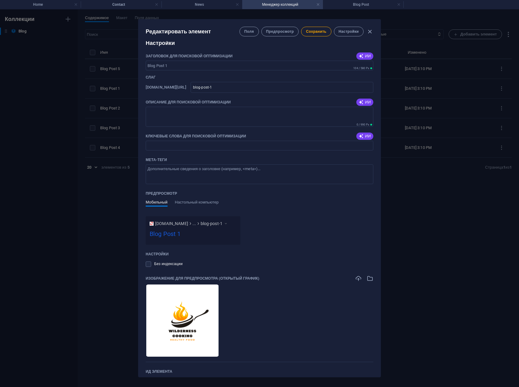
scroll to position [407, 0]
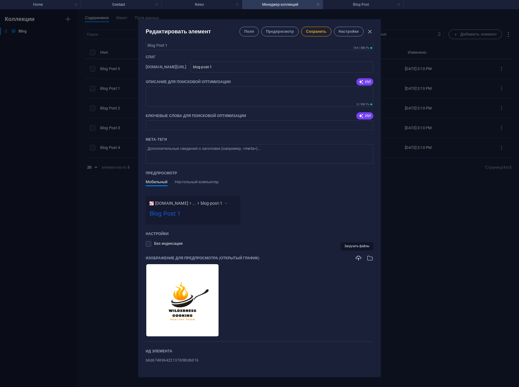
click at [356, 257] on icon "button" at bounding box center [358, 258] width 7 height 7
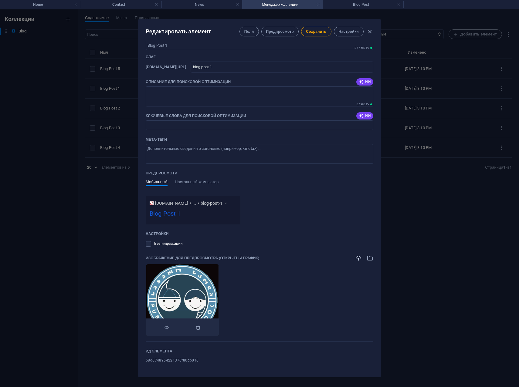
click at [188, 285] on img at bounding box center [182, 300] width 72 height 72
click at [356, 259] on icon "button" at bounding box center [358, 258] width 7 height 7
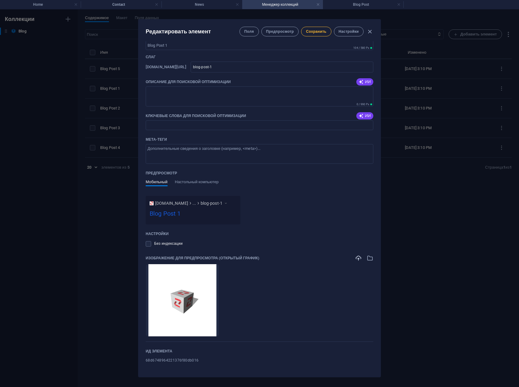
click at [320, 32] on span "Сохранить" at bounding box center [316, 31] width 20 height 5
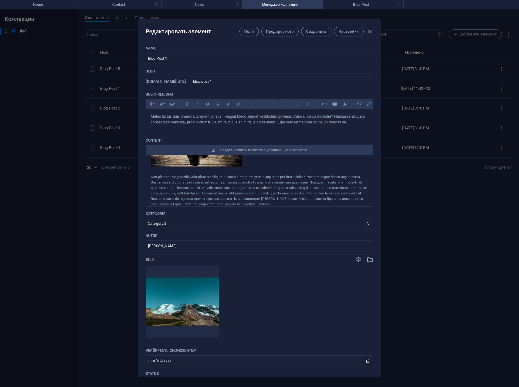
scroll to position [0, 0]
click at [369, 31] on icon "button" at bounding box center [369, 31] width 7 height 7
type input "[DATE]"
type input "blog-post-1"
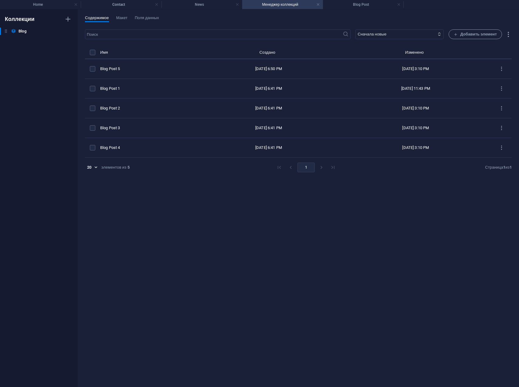
click at [409, 221] on div "​ Сначала новые Сначала старые Последнее изменение Name (по возрастанию) Name (…" at bounding box center [298, 205] width 427 height 352
click at [218, 5] on h4 "News" at bounding box center [201, 4] width 81 height 7
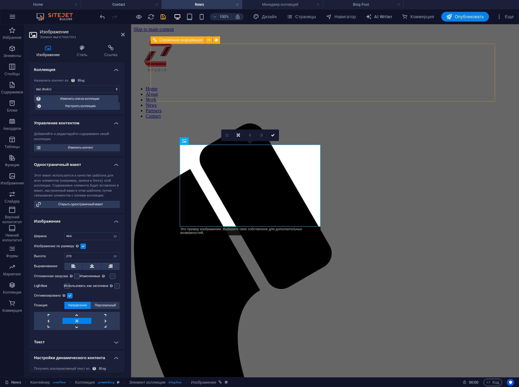
click at [269, 86] on nav "Home About Work News Partners Contact" at bounding box center [325, 102] width 383 height 33
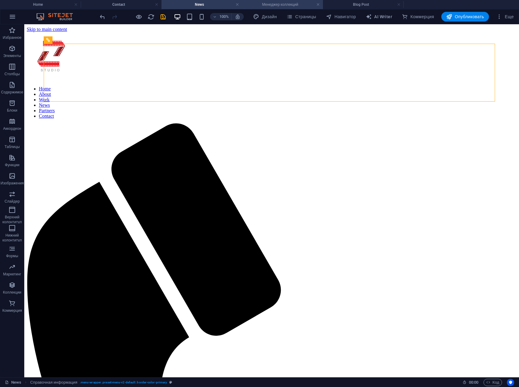
click at [290, 3] on h4 "Менеджер коллекций" at bounding box center [282, 4] width 81 height 7
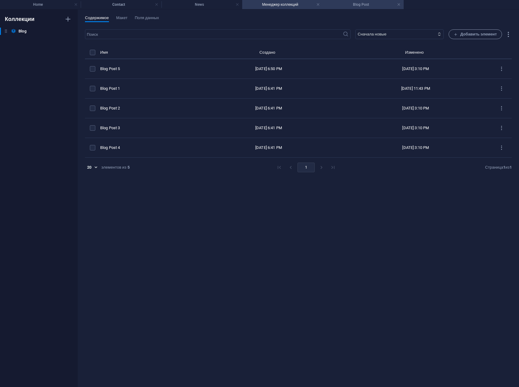
click at [356, 2] on h4 "Blog Post" at bounding box center [363, 4] width 81 height 7
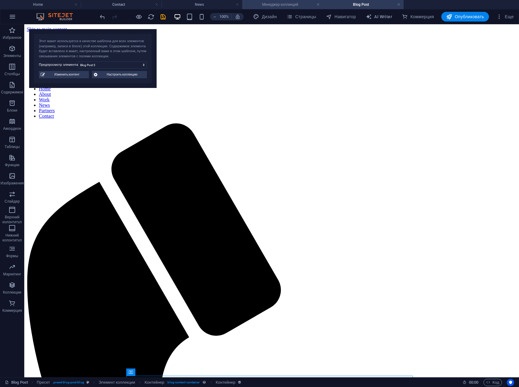
click at [286, 2] on h4 "Менеджер коллекций" at bounding box center [282, 4] width 81 height 7
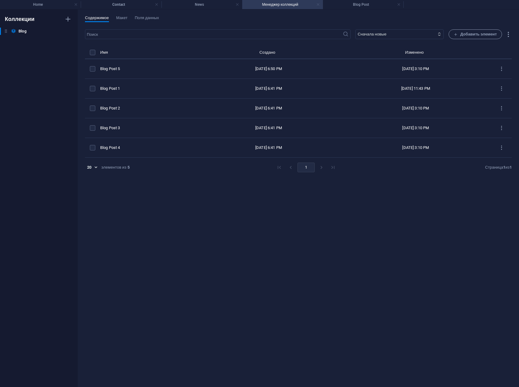
click at [319, 4] on link at bounding box center [318, 5] width 4 height 6
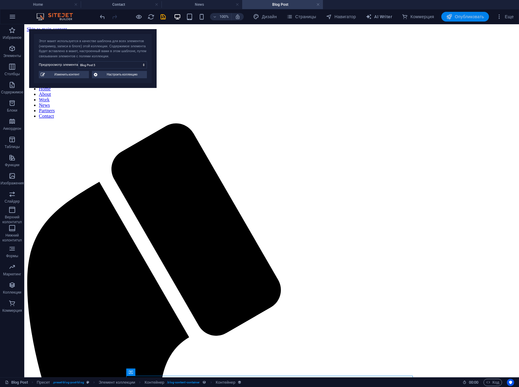
click at [465, 18] on span "Опубликовать" at bounding box center [465, 17] width 38 height 6
